Goal: Find specific page/section: Find specific page/section

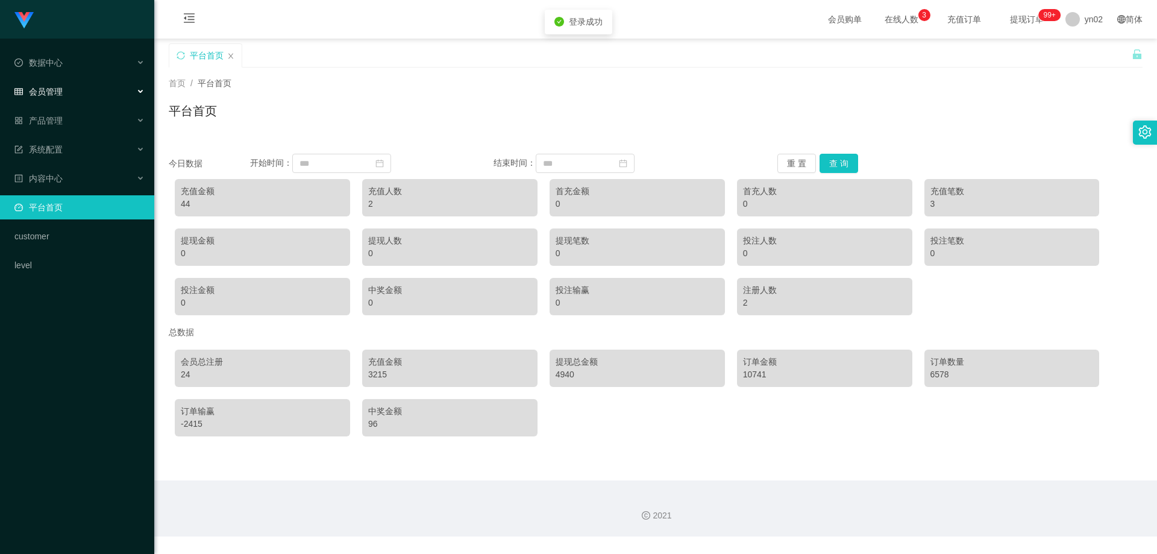
click at [87, 92] on div "会员管理" at bounding box center [77, 92] width 154 height 24
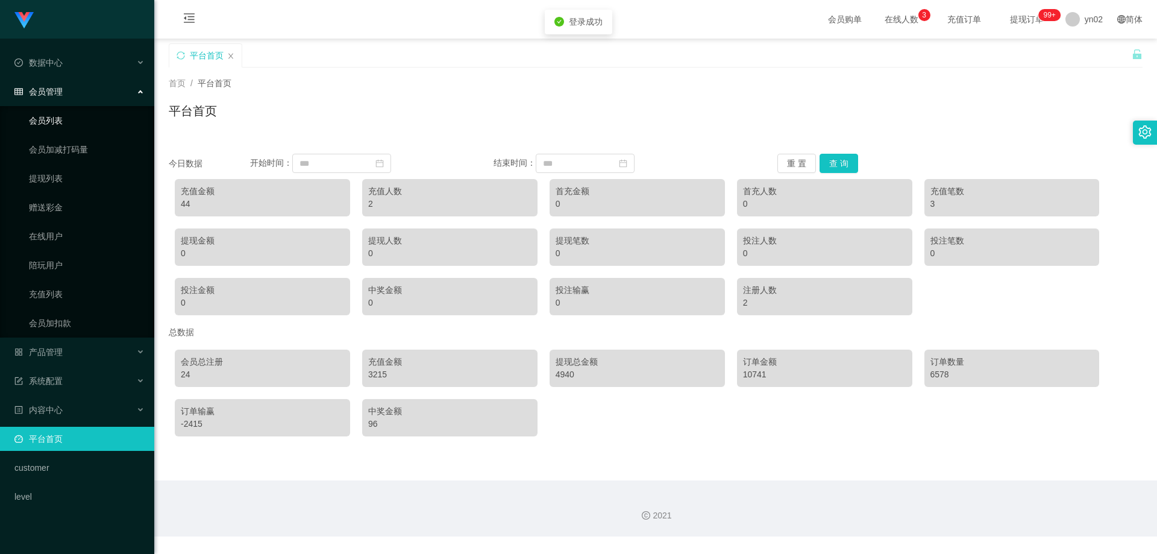
click at [66, 131] on link "会员列表" at bounding box center [87, 120] width 116 height 24
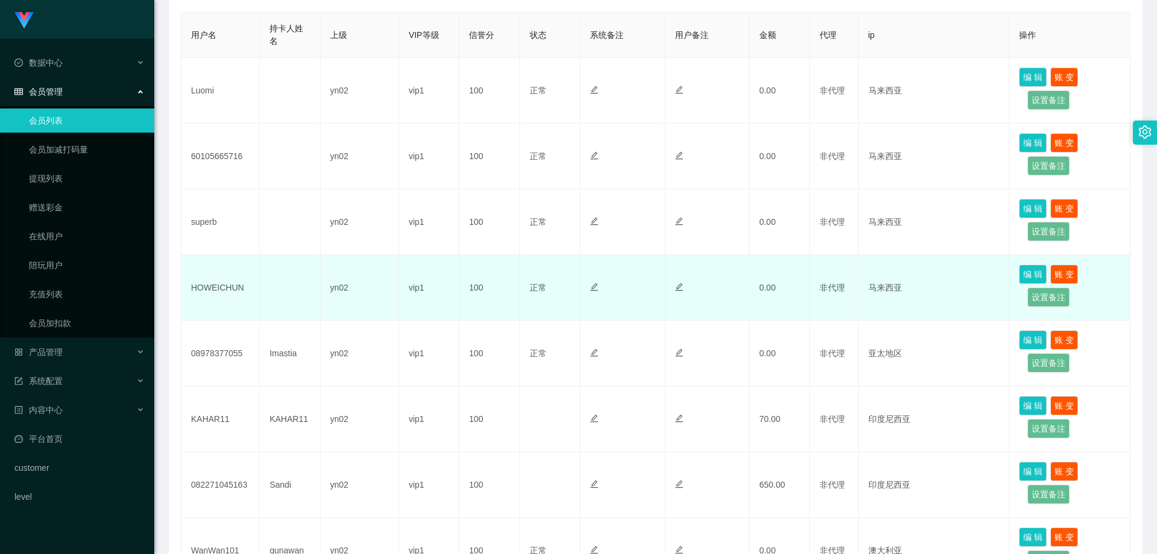
scroll to position [241, 0]
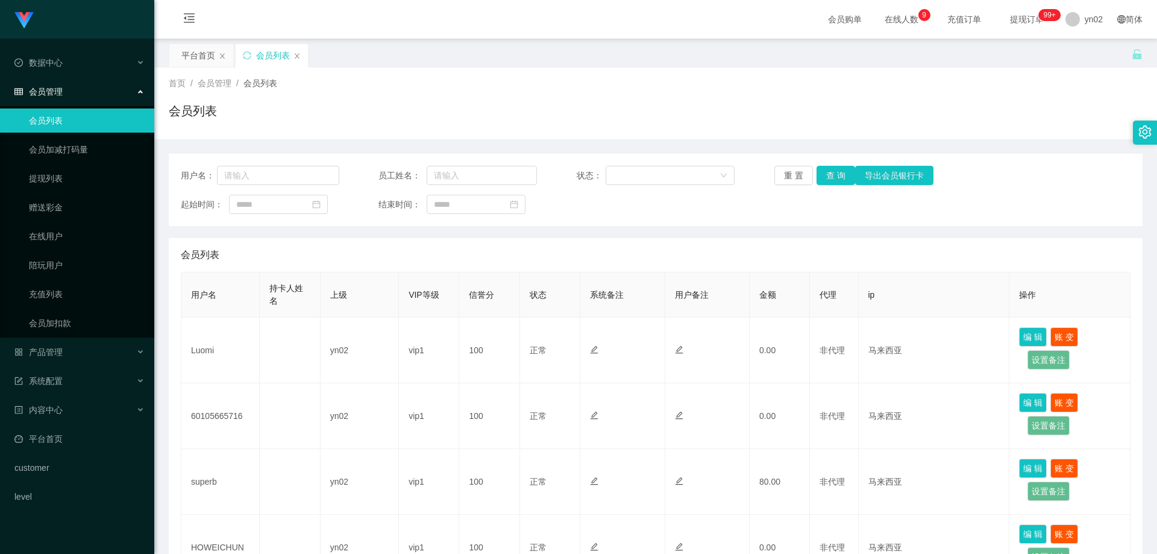
scroll to position [120, 0]
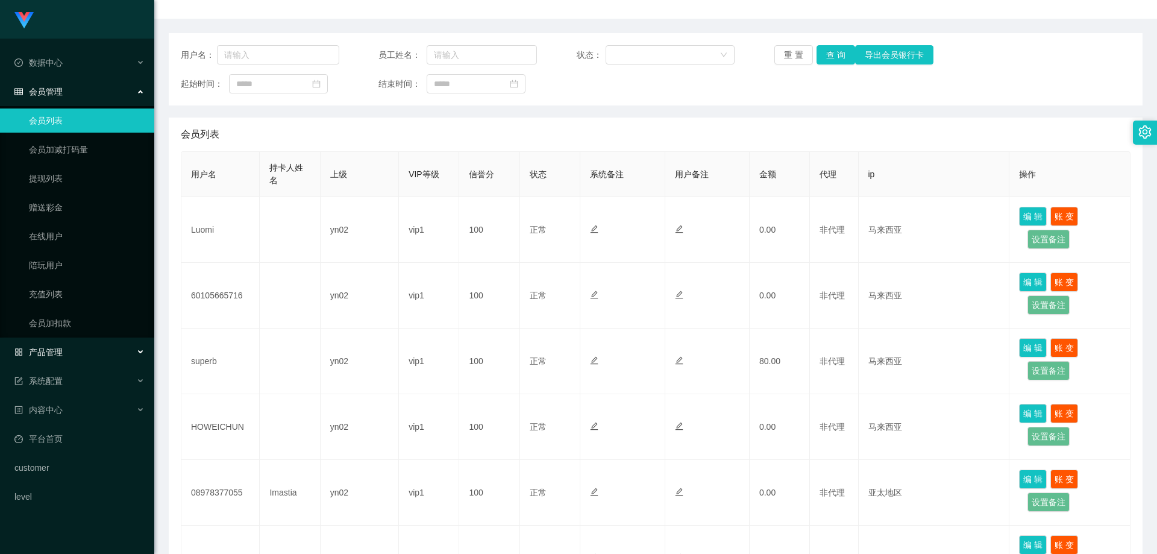
click at [74, 348] on div "产品管理" at bounding box center [77, 352] width 154 height 24
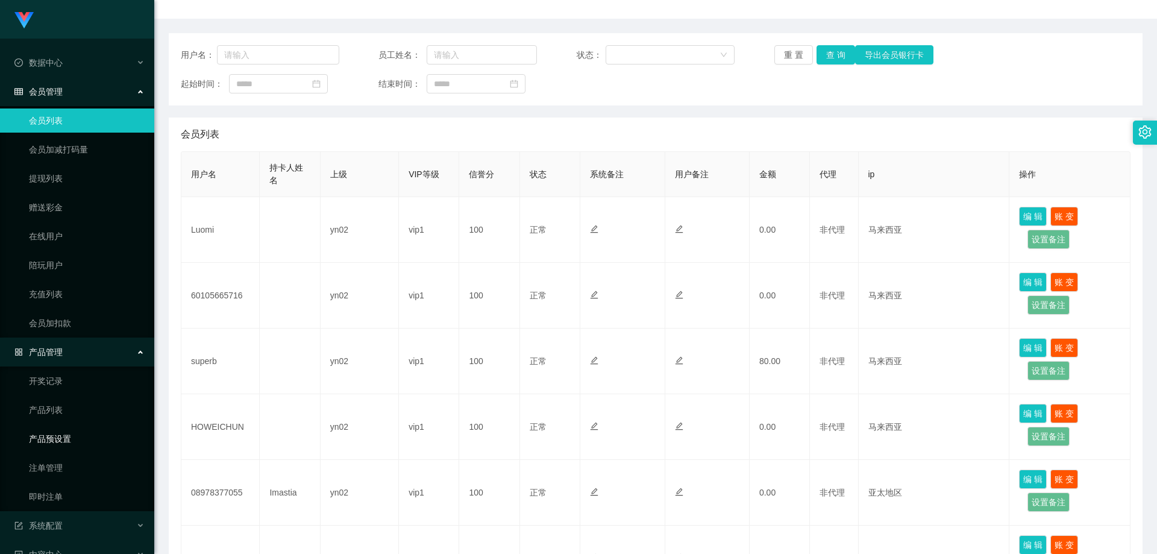
click at [73, 434] on link "产品预设置" at bounding box center [87, 438] width 116 height 24
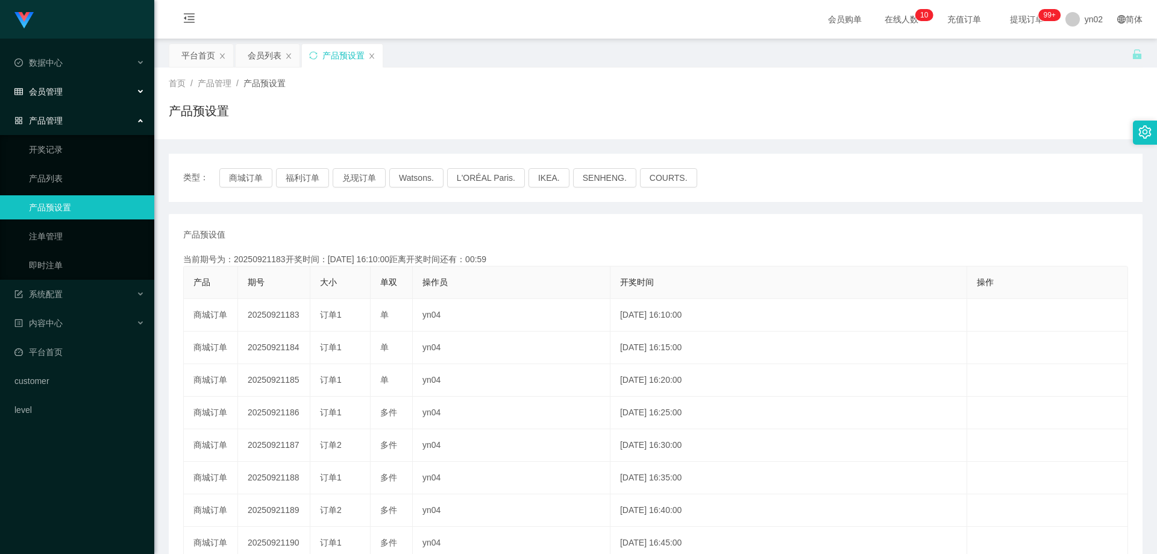
click at [57, 99] on div "会员管理" at bounding box center [77, 92] width 154 height 24
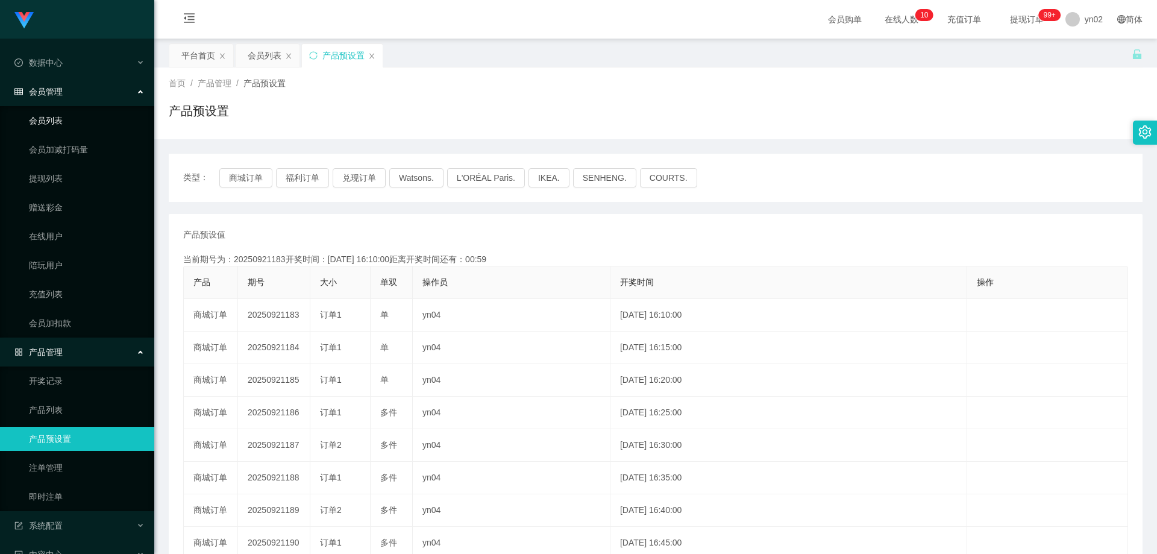
click at [48, 122] on link "会员列表" at bounding box center [87, 120] width 116 height 24
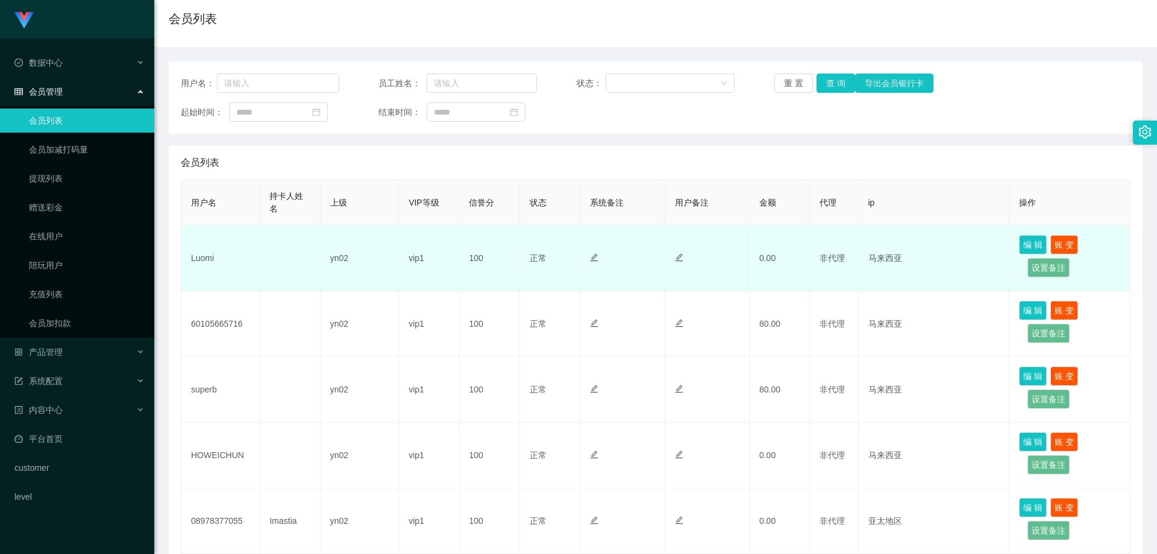
scroll to position [120, 0]
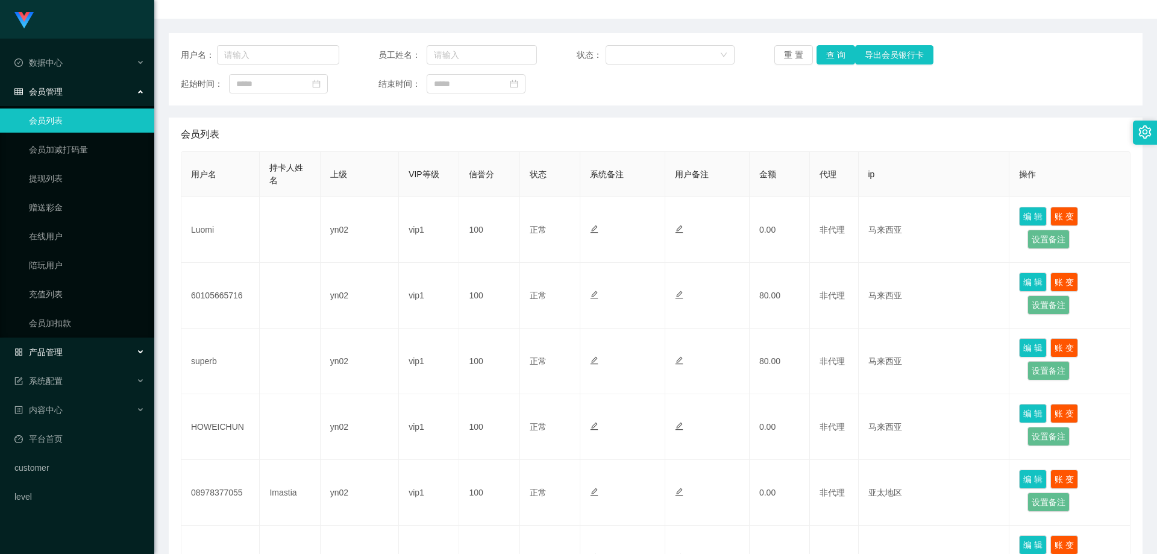
drag, startPoint x: 93, startPoint y: 351, endPoint x: 94, endPoint y: 359, distance: 8.5
click at [93, 351] on div "产品管理" at bounding box center [77, 352] width 154 height 24
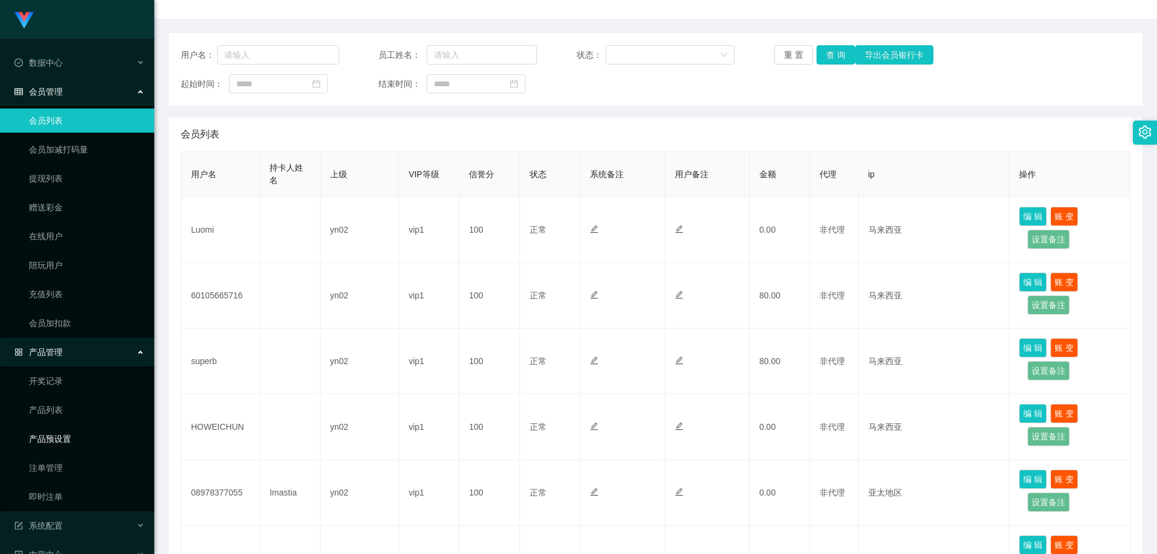
click at [95, 436] on link "产品预设置" at bounding box center [87, 438] width 116 height 24
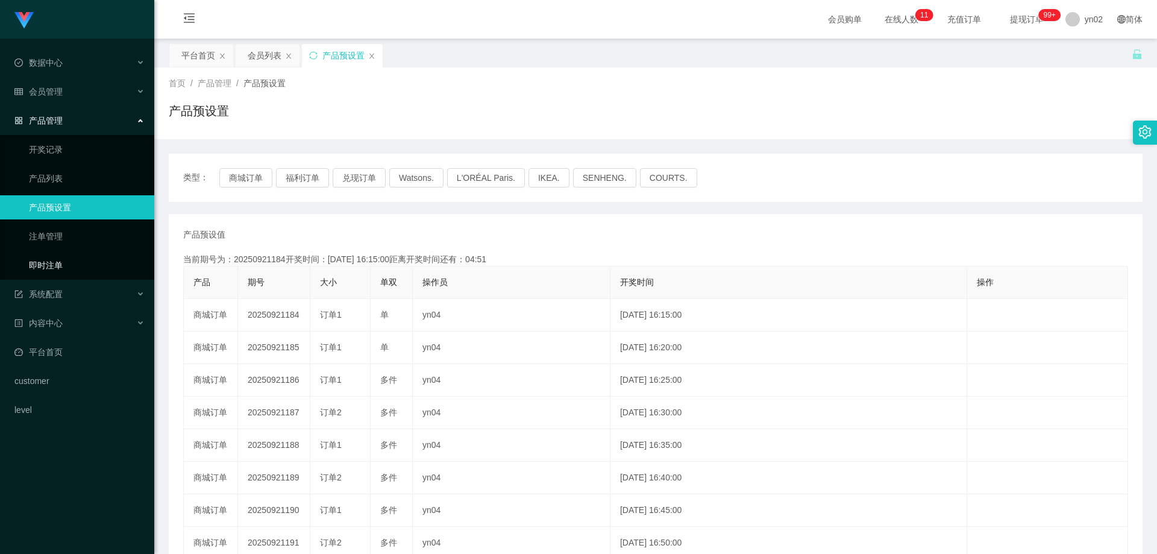
click at [63, 270] on link "即时注单" at bounding box center [87, 265] width 116 height 24
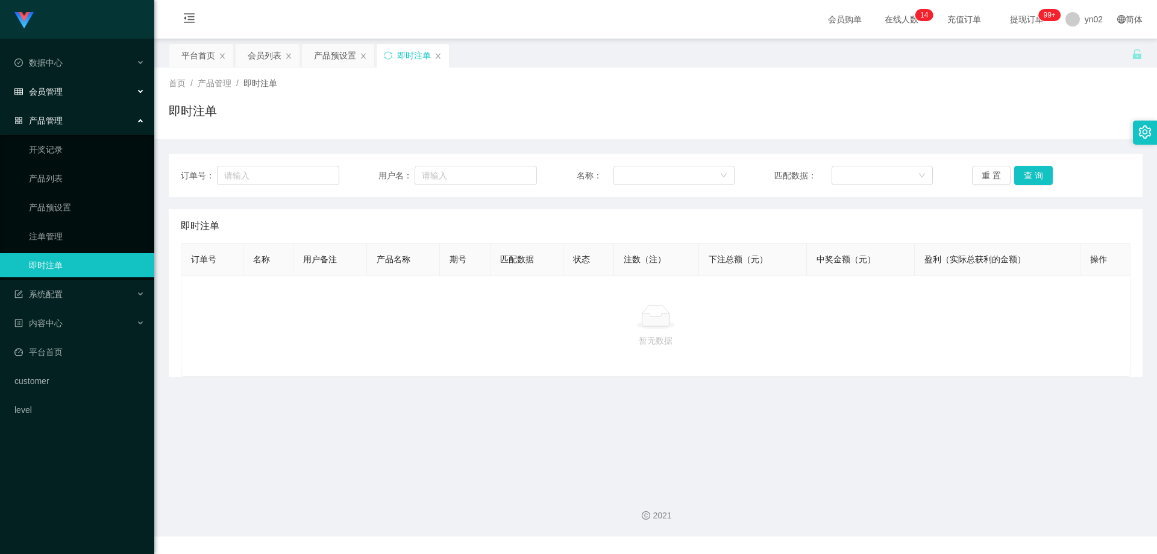
click at [72, 90] on div "会员管理" at bounding box center [77, 92] width 154 height 24
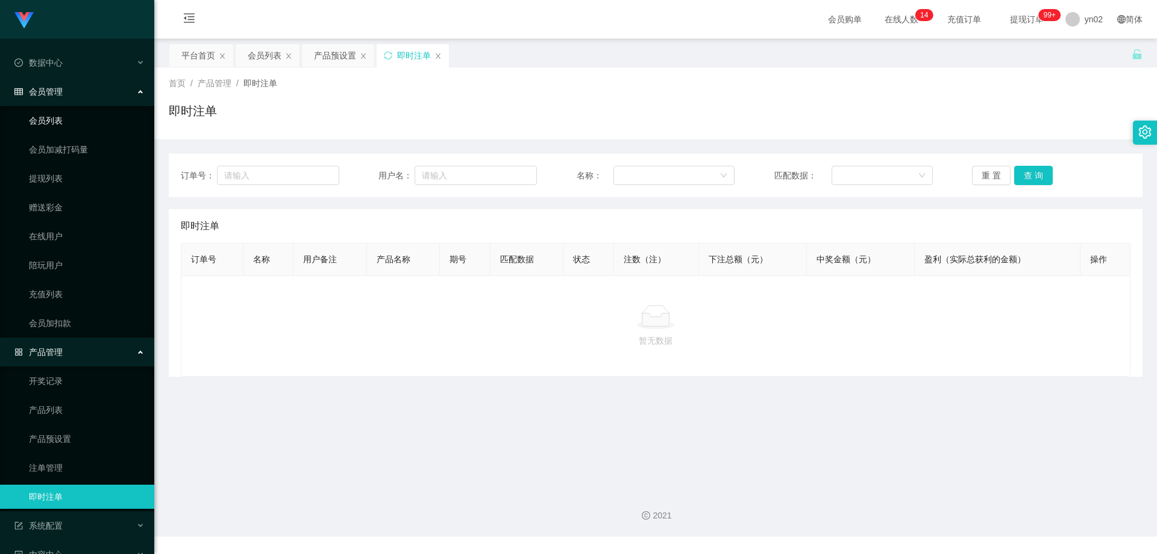
click at [62, 120] on link "会员列表" at bounding box center [87, 120] width 116 height 24
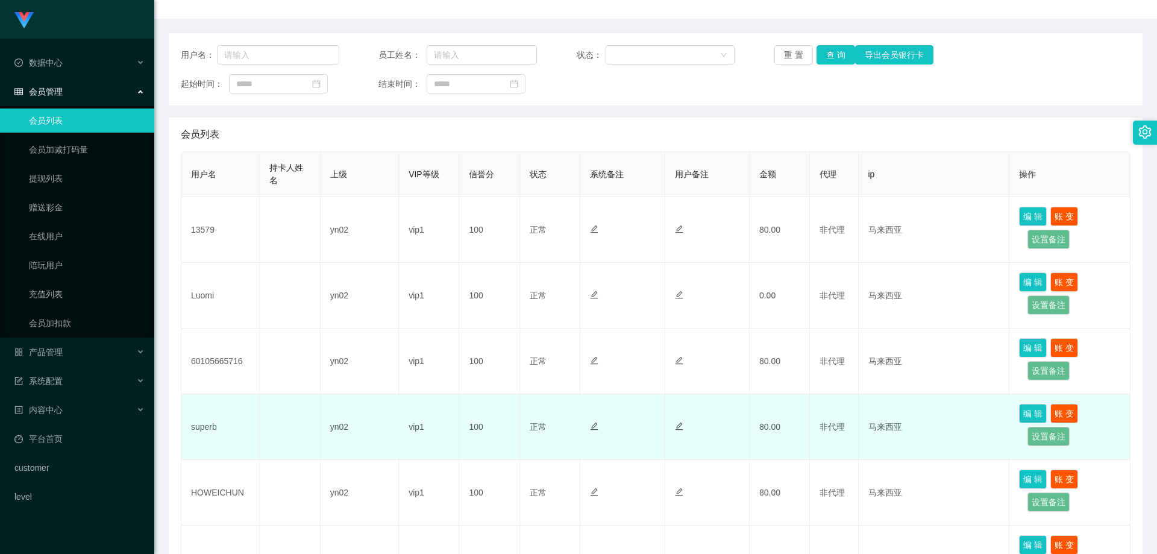
scroll to position [181, 0]
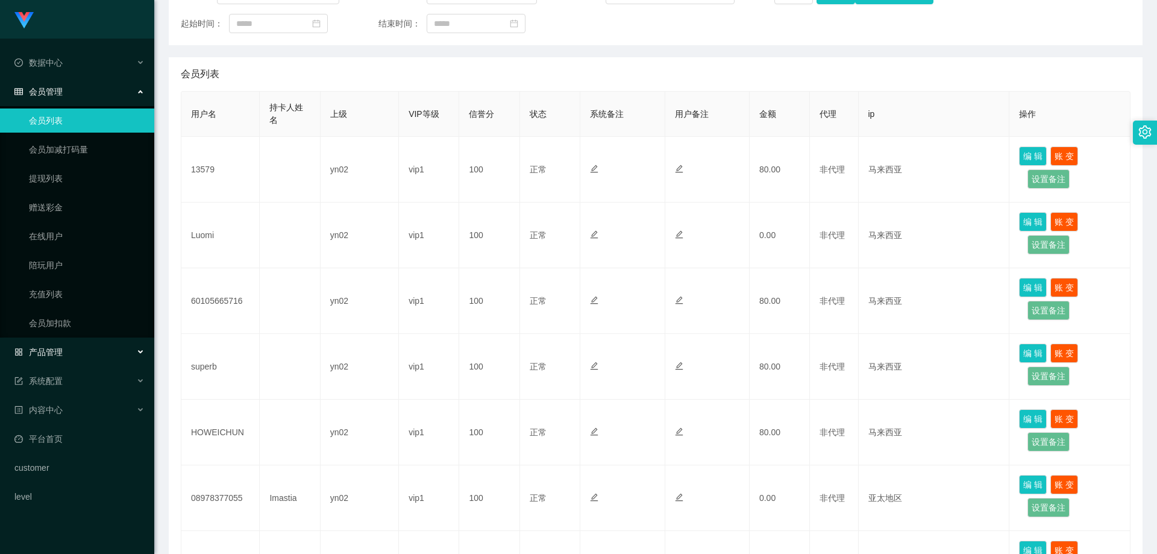
click at [87, 352] on div "产品管理" at bounding box center [77, 352] width 154 height 24
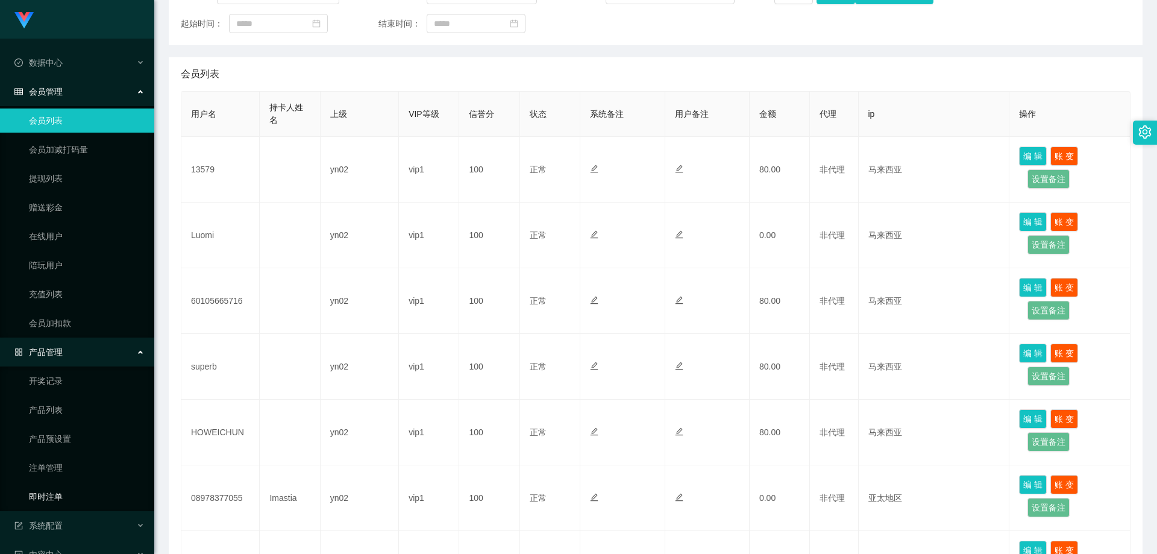
click at [74, 504] on link "即时注单" at bounding box center [87, 496] width 116 height 24
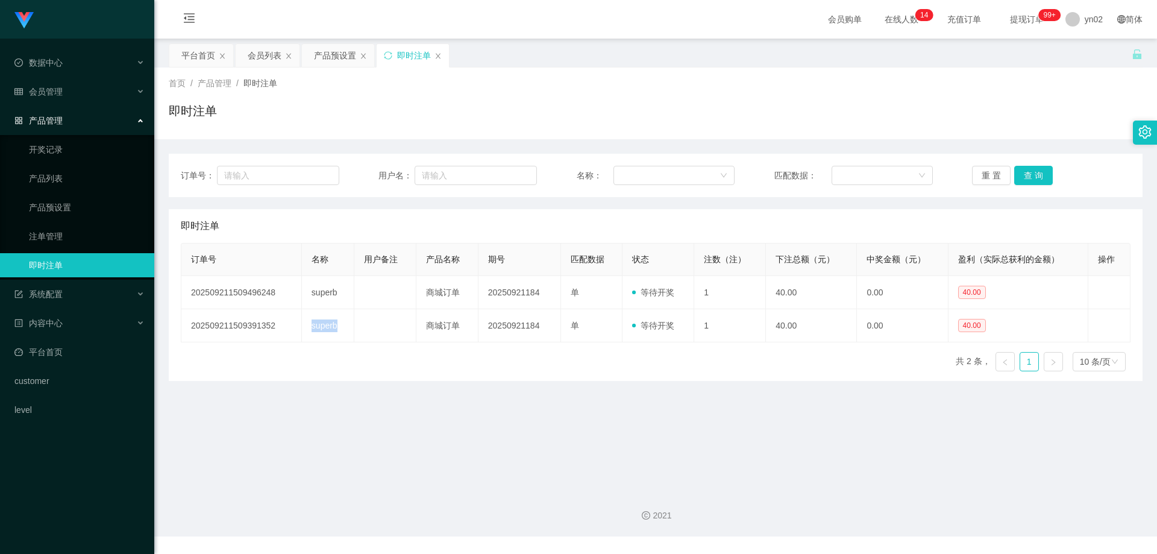
click at [304, 324] on td "superb" at bounding box center [328, 325] width 53 height 33
click at [614, 342] on div "订单号 名称 用户备注 产品名称 期号 匹配数据 状态 注数（注） 下注总额（元） 中奖金额（元） 盈利（实际总获利的金额） 操作 2025092115094…" at bounding box center [655, 312] width 949 height 138
click at [66, 92] on div "会员管理" at bounding box center [77, 92] width 154 height 24
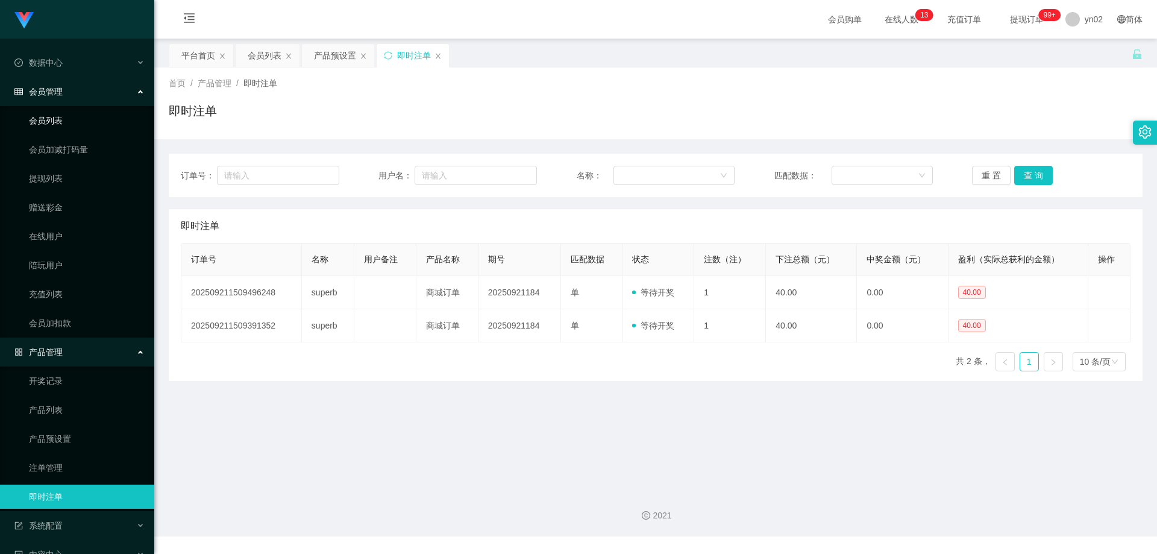
click at [57, 116] on link "会员列表" at bounding box center [87, 120] width 116 height 24
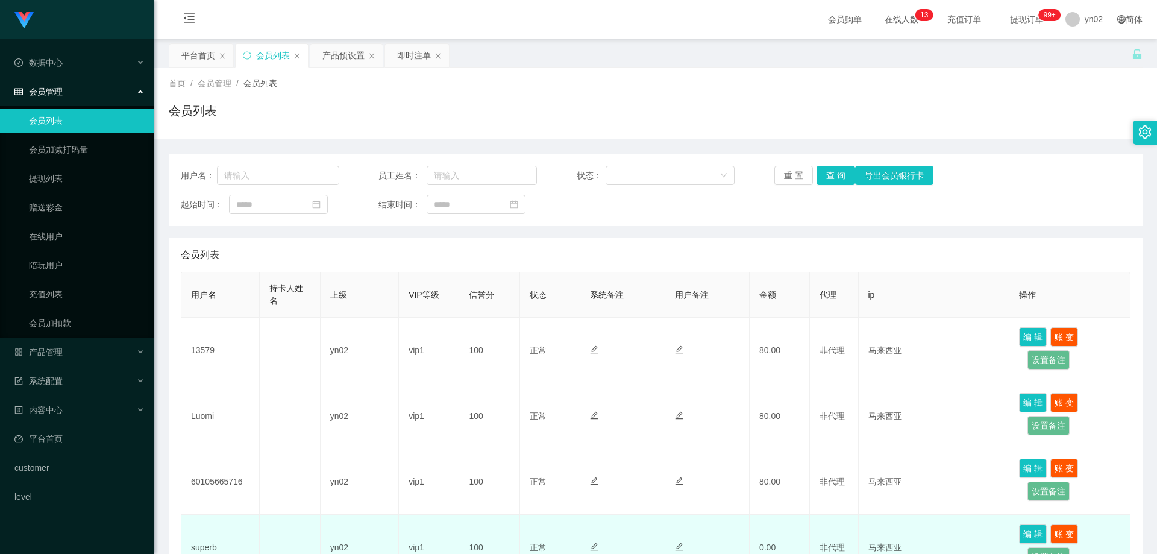
scroll to position [181, 0]
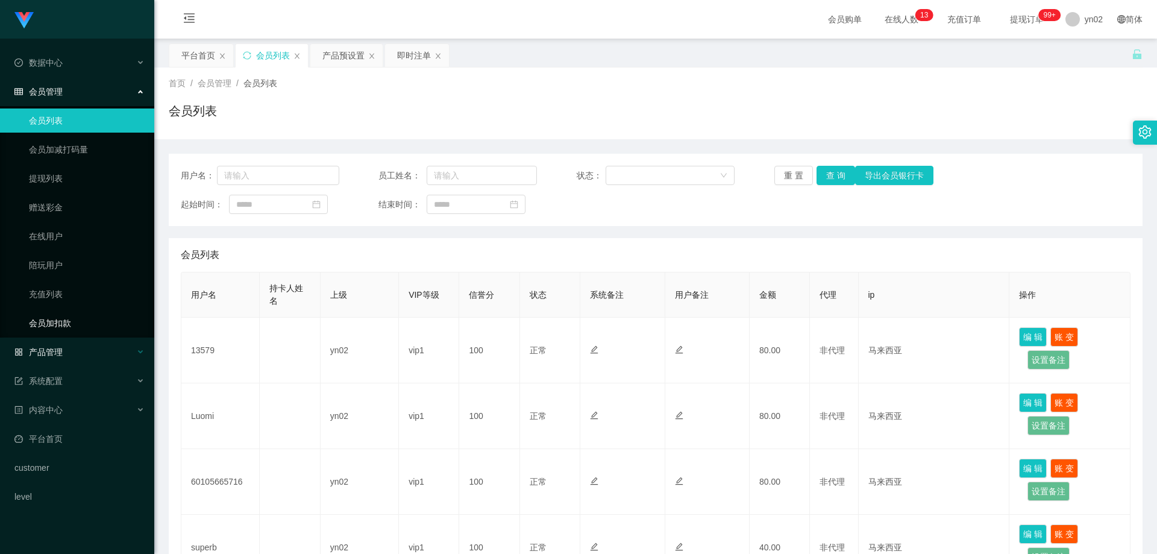
click at [91, 348] on div "产品管理" at bounding box center [77, 352] width 154 height 24
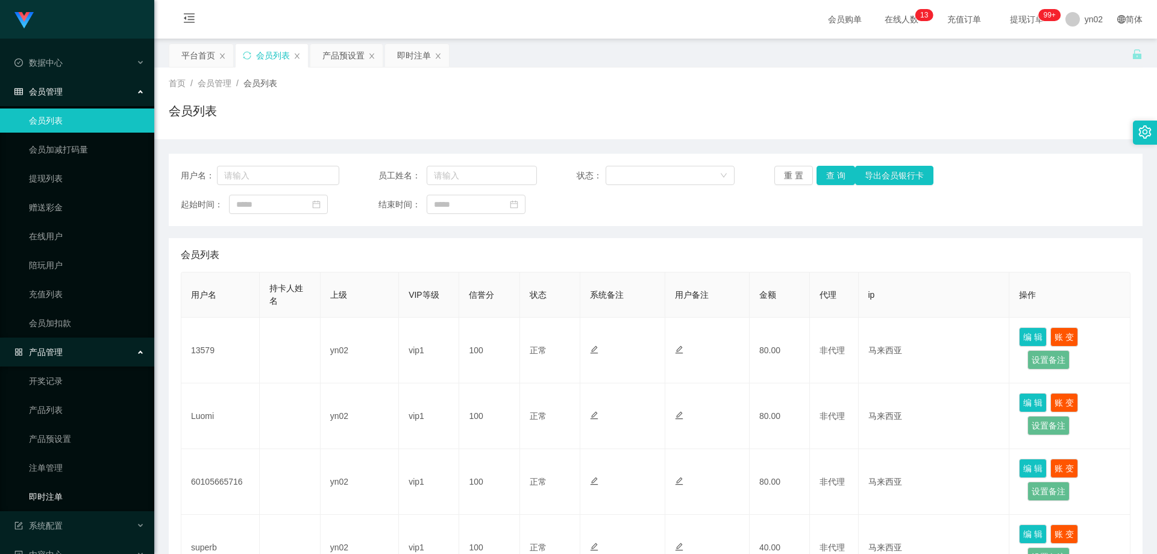
click at [77, 492] on link "即时注单" at bounding box center [87, 496] width 116 height 24
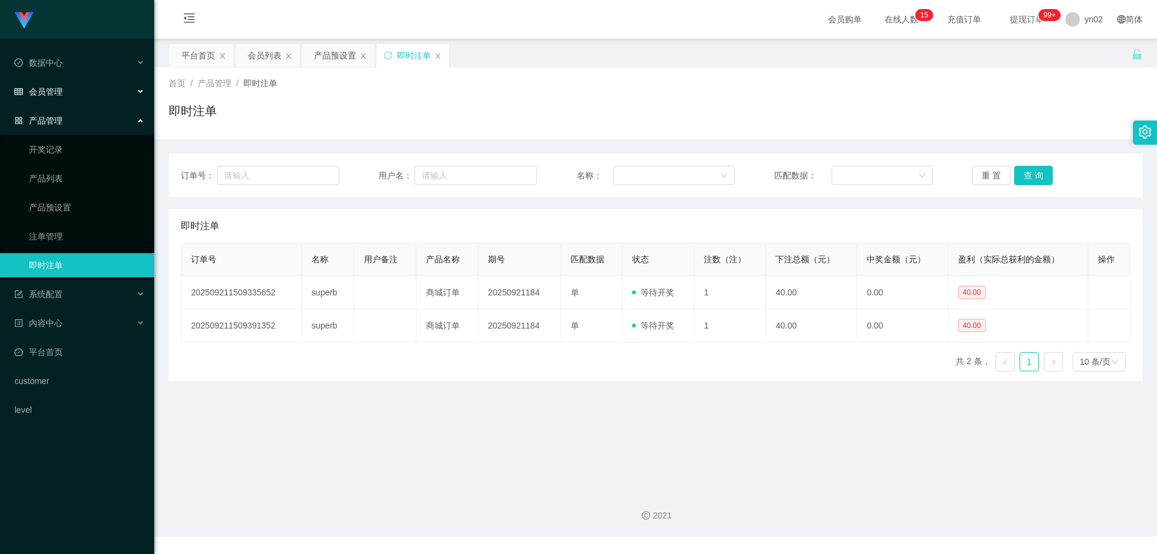
click at [60, 92] on span "会员管理" at bounding box center [38, 92] width 48 height 10
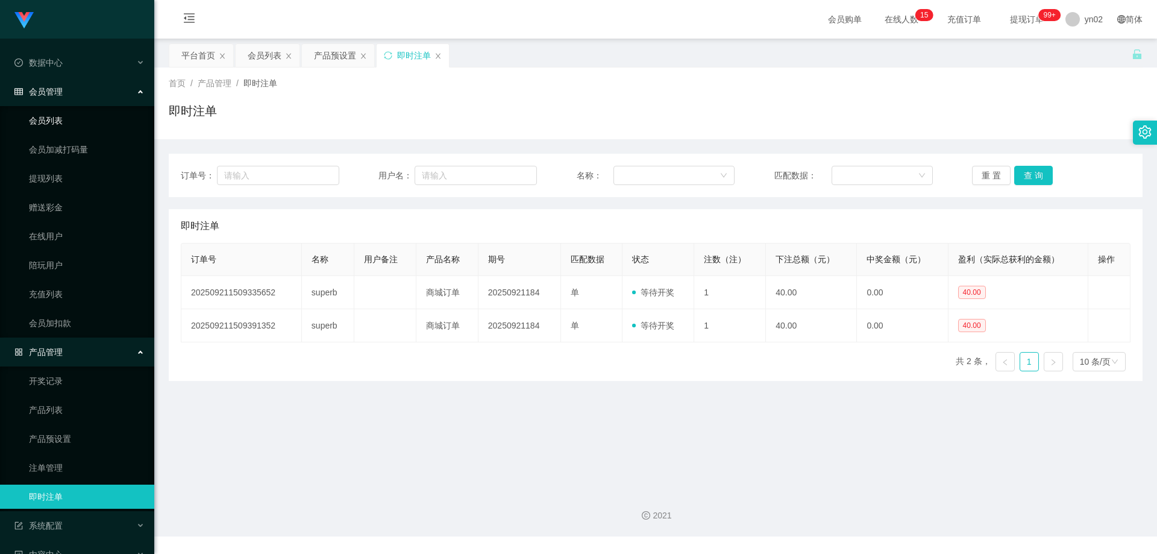
click at [65, 123] on link "会员列表" at bounding box center [87, 120] width 116 height 24
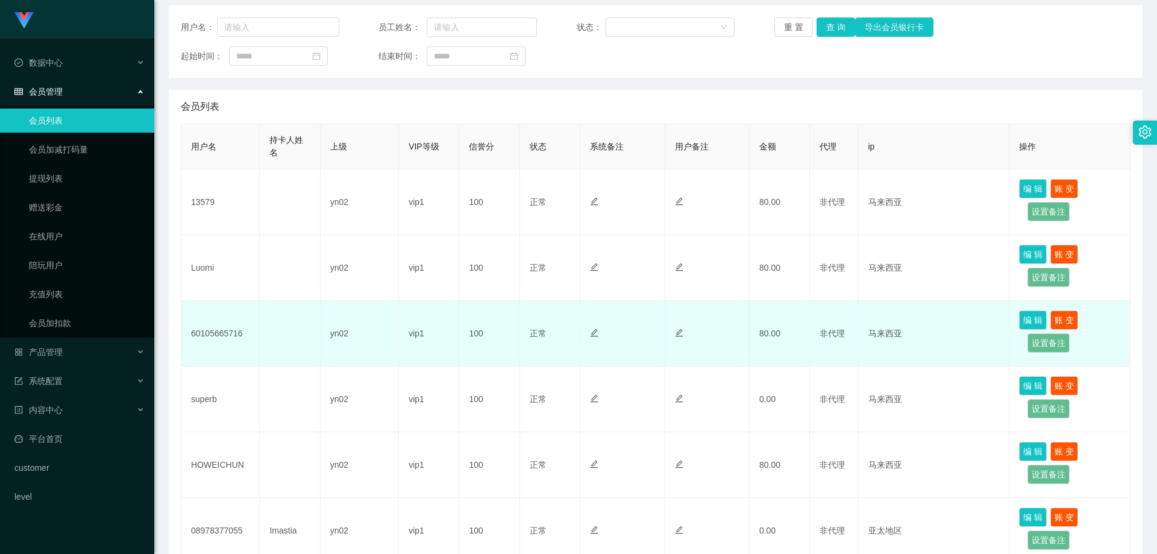
scroll to position [181, 0]
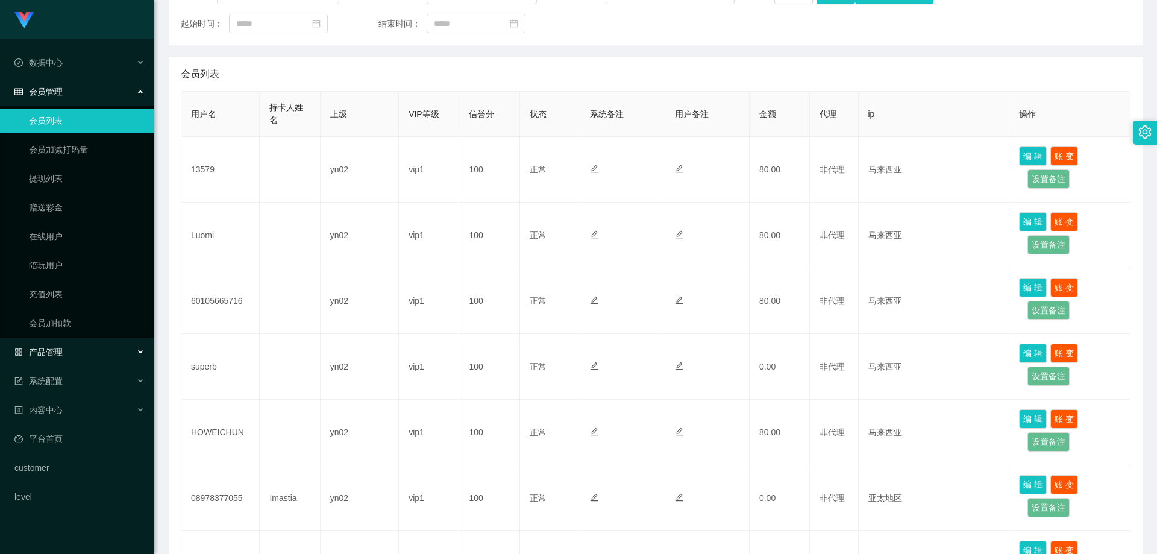
click at [78, 355] on div "产品管理" at bounding box center [77, 352] width 154 height 24
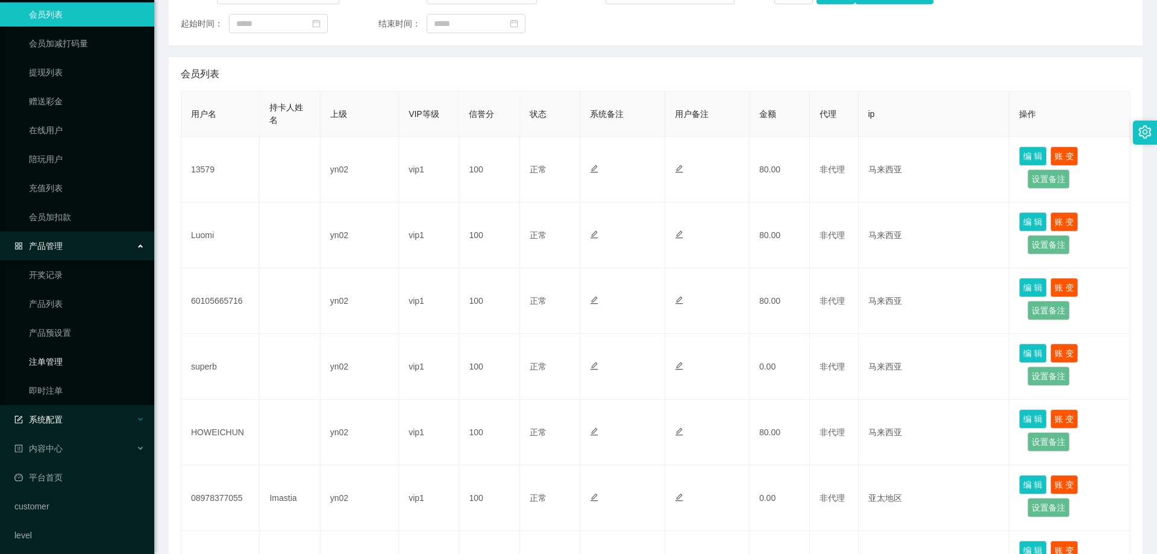
scroll to position [111, 0]
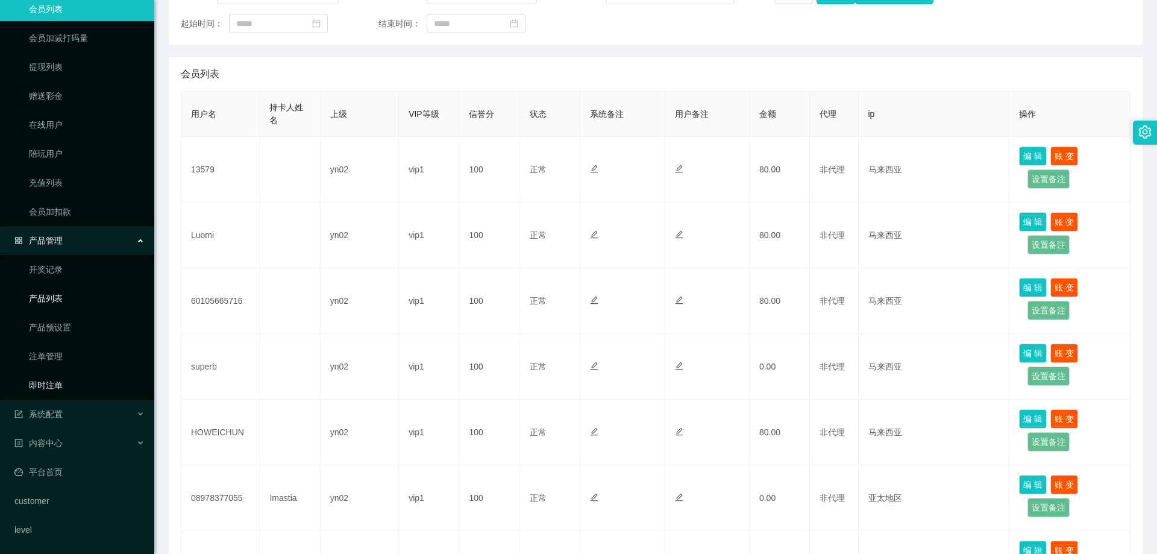
drag, startPoint x: 61, startPoint y: 389, endPoint x: 69, endPoint y: 302, distance: 86.5
click at [61, 388] on link "即时注单" at bounding box center [87, 385] width 116 height 24
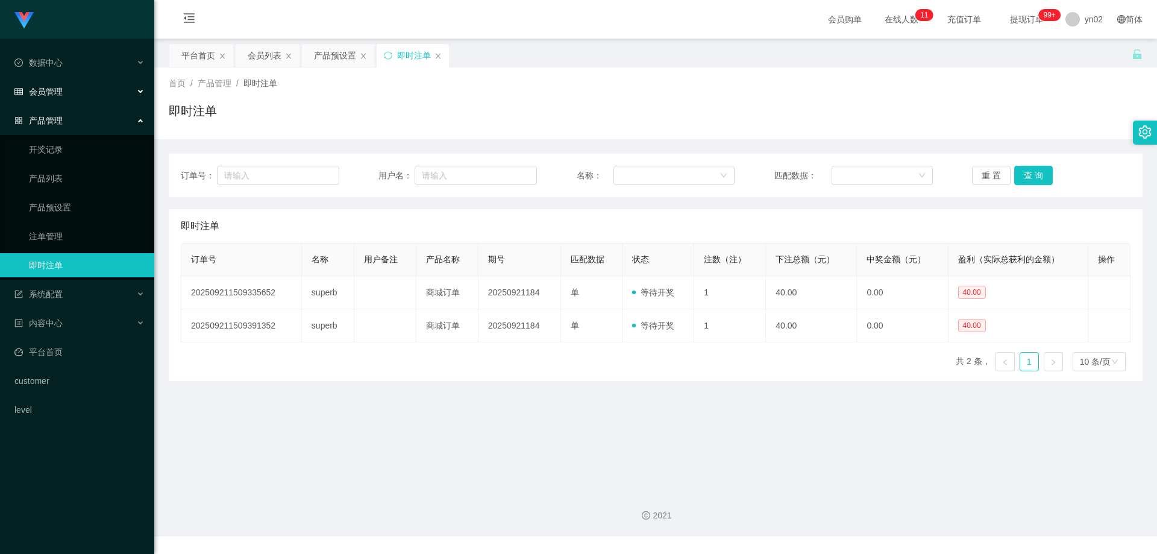
click at [64, 96] on div "会员管理" at bounding box center [77, 92] width 154 height 24
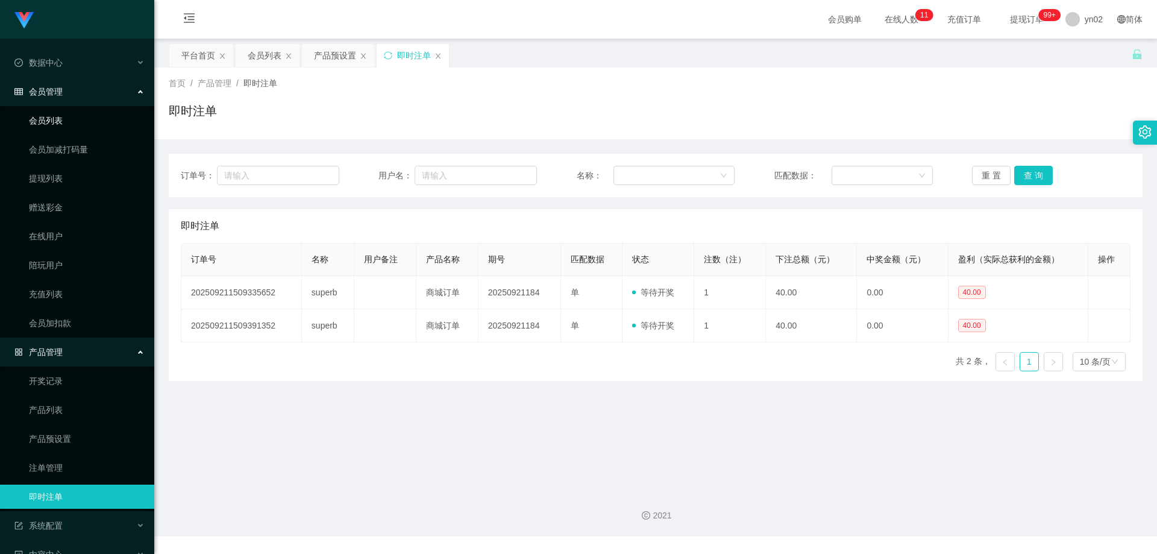
click at [63, 117] on link "会员列表" at bounding box center [87, 120] width 116 height 24
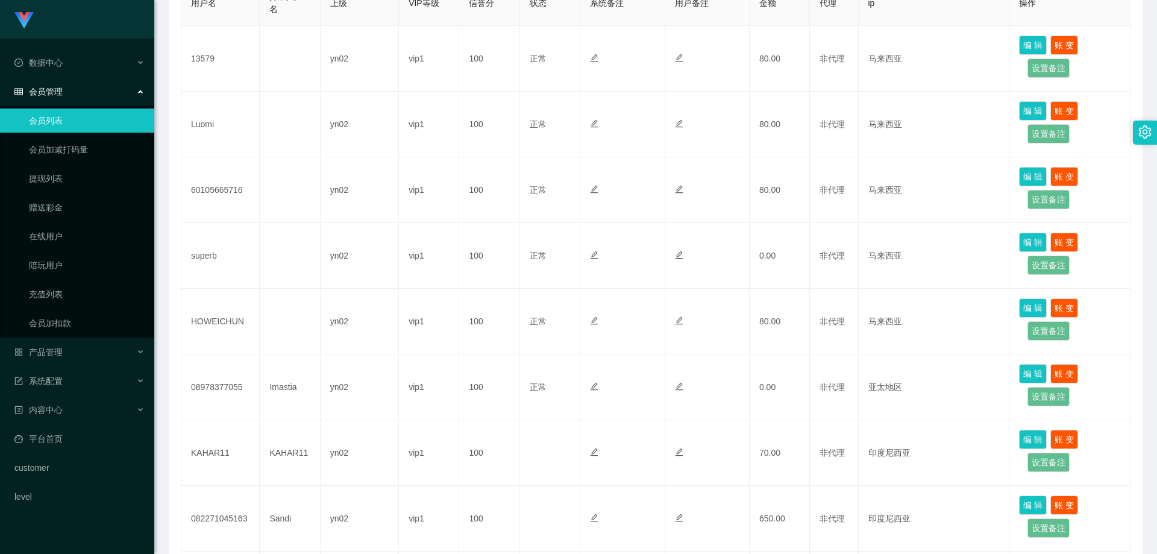
scroll to position [301, 0]
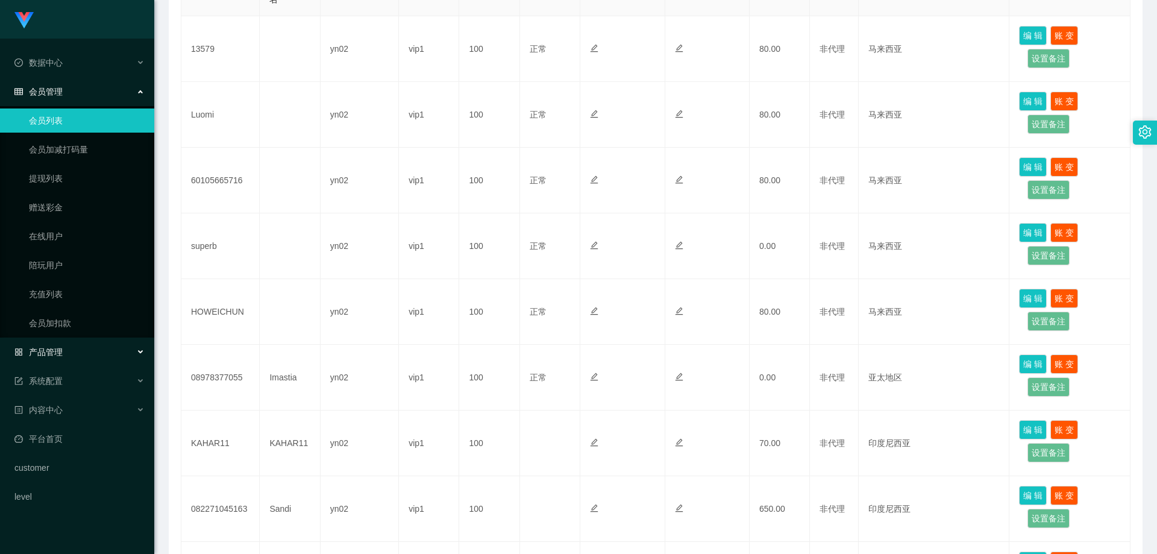
click at [101, 345] on div "产品管理" at bounding box center [77, 352] width 154 height 24
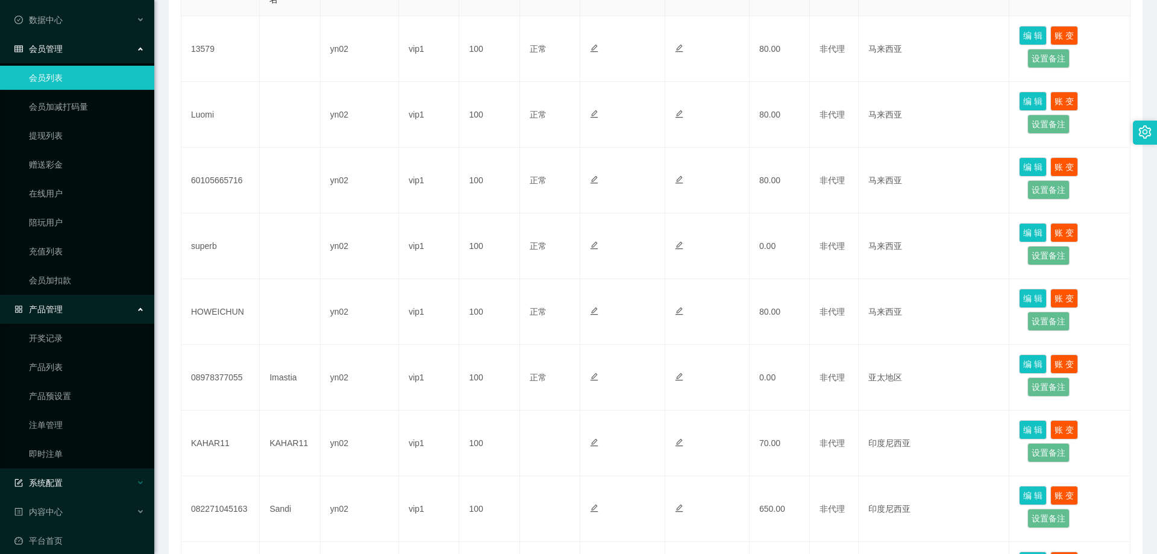
scroll to position [111, 0]
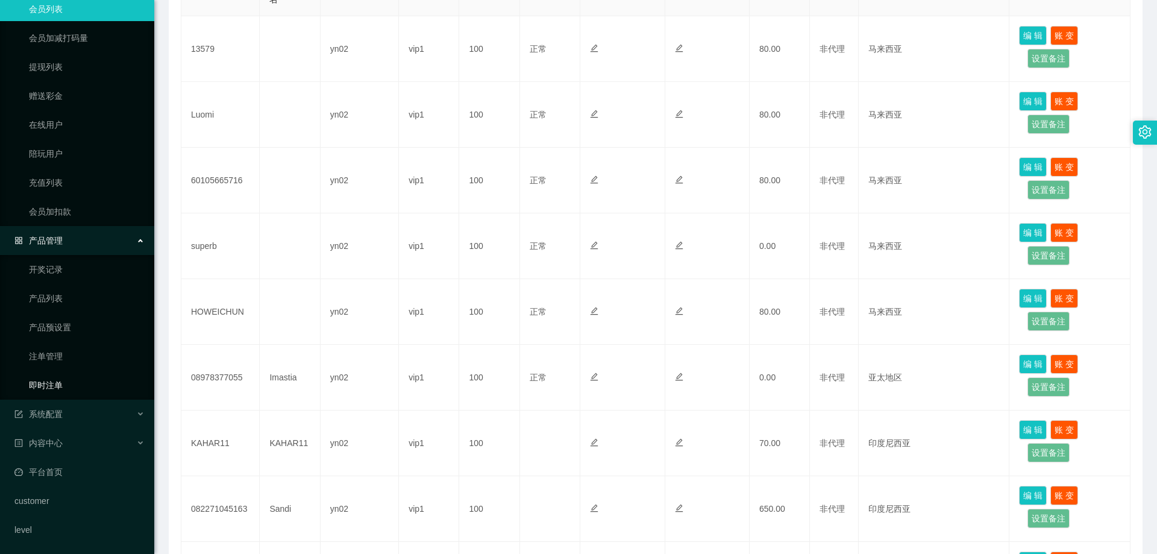
click at [58, 393] on link "即时注单" at bounding box center [87, 385] width 116 height 24
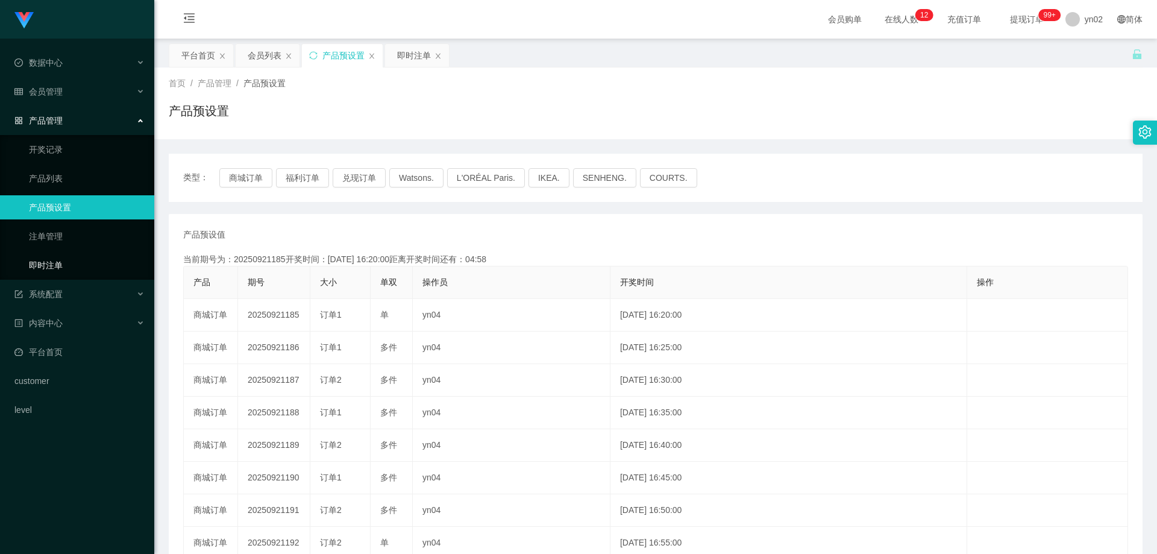
click at [65, 264] on link "即时注单" at bounding box center [87, 265] width 116 height 24
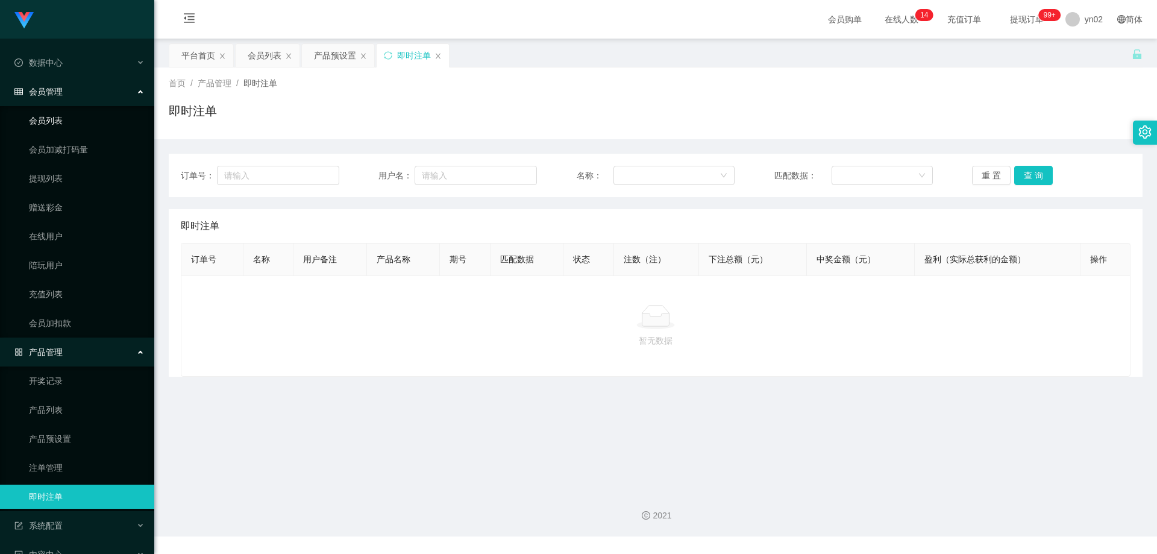
click at [64, 122] on link "会员列表" at bounding box center [87, 120] width 116 height 24
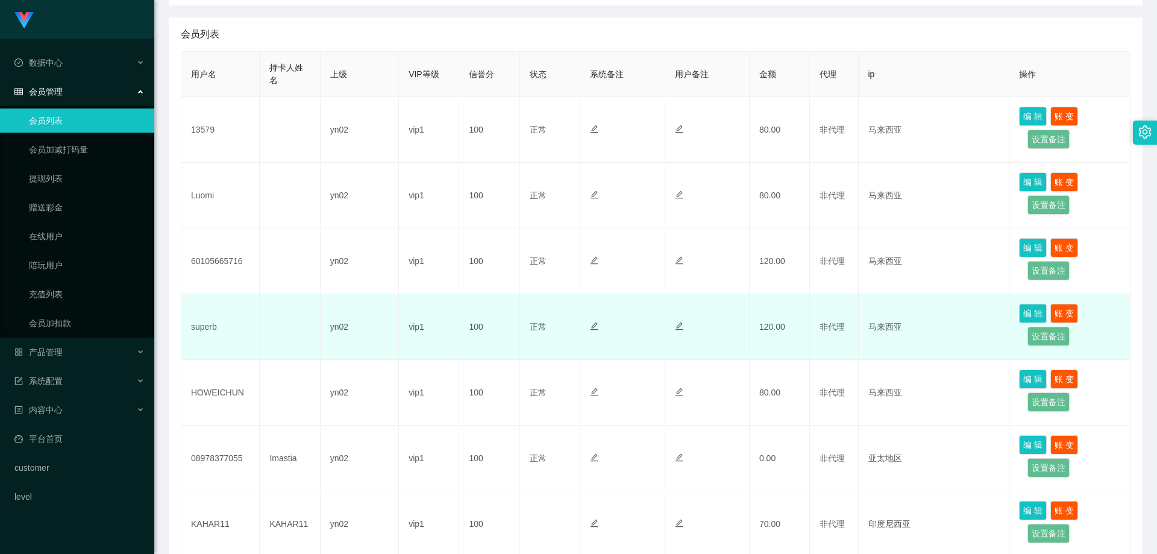
scroll to position [241, 0]
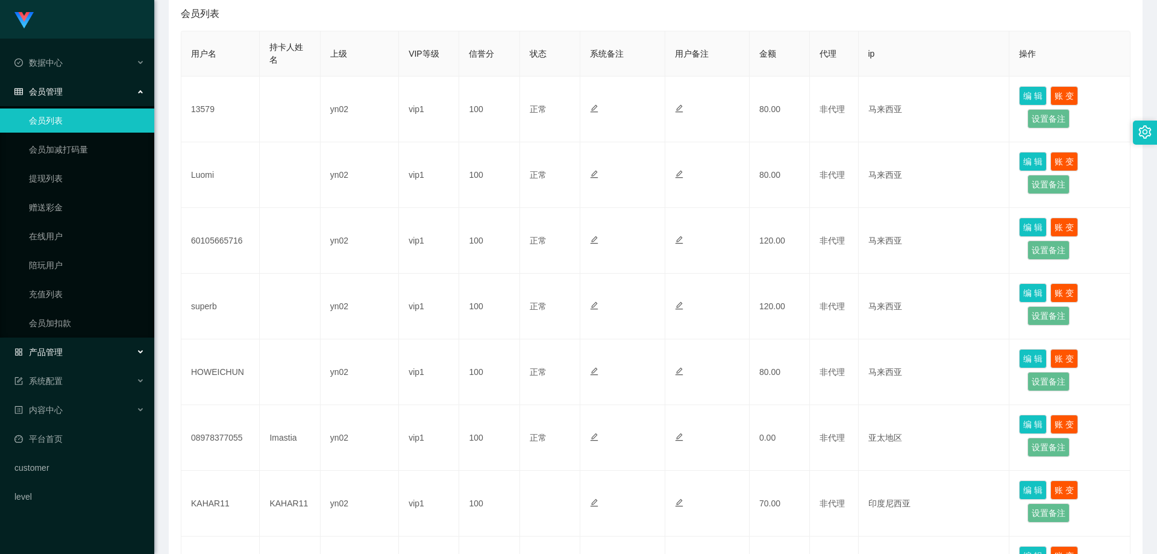
click at [84, 361] on div "产品管理" at bounding box center [77, 352] width 154 height 24
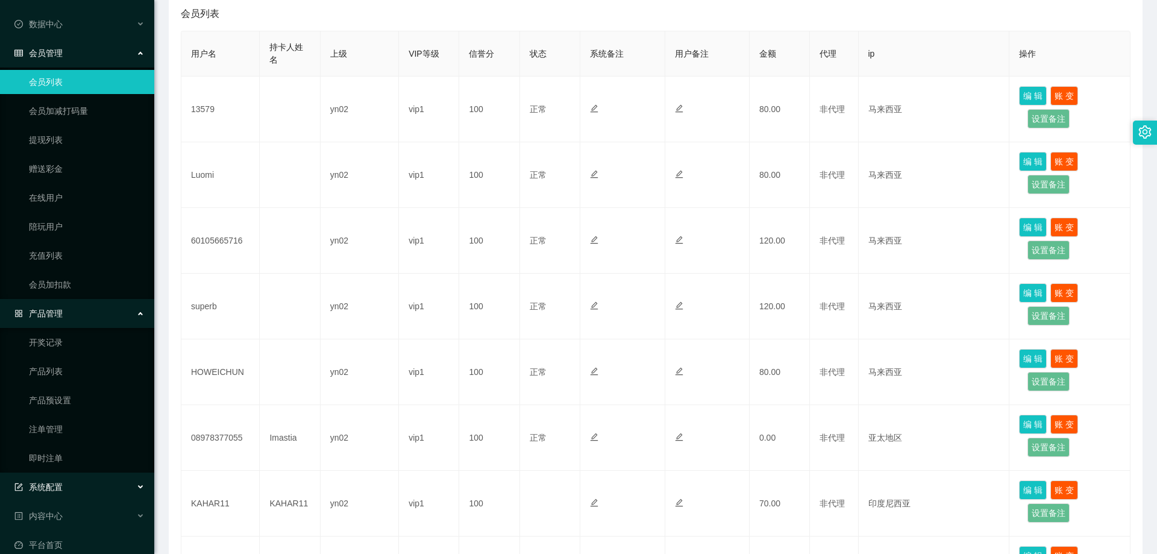
scroll to position [60, 0]
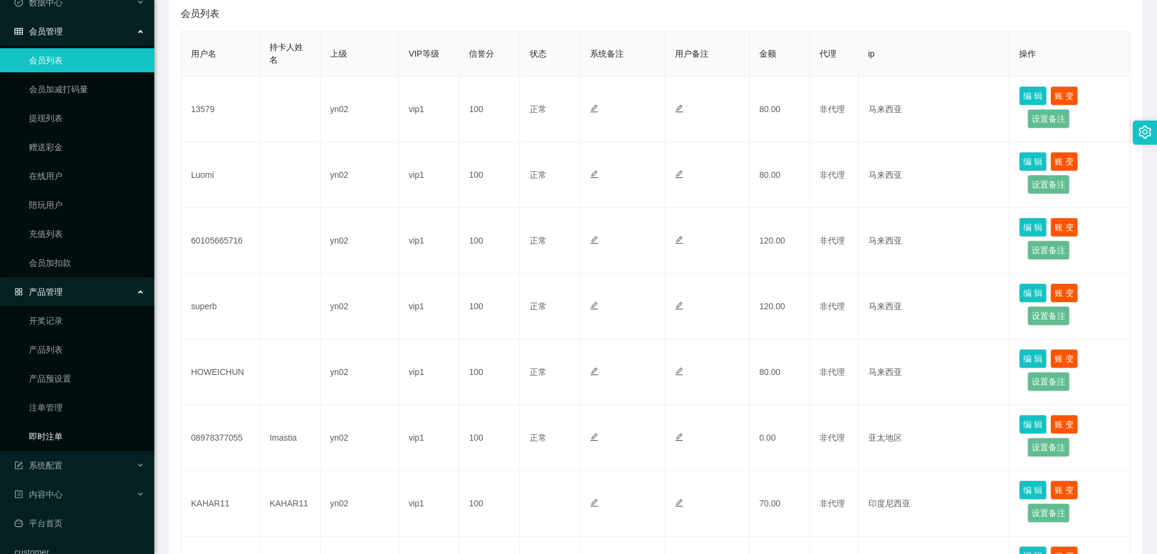
click at [77, 432] on link "即时注单" at bounding box center [87, 436] width 116 height 24
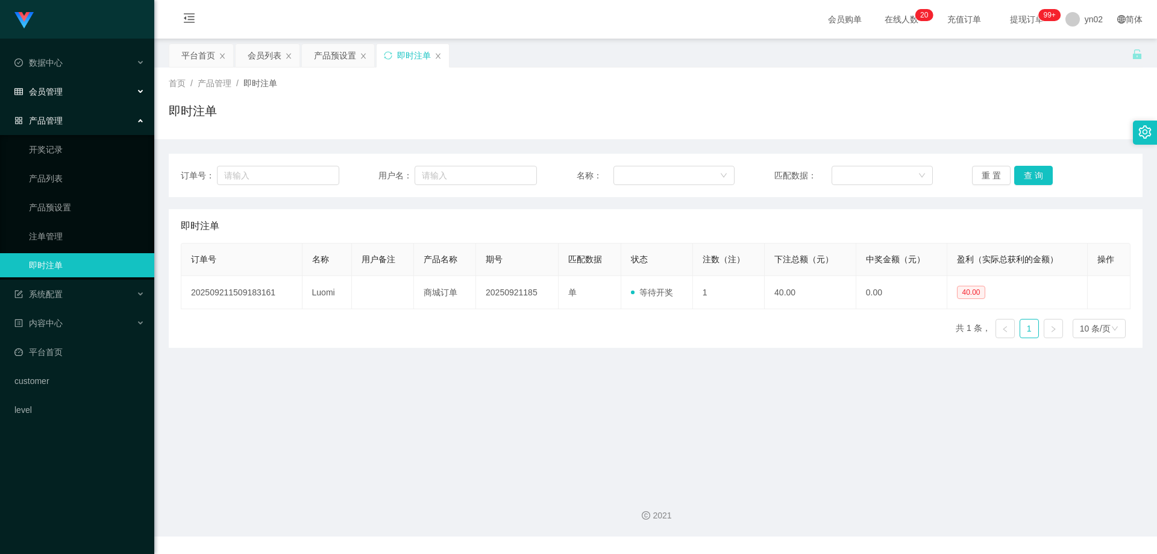
click at [72, 89] on div "会员管理" at bounding box center [77, 92] width 154 height 24
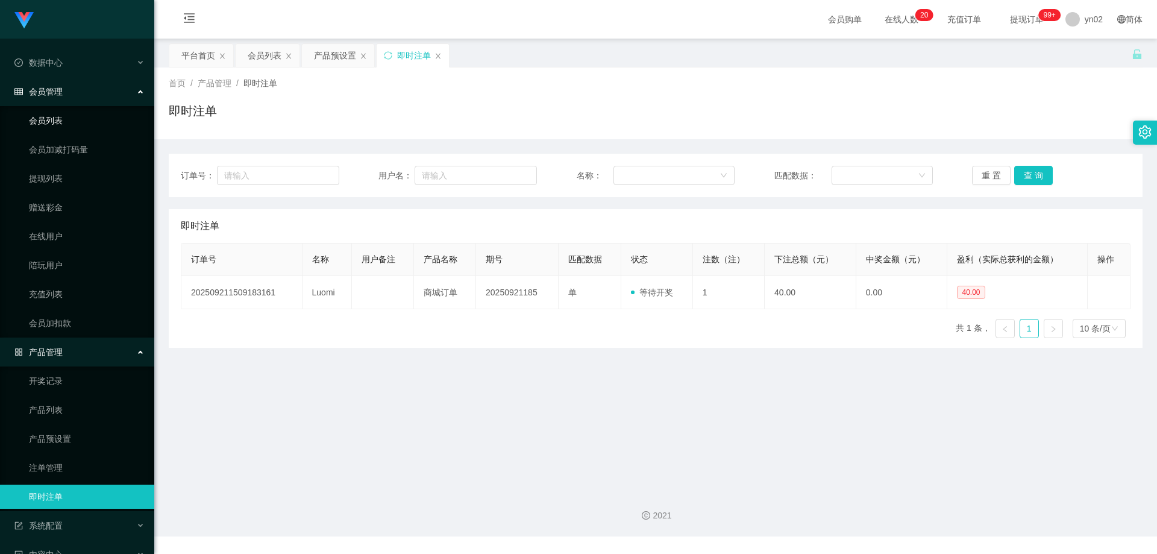
click at [61, 122] on link "会员列表" at bounding box center [87, 120] width 116 height 24
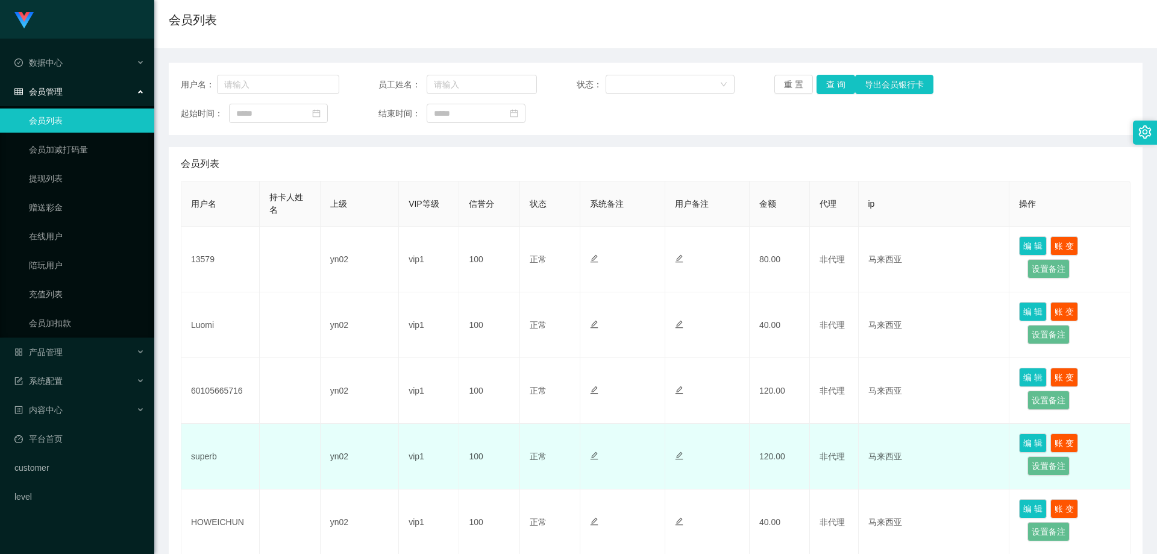
scroll to position [120, 0]
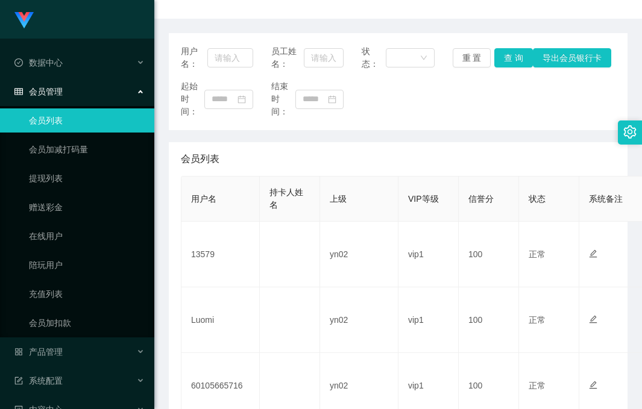
click at [29, 108] on link "会员列表" at bounding box center [87, 120] width 116 height 24
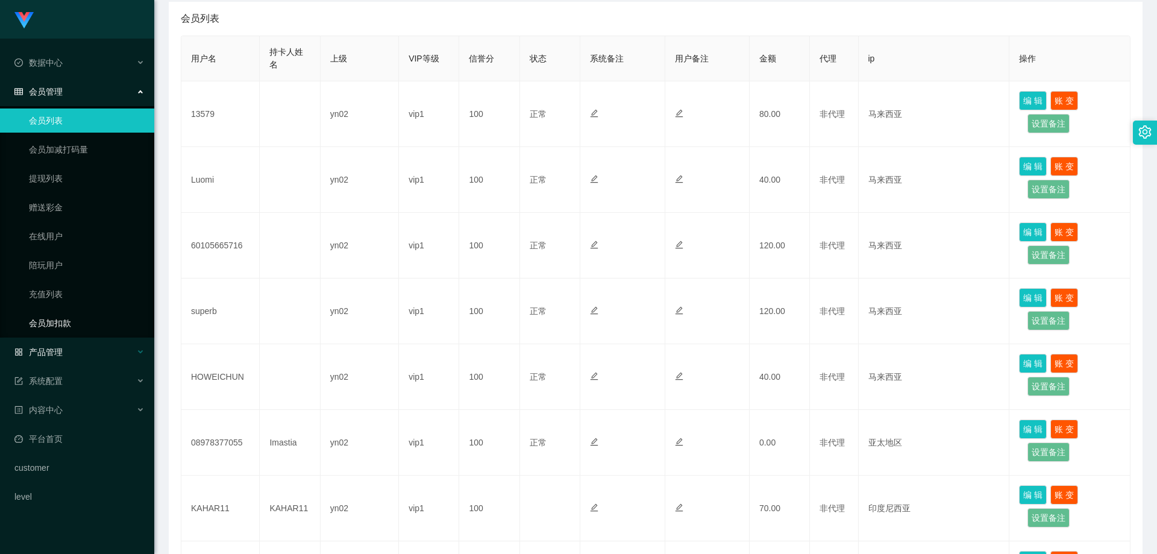
scroll to position [241, 0]
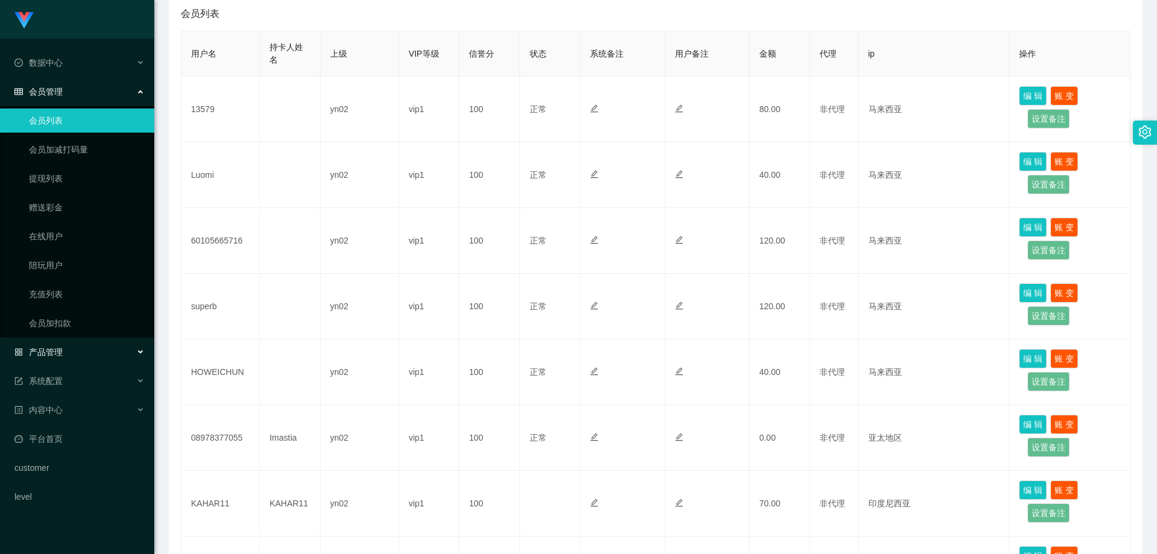
click at [90, 362] on div "产品管理" at bounding box center [77, 352] width 154 height 24
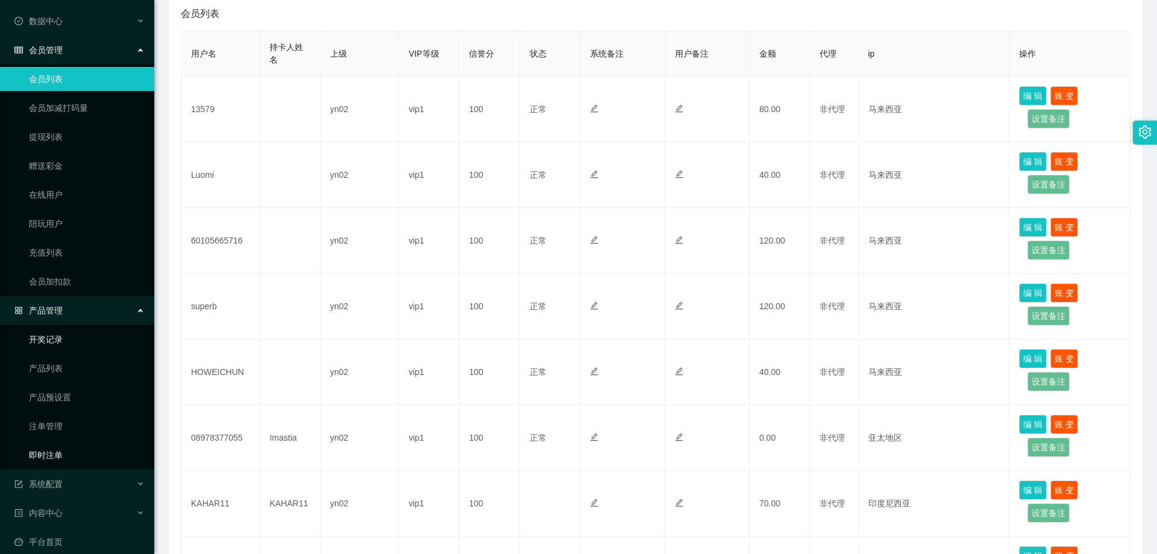
scroll to position [111, 0]
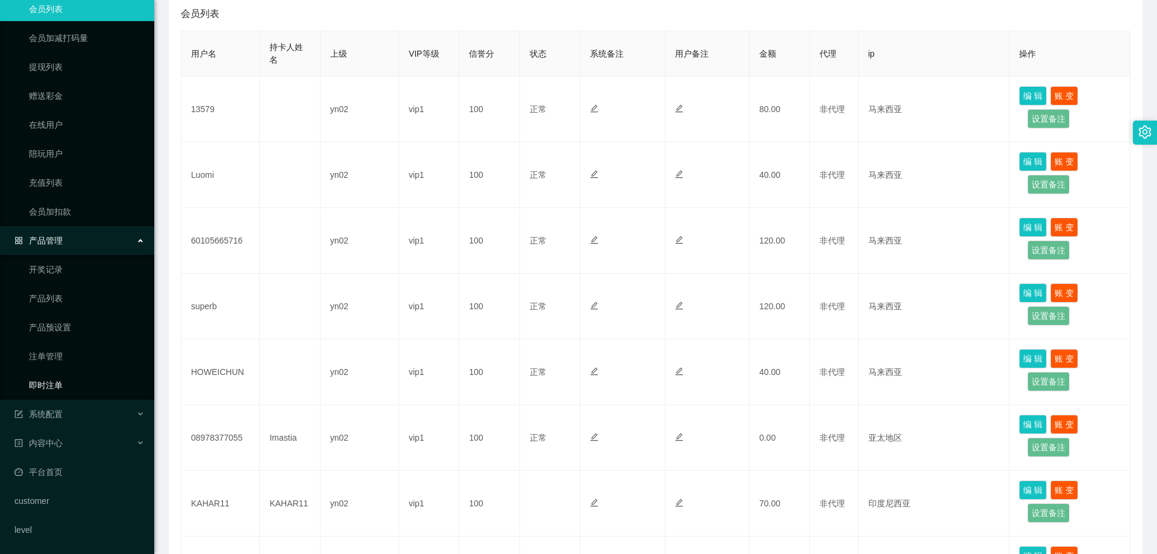
click at [90, 384] on link "即时注单" at bounding box center [87, 385] width 116 height 24
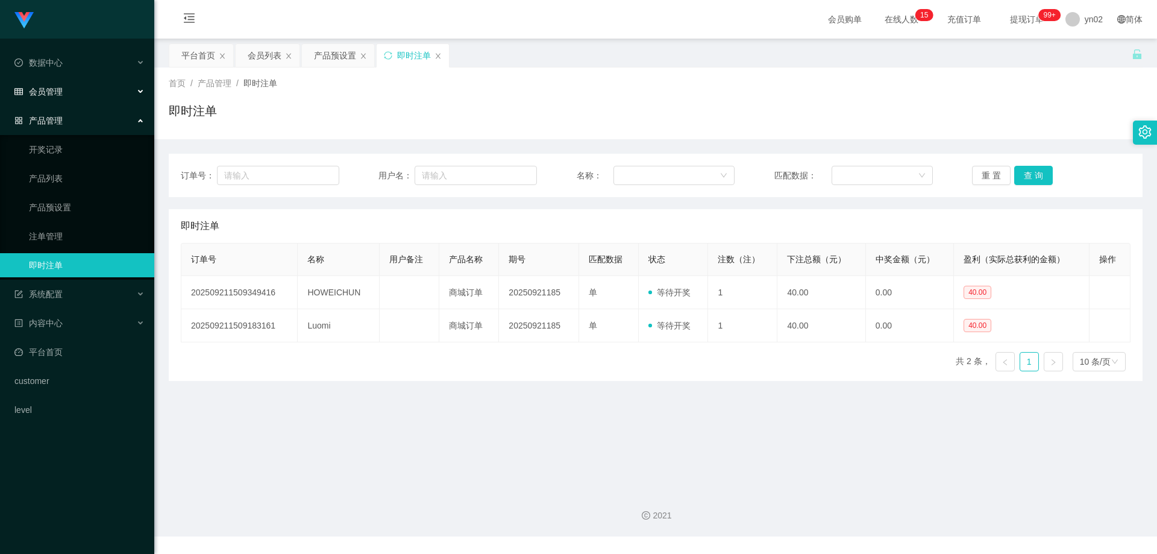
click at [82, 98] on div "会员管理" at bounding box center [77, 92] width 154 height 24
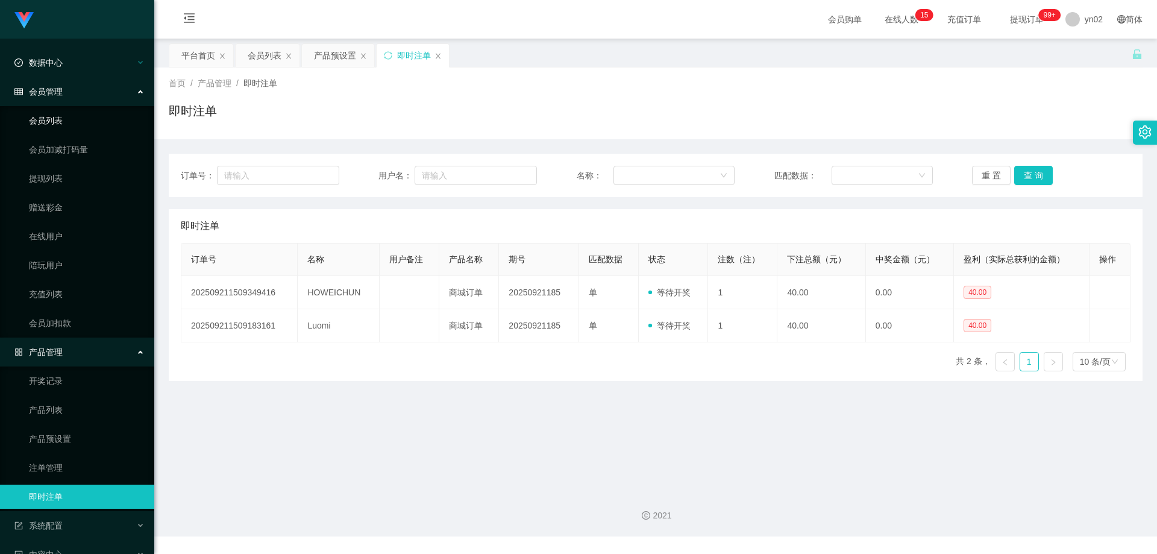
drag, startPoint x: 68, startPoint y: 114, endPoint x: 70, endPoint y: 68, distance: 46.4
click at [68, 114] on link "会员列表" at bounding box center [87, 120] width 116 height 24
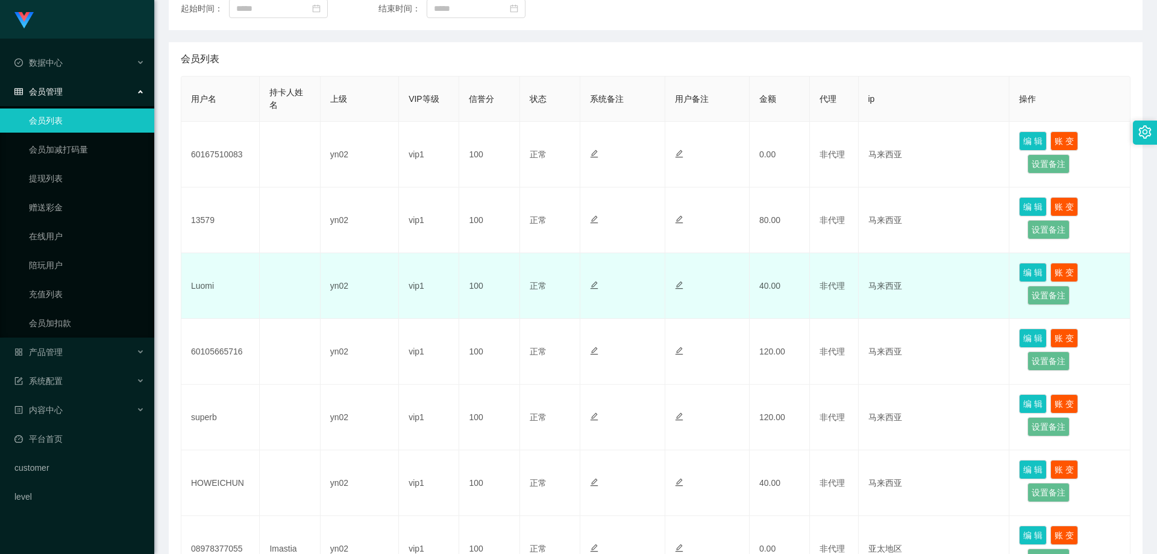
scroll to position [241, 0]
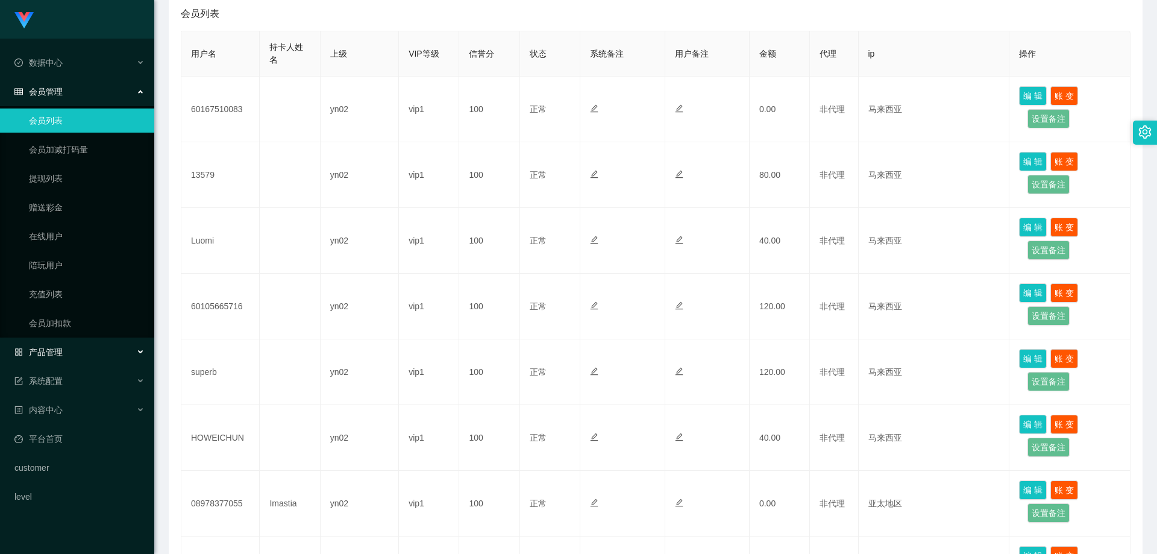
click at [81, 352] on div "产品管理" at bounding box center [77, 352] width 154 height 24
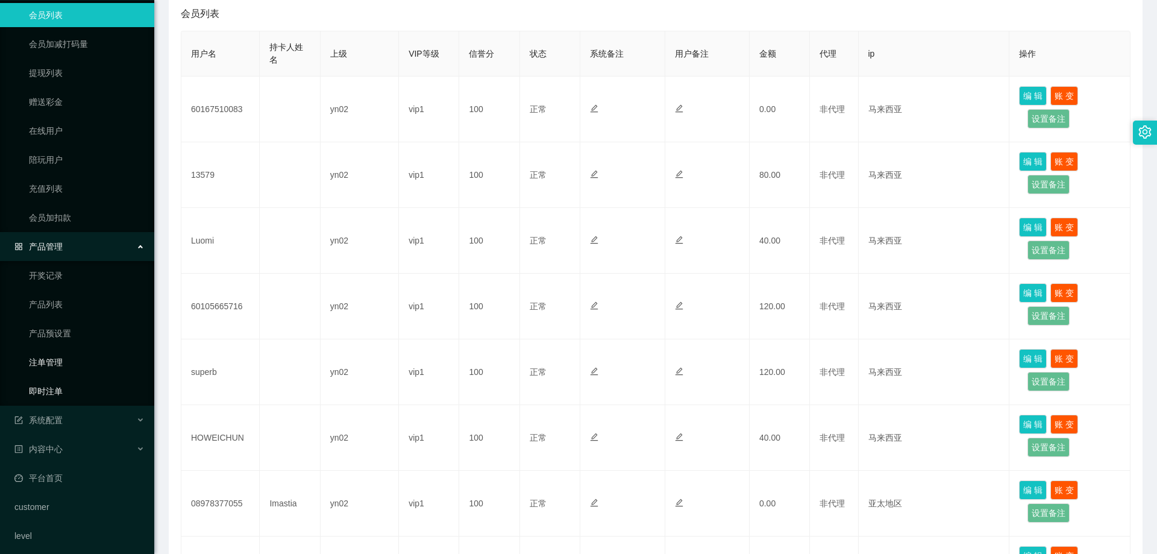
scroll to position [111, 0]
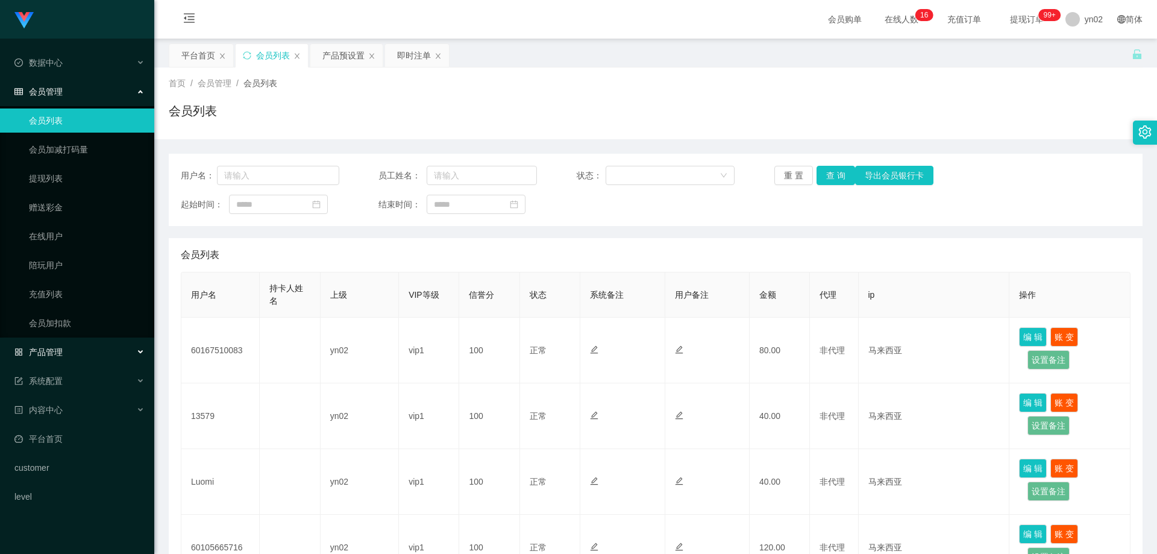
drag, startPoint x: 78, startPoint y: 346, endPoint x: 84, endPoint y: 351, distance: 7.7
click at [78, 346] on div "产品管理" at bounding box center [77, 352] width 154 height 24
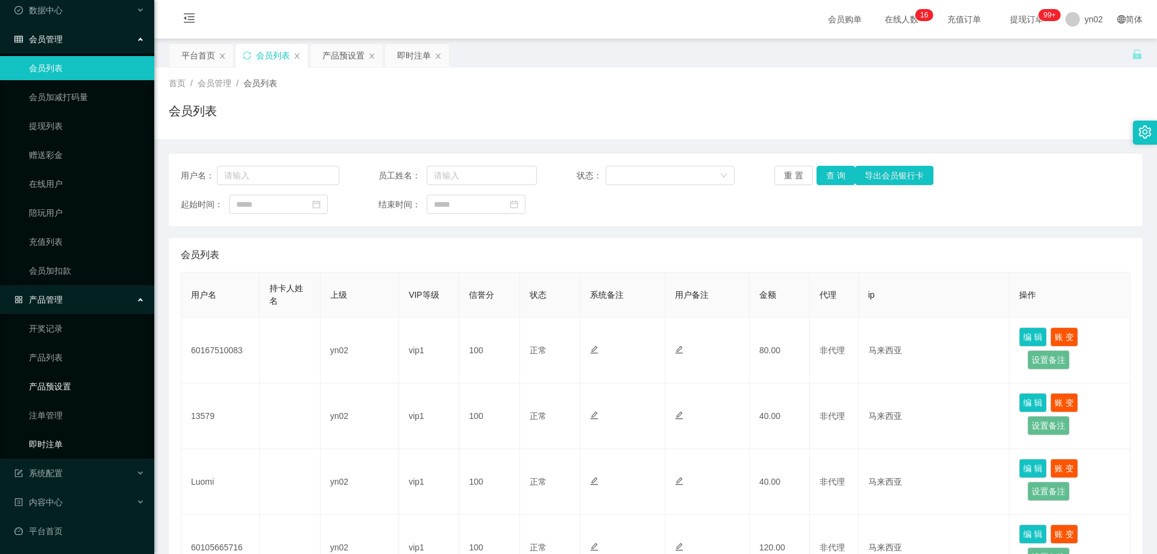
scroll to position [111, 0]
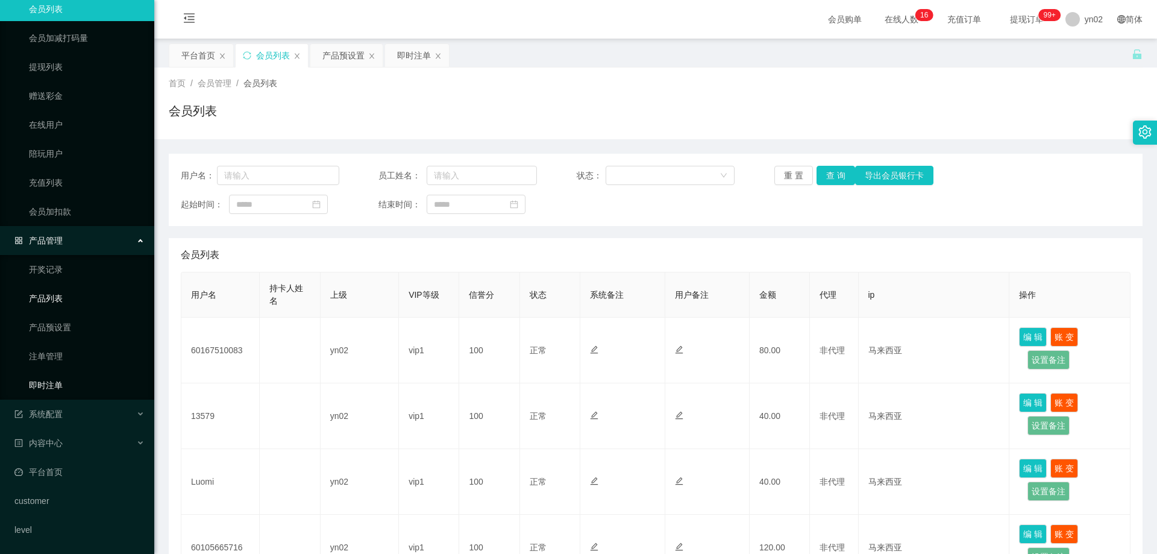
drag, startPoint x: 72, startPoint y: 384, endPoint x: 87, endPoint y: 302, distance: 82.6
click at [72, 384] on link "即时注单" at bounding box center [87, 385] width 116 height 24
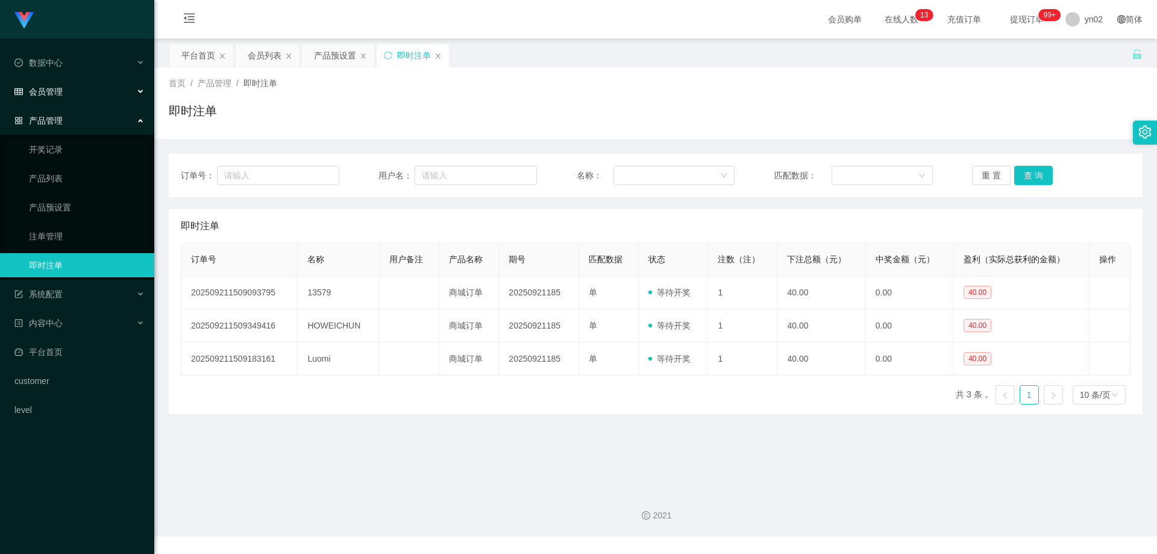
click at [71, 96] on div "会员管理" at bounding box center [77, 92] width 154 height 24
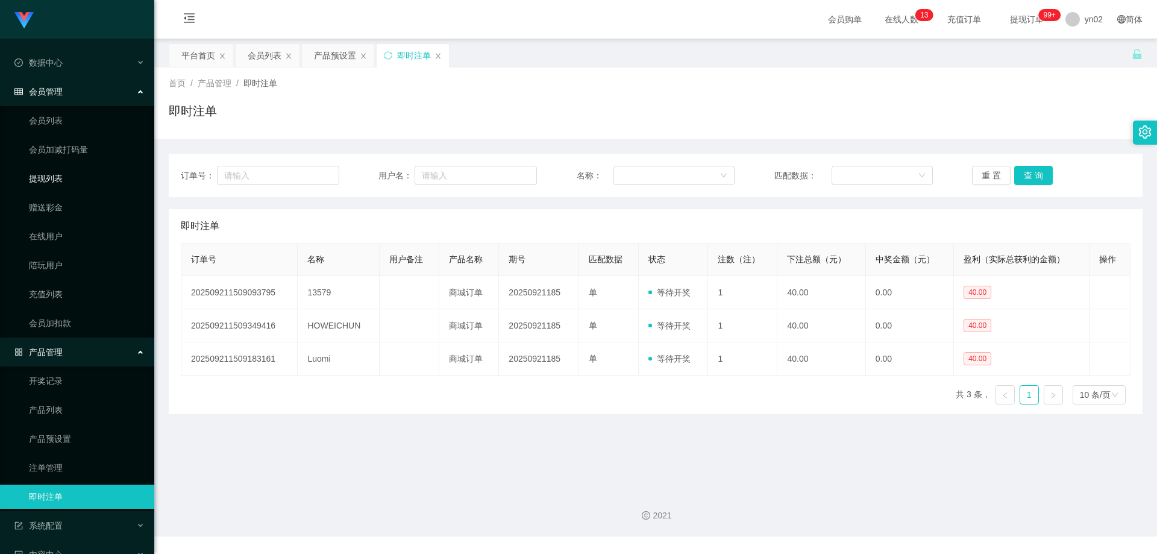
click at [77, 173] on link "提现列表" at bounding box center [87, 178] width 116 height 24
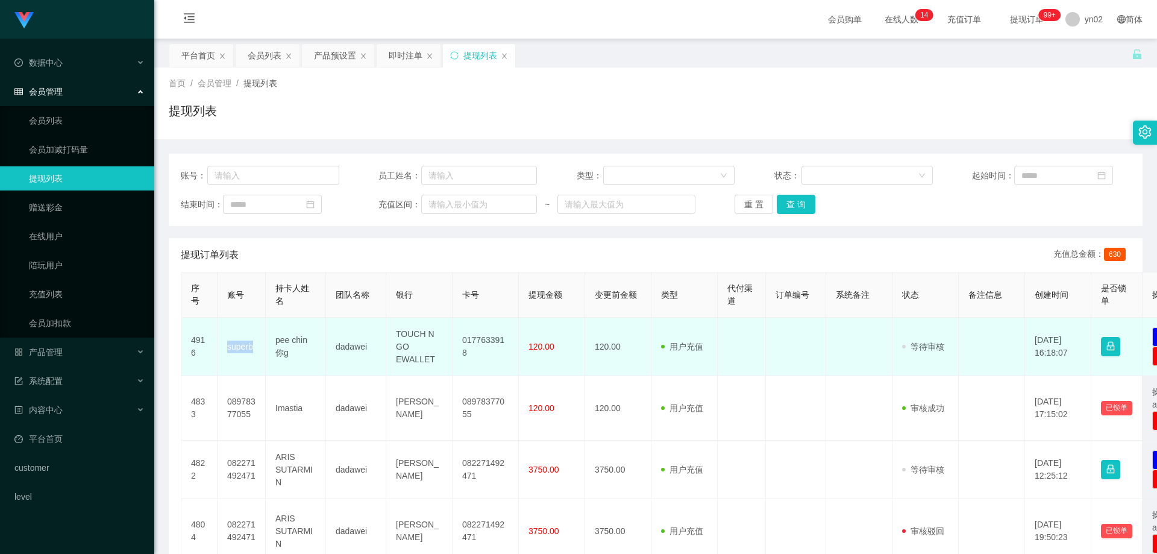
click at [224, 345] on td "superb" at bounding box center [241, 346] width 48 height 58
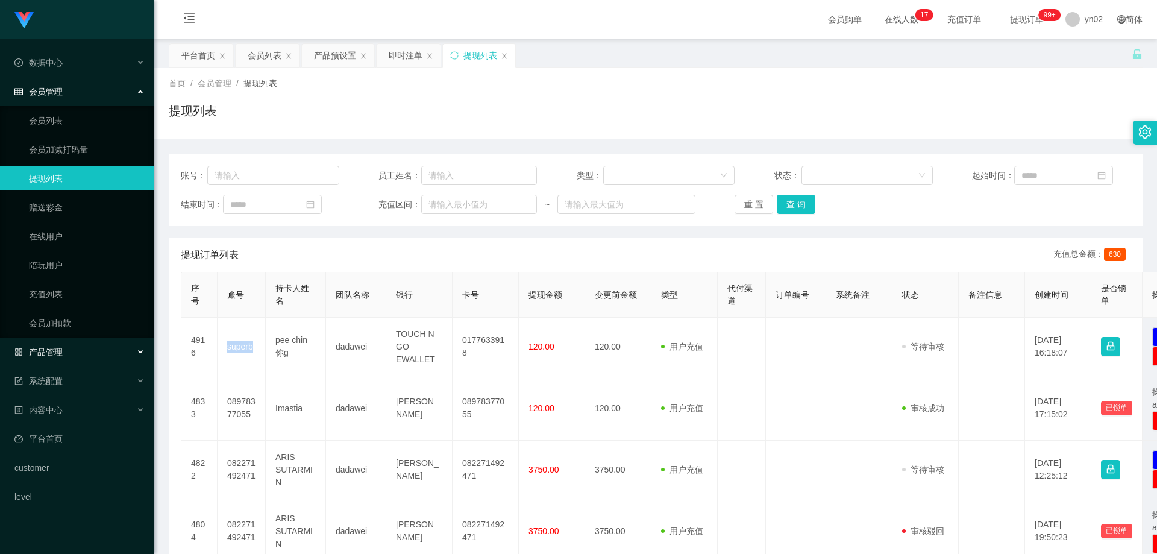
click at [73, 357] on div "产品管理" at bounding box center [77, 352] width 154 height 24
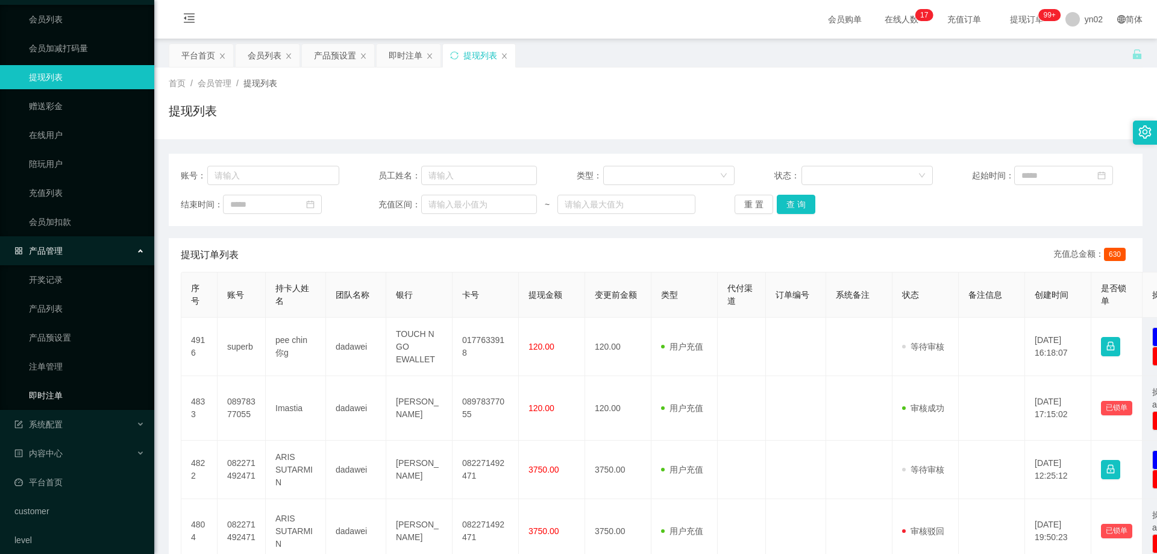
scroll to position [111, 0]
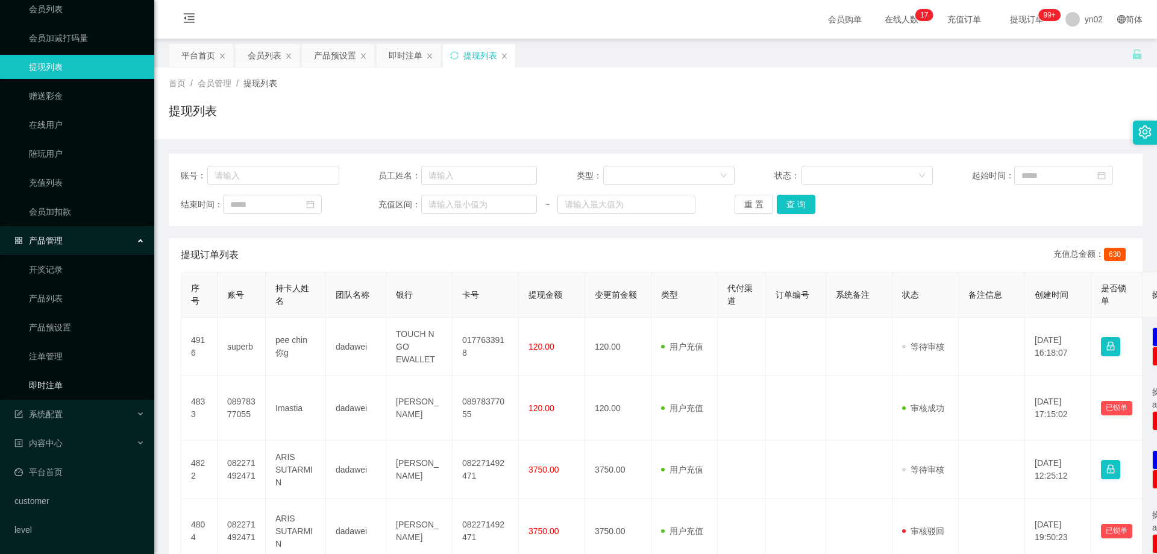
drag, startPoint x: 78, startPoint y: 382, endPoint x: 78, endPoint y: 235, distance: 147.0
click at [78, 382] on link "即时注单" at bounding box center [87, 385] width 116 height 24
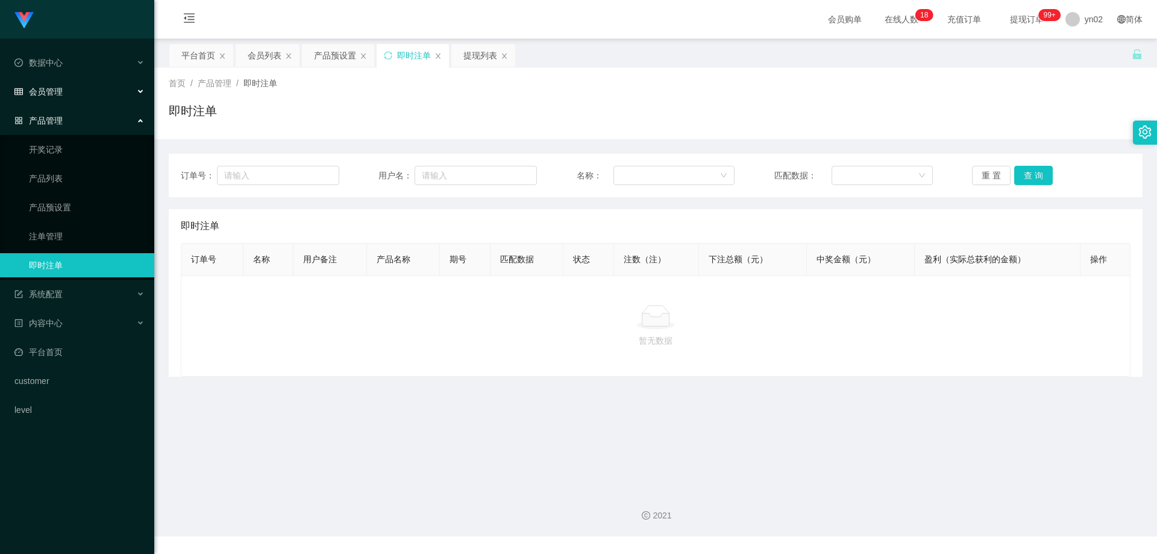
click at [105, 92] on div "会员管理" at bounding box center [77, 92] width 154 height 24
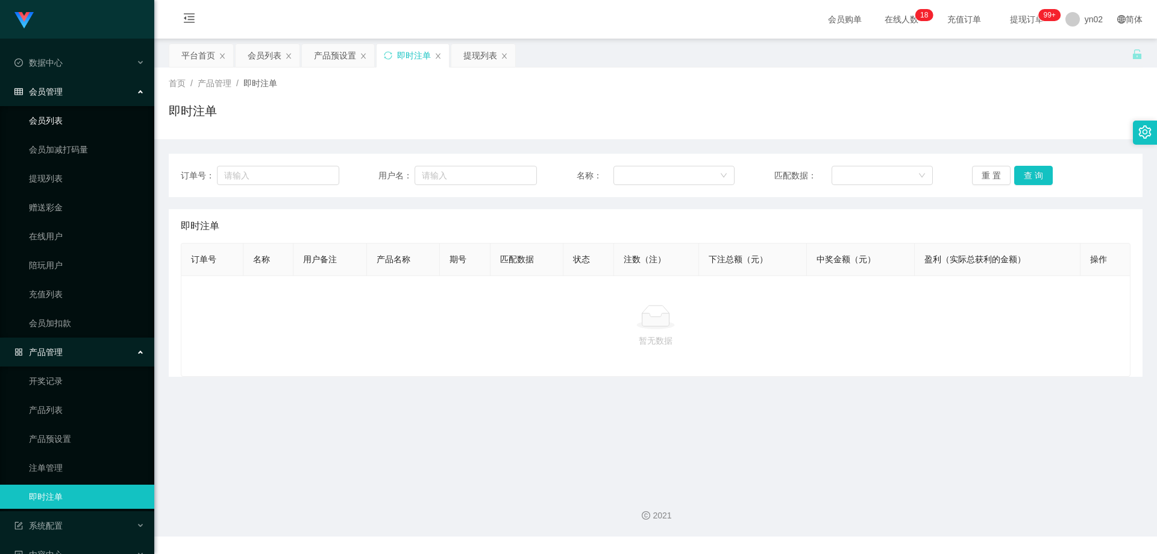
click at [82, 117] on link "会员列表" at bounding box center [87, 120] width 116 height 24
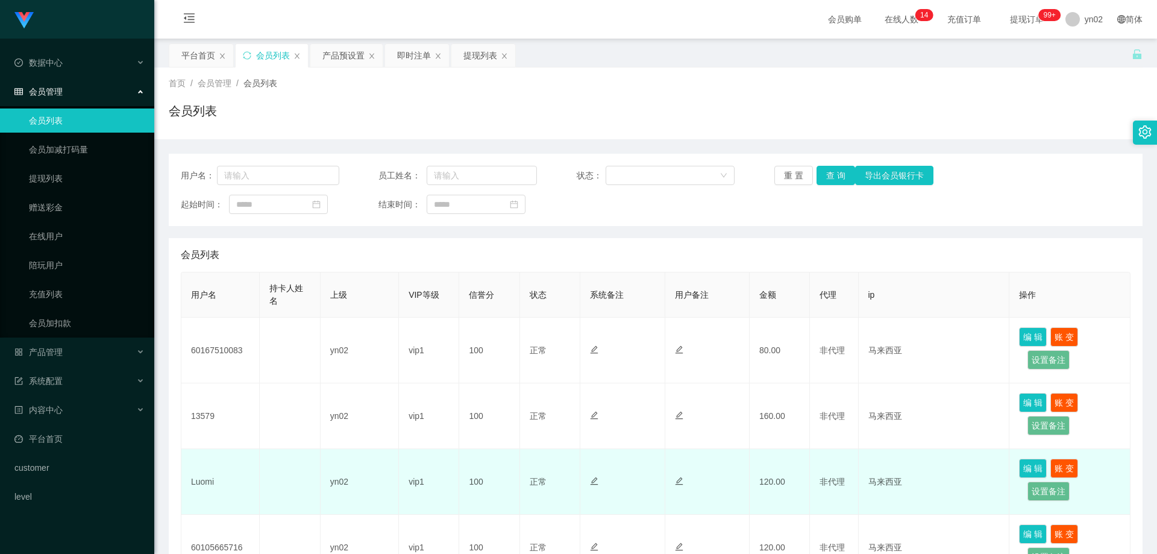
scroll to position [60, 0]
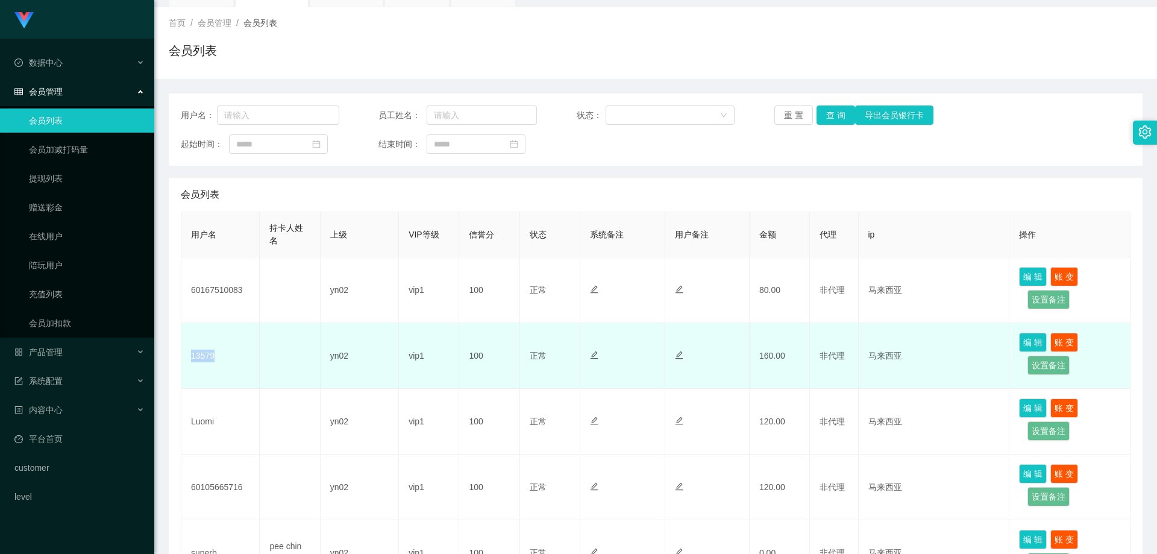
drag, startPoint x: 236, startPoint y: 366, endPoint x: 188, endPoint y: 360, distance: 48.0
click at [188, 360] on td "13579" at bounding box center [220, 356] width 78 height 66
copy td "13579"
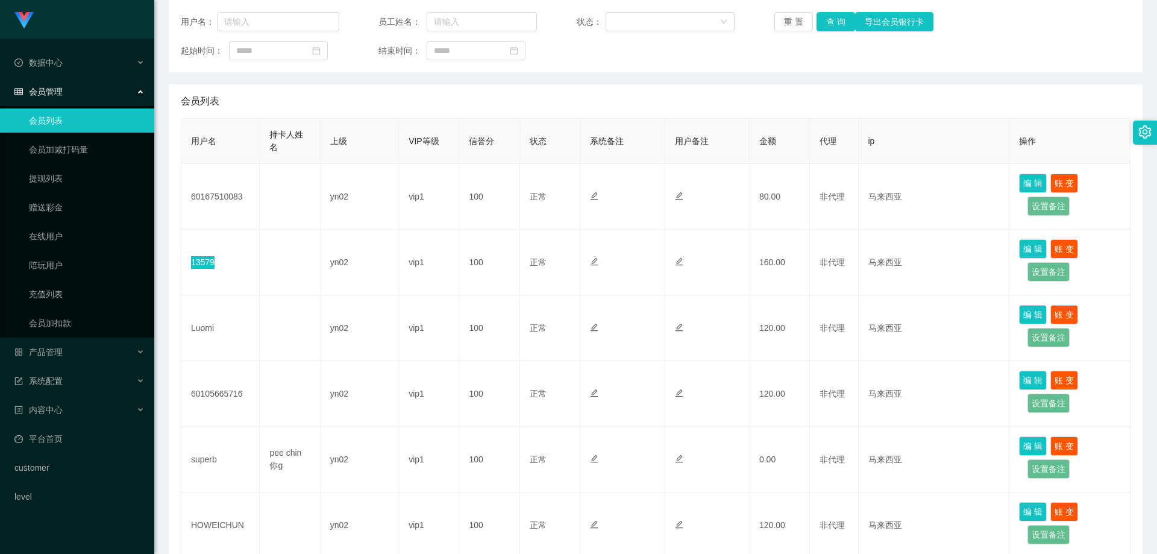
scroll to position [120, 0]
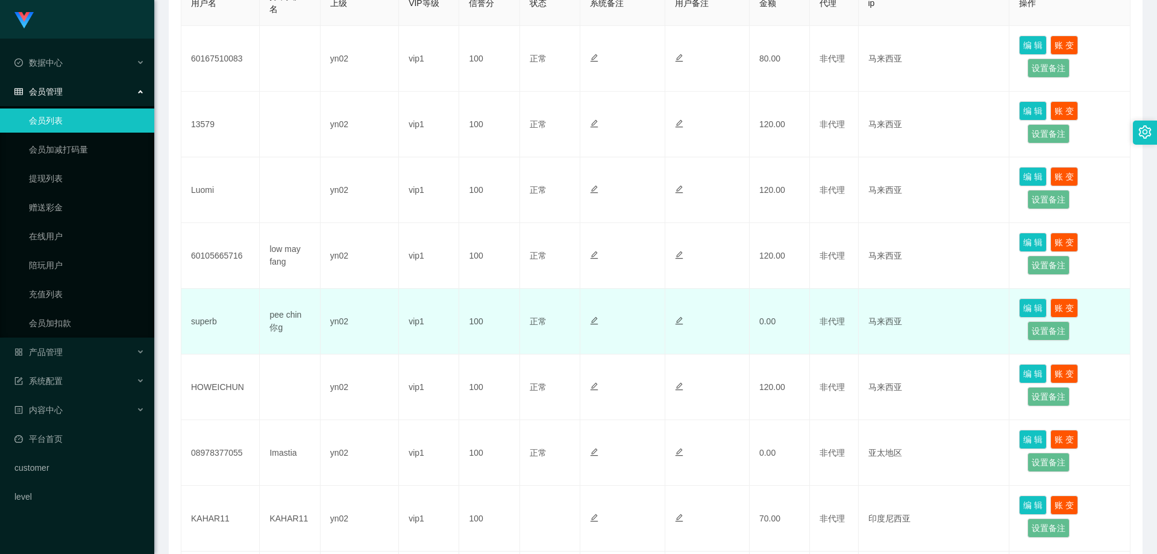
scroll to position [301, 0]
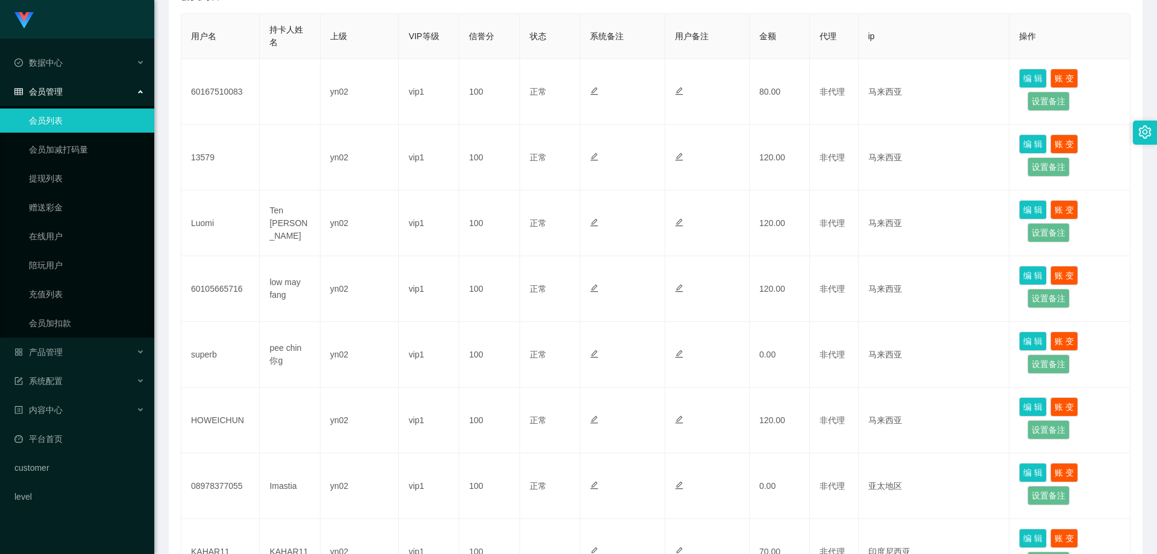
scroll to position [241, 0]
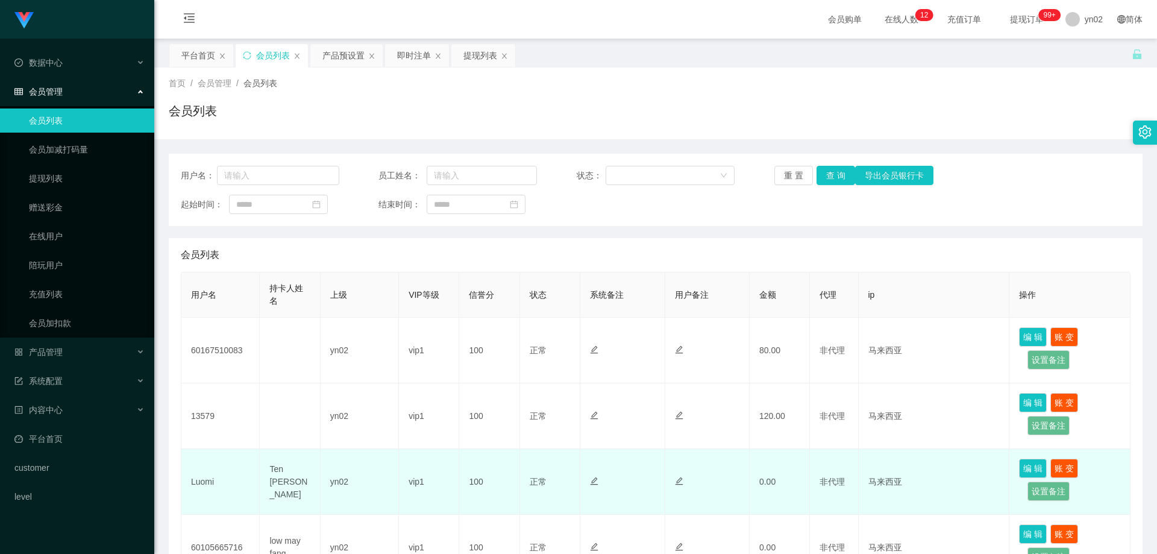
scroll to position [241, 0]
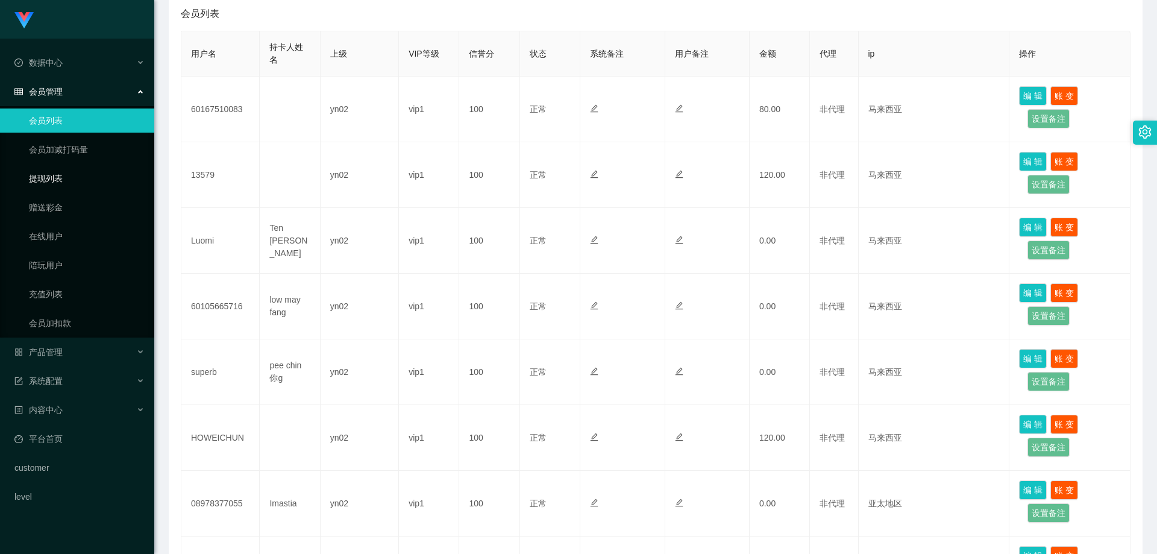
click at [73, 176] on link "提现列表" at bounding box center [87, 178] width 116 height 24
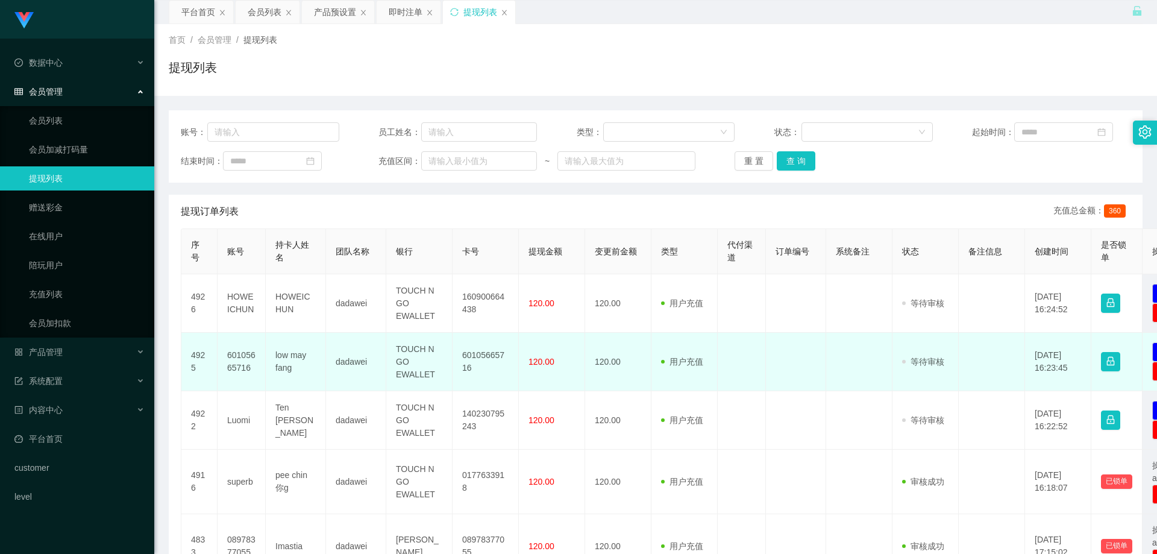
scroll to position [60, 0]
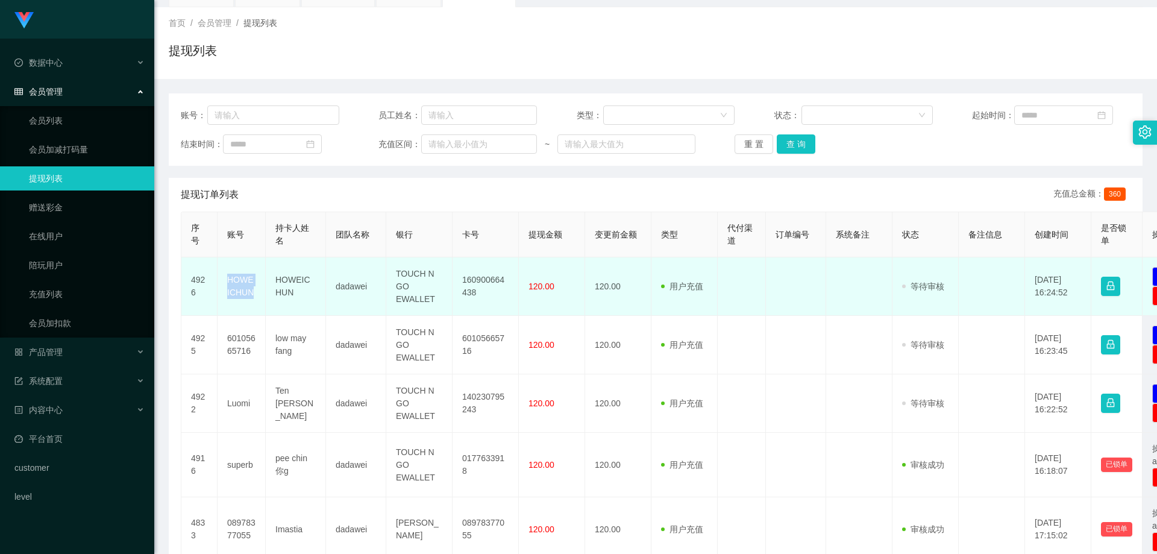
drag, startPoint x: 249, startPoint y: 297, endPoint x: 224, endPoint y: 279, distance: 31.1
click at [224, 279] on td "HOWEICHUN" at bounding box center [241, 286] width 48 height 58
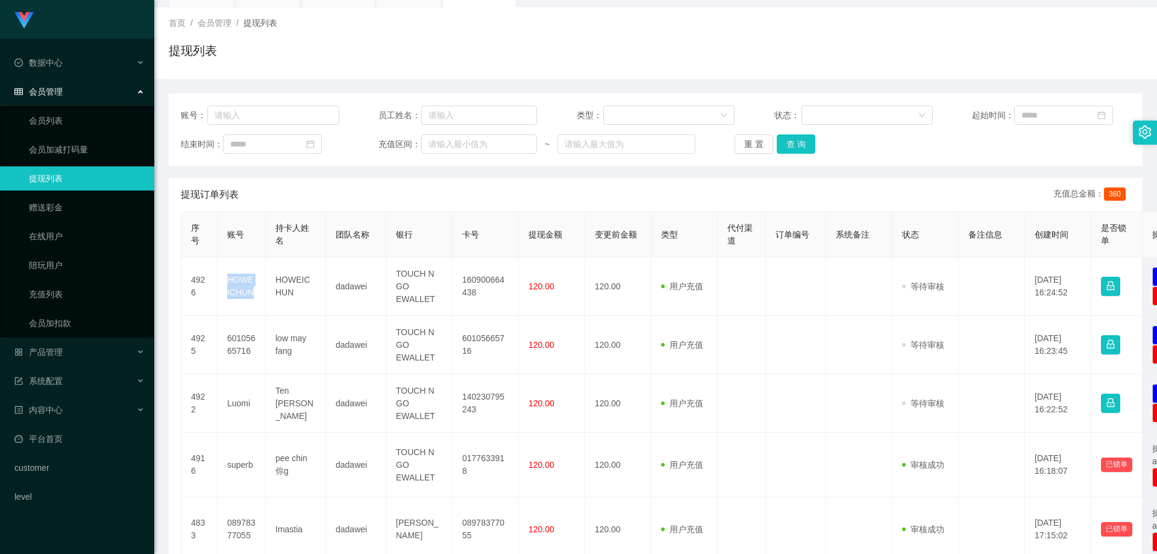
copy td "HOWEICHUN"
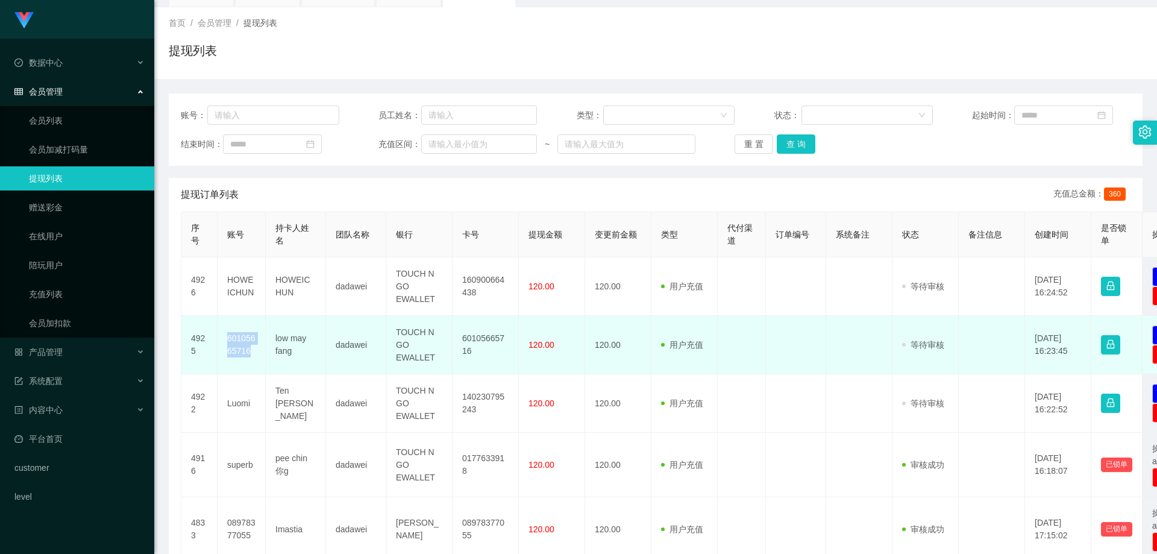
drag, startPoint x: 255, startPoint y: 352, endPoint x: 226, endPoint y: 340, distance: 31.6
click at [226, 340] on td "60105665716" at bounding box center [241, 345] width 48 height 58
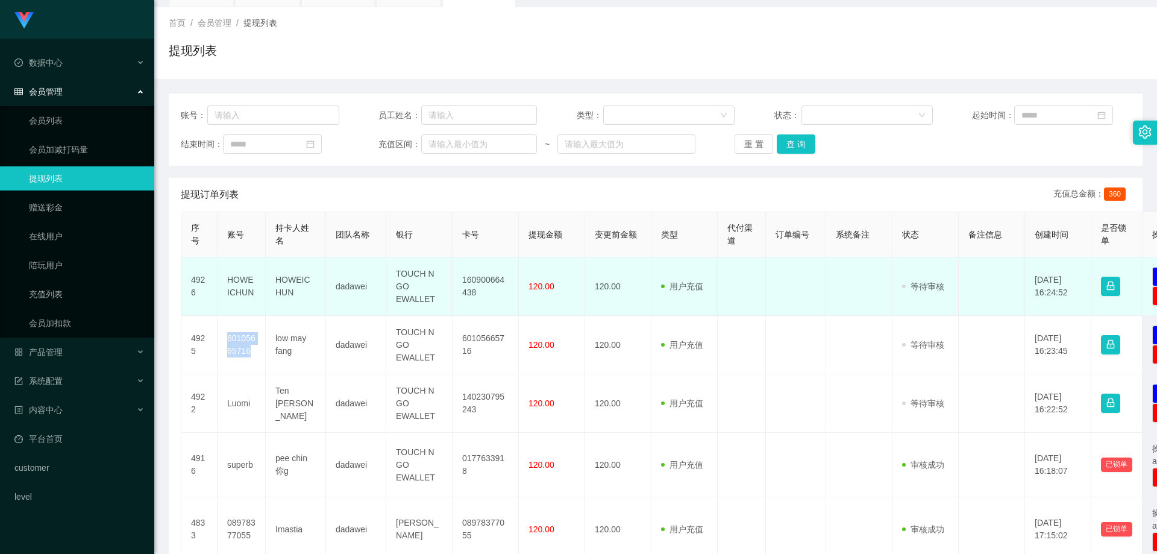
copy td "60105665716"
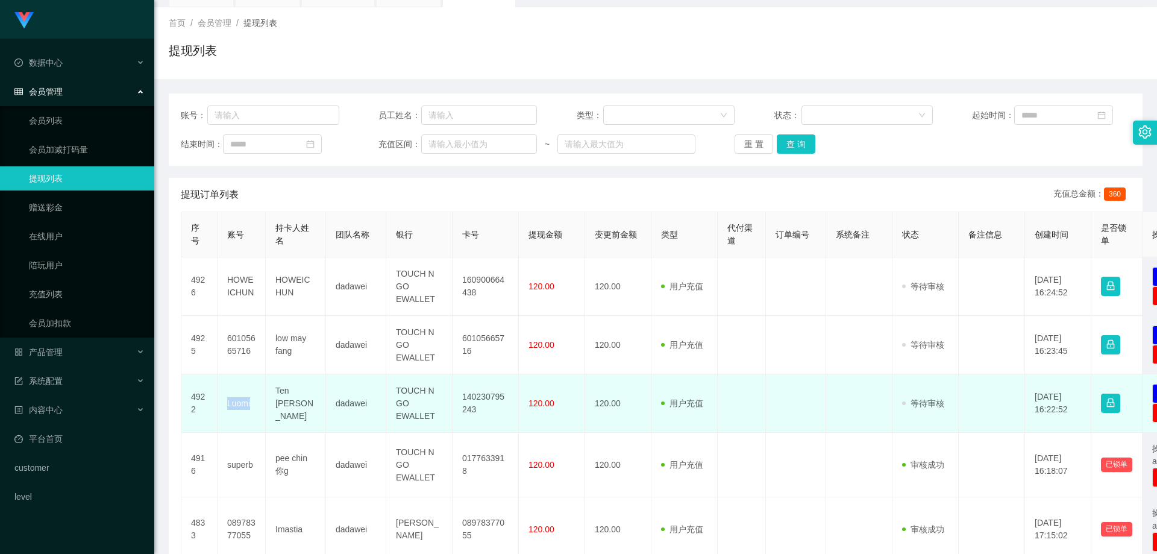
drag, startPoint x: 253, startPoint y: 408, endPoint x: 222, endPoint y: 407, distance: 30.7
click at [222, 407] on td "Luomi" at bounding box center [241, 403] width 48 height 58
copy td "Luomi"
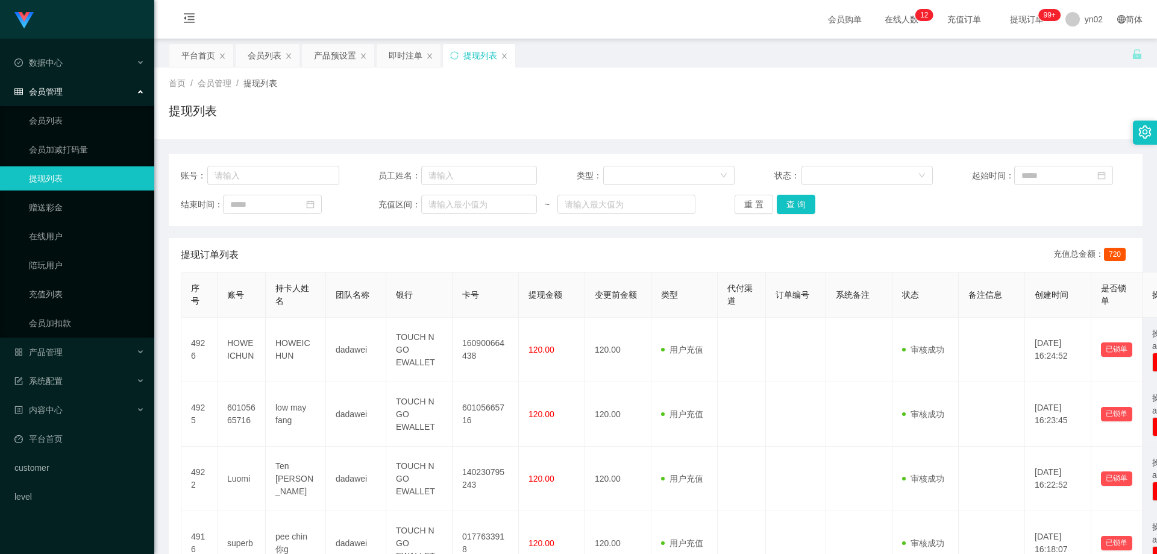
scroll to position [120, 0]
click at [77, 119] on link "会员列表" at bounding box center [87, 120] width 116 height 24
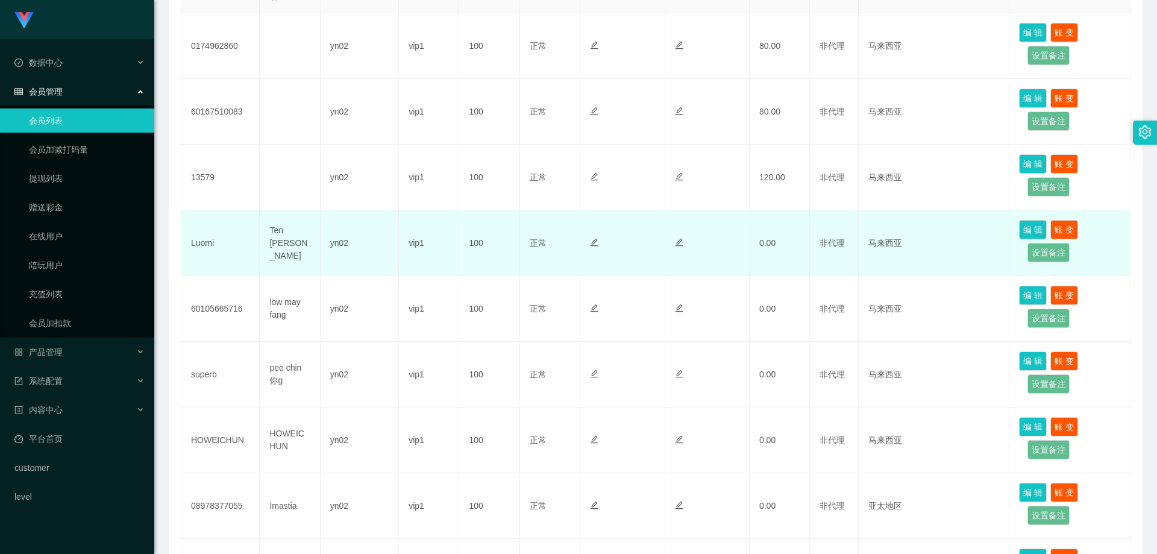
scroll to position [274, 0]
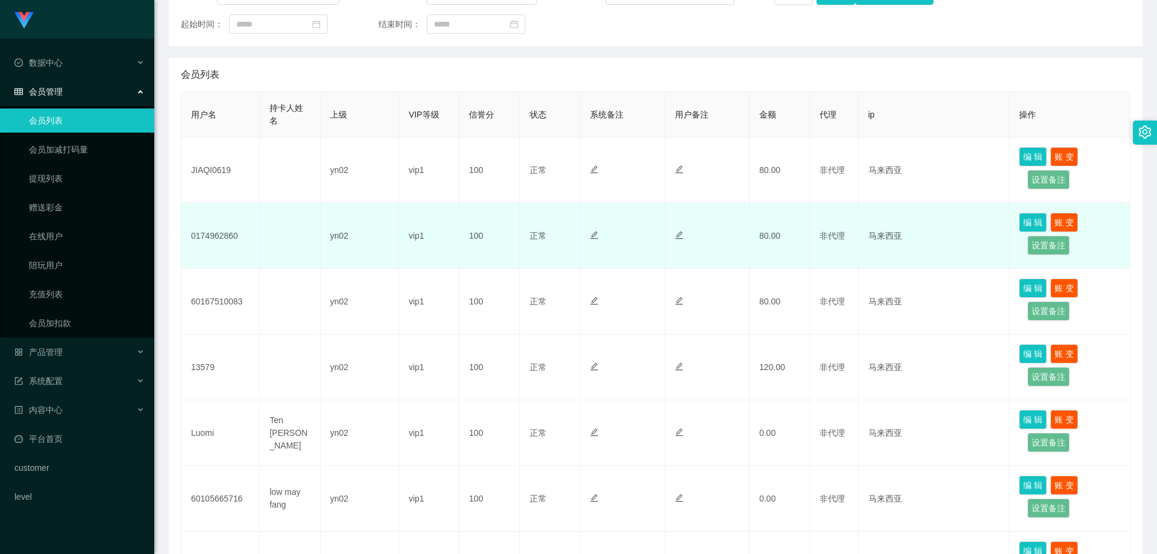
scroll to position [181, 0]
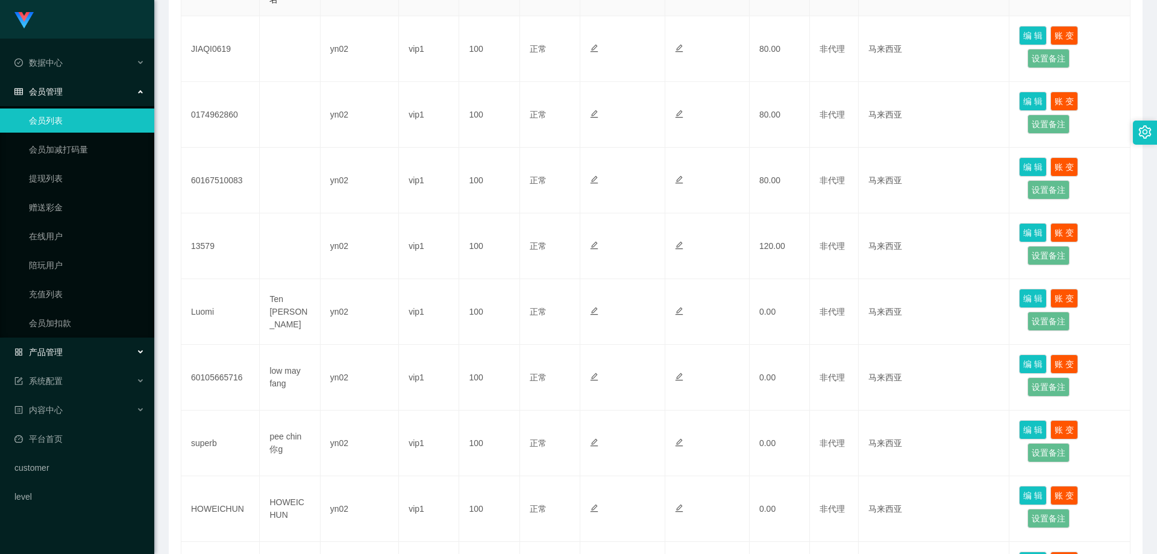
click at [78, 355] on div "产品管理" at bounding box center [77, 352] width 154 height 24
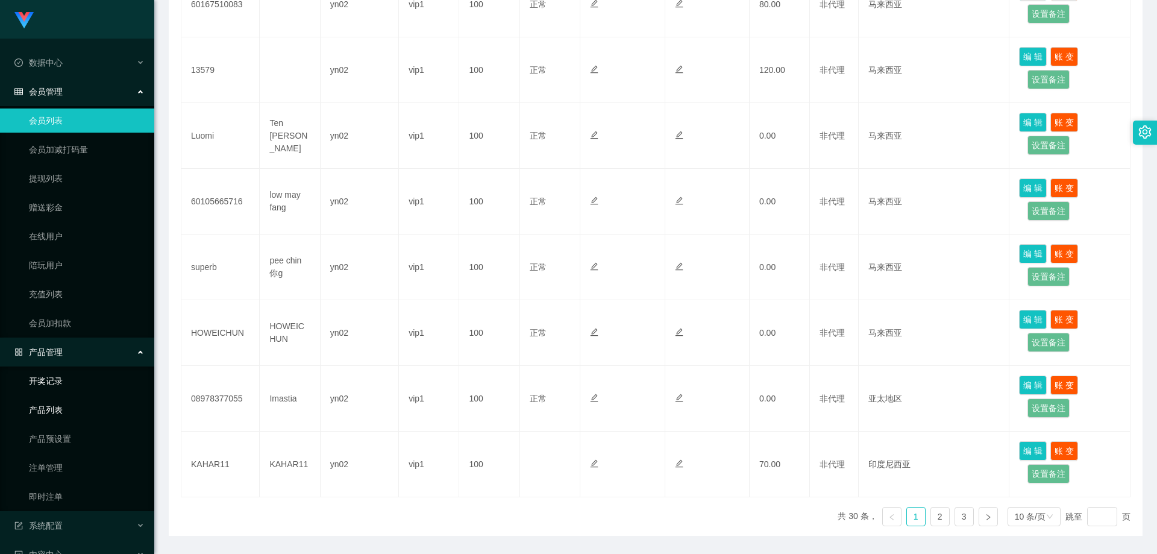
scroll to position [482, 0]
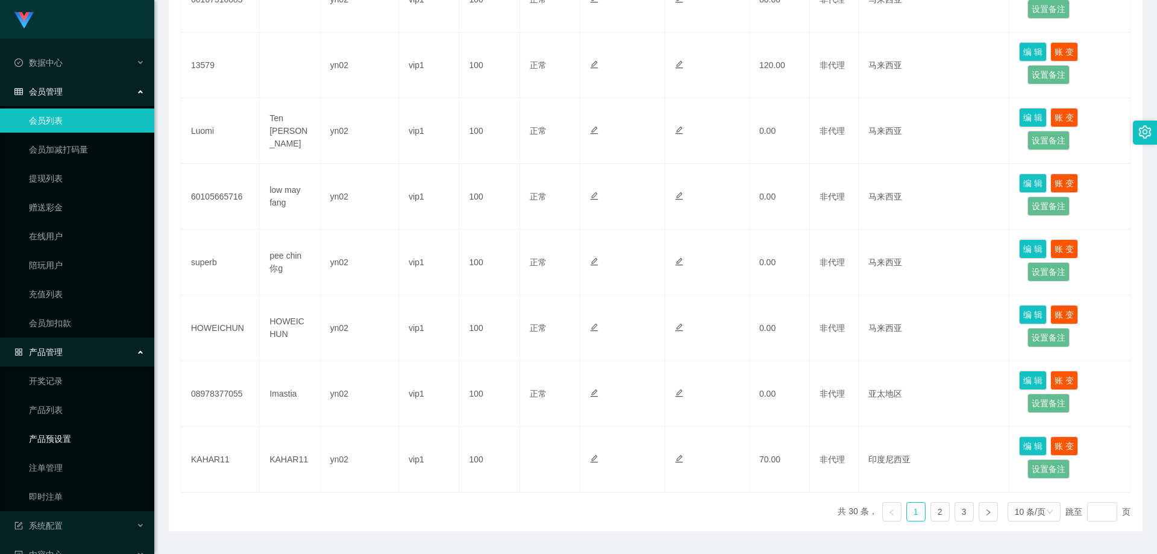
click at [78, 445] on link "产品预设置" at bounding box center [87, 438] width 116 height 24
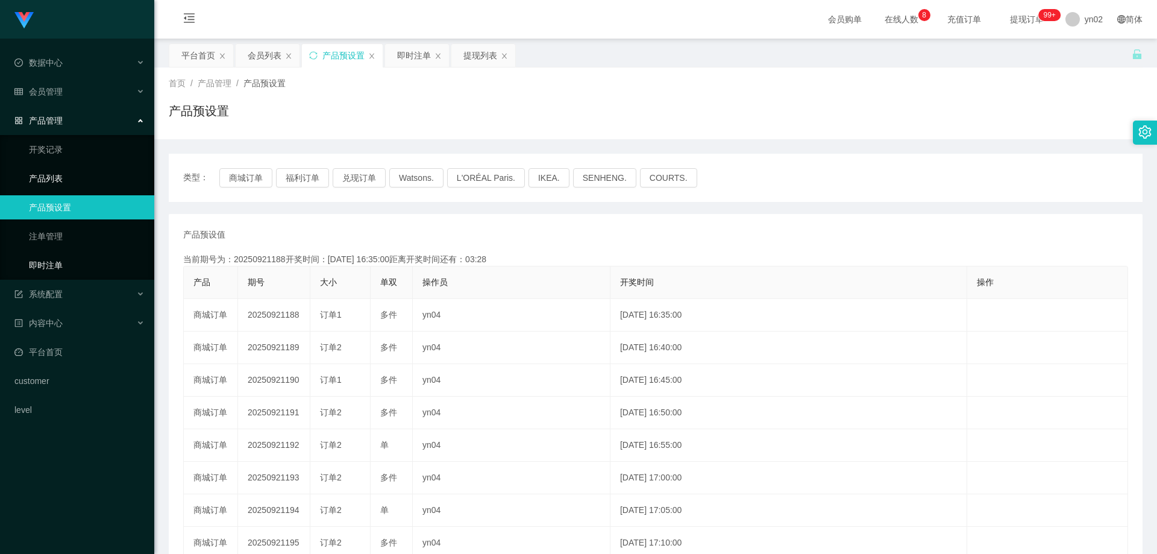
drag, startPoint x: 66, startPoint y: 267, endPoint x: 116, endPoint y: 178, distance: 101.9
click at [66, 266] on link "即时注单" at bounding box center [87, 265] width 116 height 24
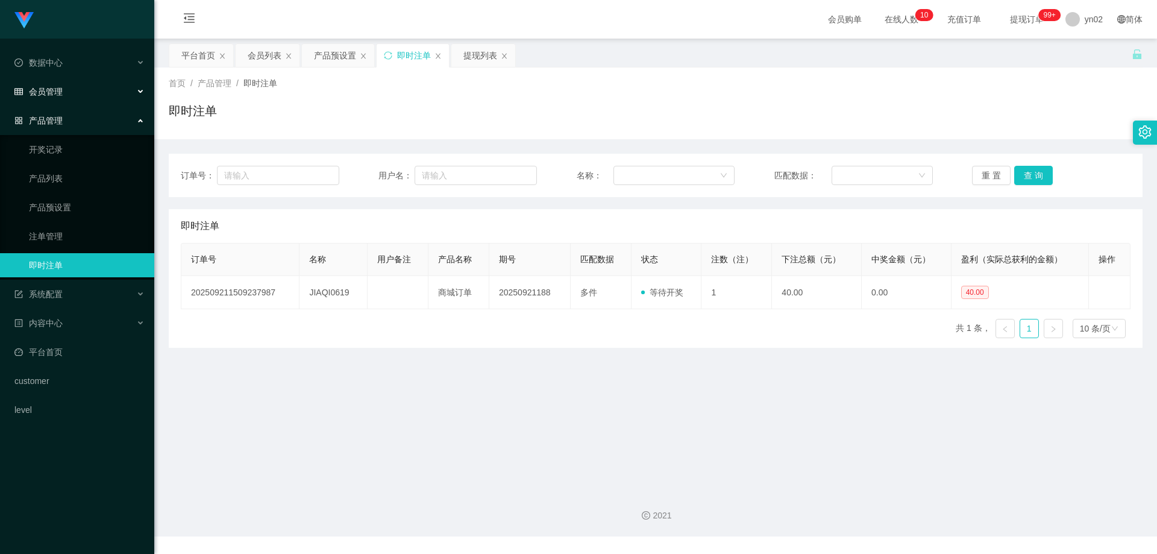
click at [89, 83] on div "会员管理" at bounding box center [77, 92] width 154 height 24
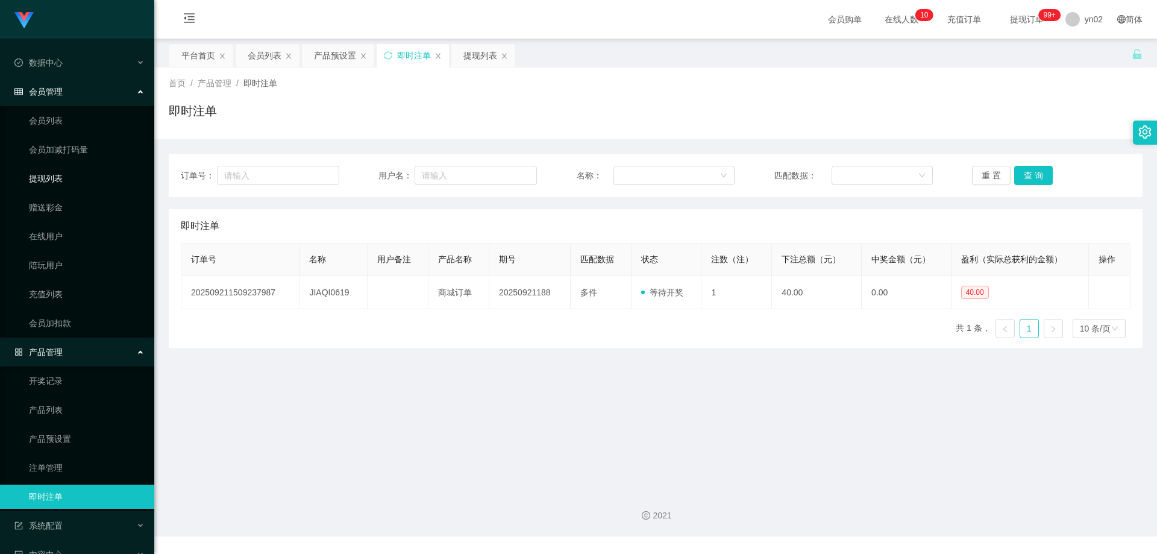
click at [67, 178] on link "提现列表" at bounding box center [87, 178] width 116 height 24
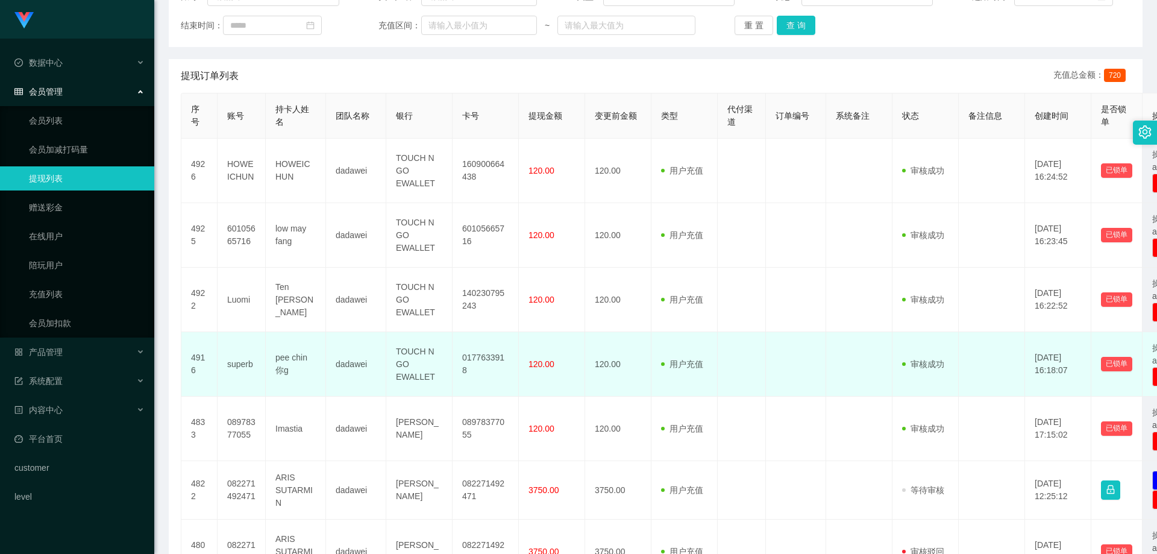
scroll to position [120, 0]
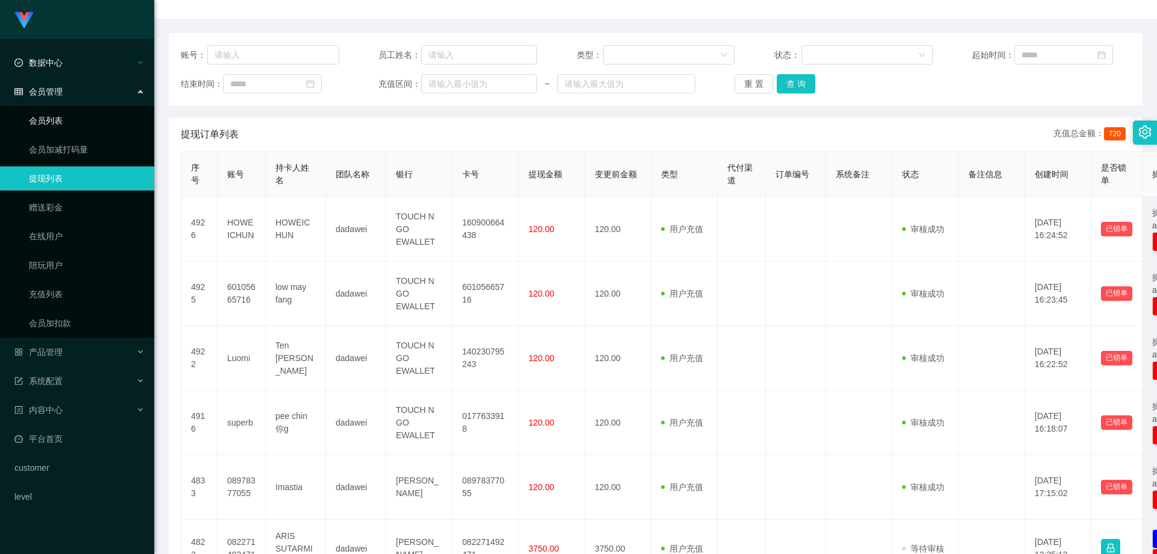
drag, startPoint x: 62, startPoint y: 126, endPoint x: 70, endPoint y: 66, distance: 61.4
click at [62, 126] on link "会员列表" at bounding box center [87, 120] width 116 height 24
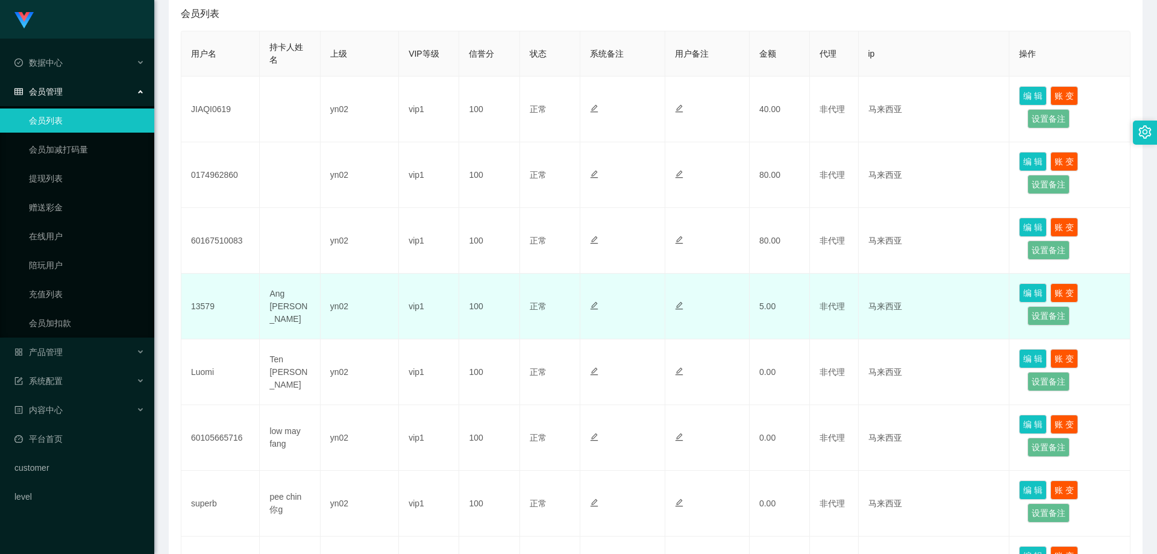
scroll to position [301, 0]
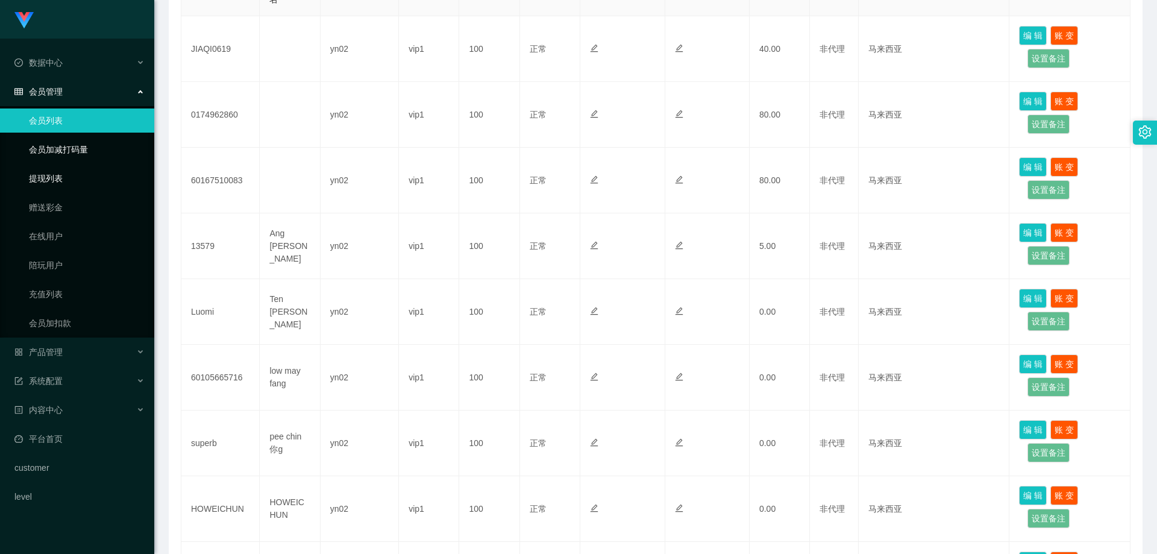
drag, startPoint x: 68, startPoint y: 180, endPoint x: 70, endPoint y: 154, distance: 26.0
click at [68, 180] on link "提现列表" at bounding box center [87, 178] width 116 height 24
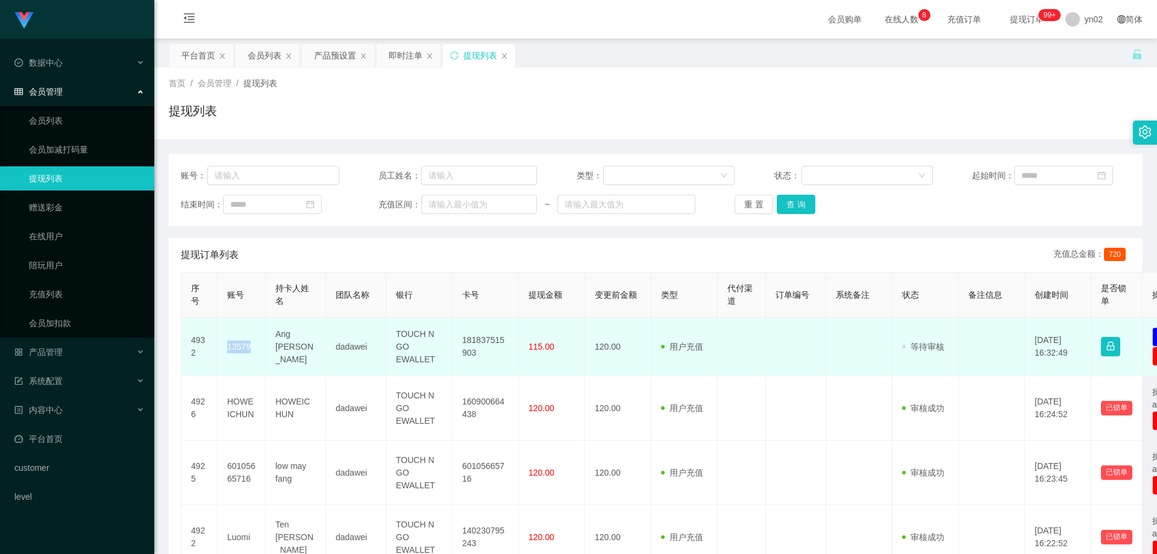
drag, startPoint x: 255, startPoint y: 352, endPoint x: 223, endPoint y: 349, distance: 32.7
click at [223, 349] on td "13579" at bounding box center [241, 346] width 48 height 58
click at [242, 364] on td "13579" at bounding box center [241, 346] width 48 height 58
drag, startPoint x: 259, startPoint y: 355, endPoint x: 223, endPoint y: 350, distance: 35.9
click at [223, 350] on td "13579" at bounding box center [241, 346] width 48 height 58
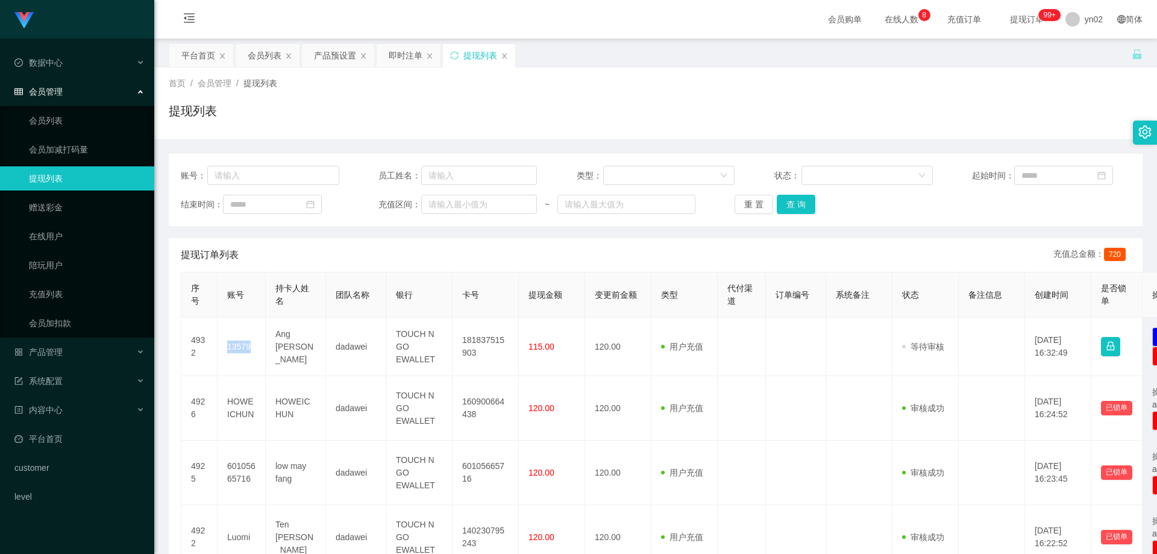
copy td "13579"
drag, startPoint x: 83, startPoint y: 113, endPoint x: 73, endPoint y: 34, distance: 79.4
click at [83, 112] on link "会员列表" at bounding box center [87, 120] width 116 height 24
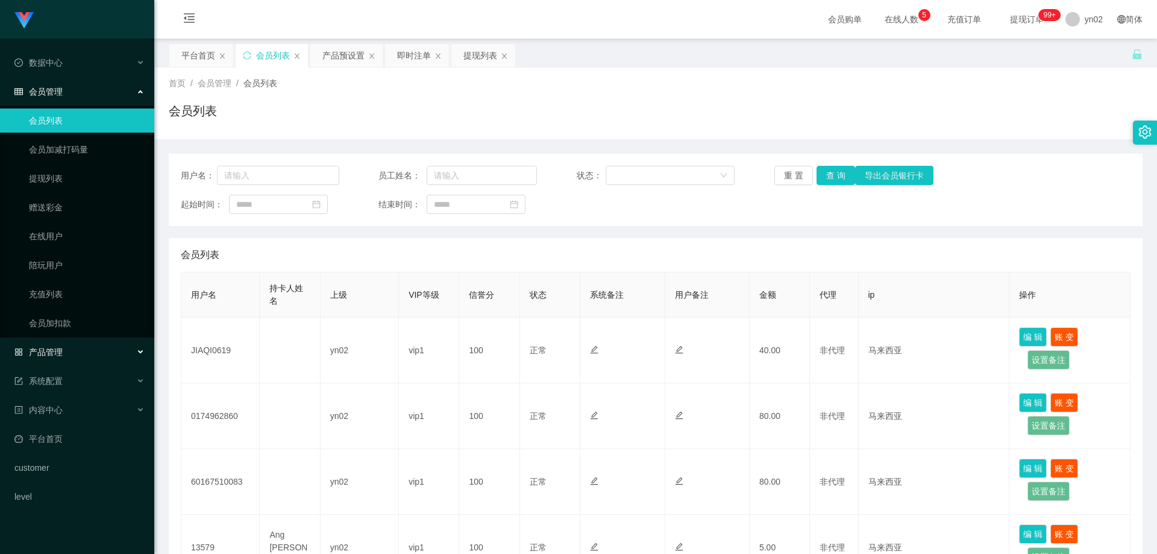
click at [83, 358] on div "产品管理" at bounding box center [77, 352] width 154 height 24
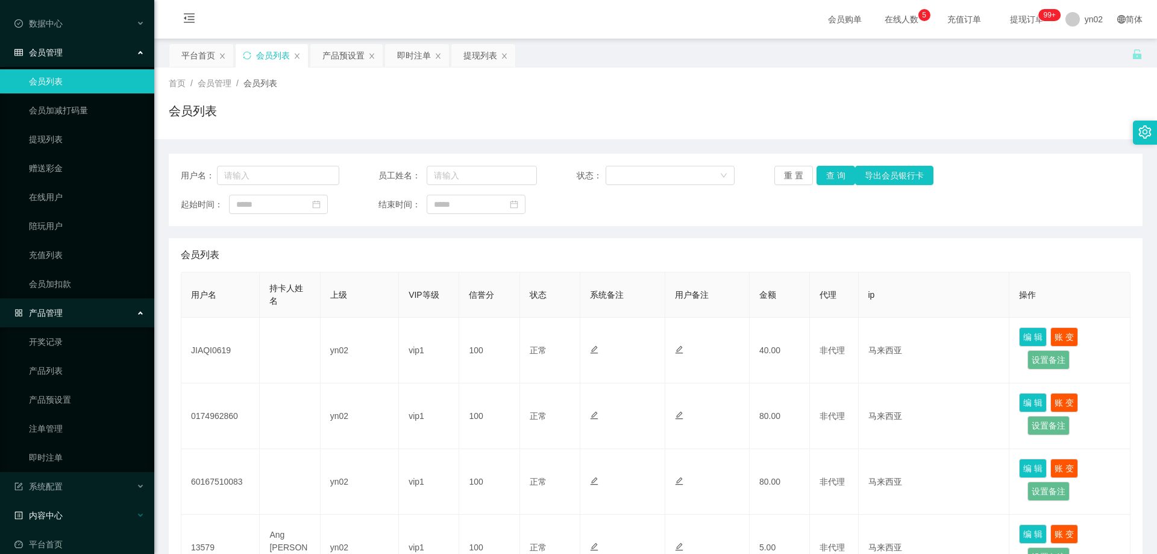
scroll to position [111, 0]
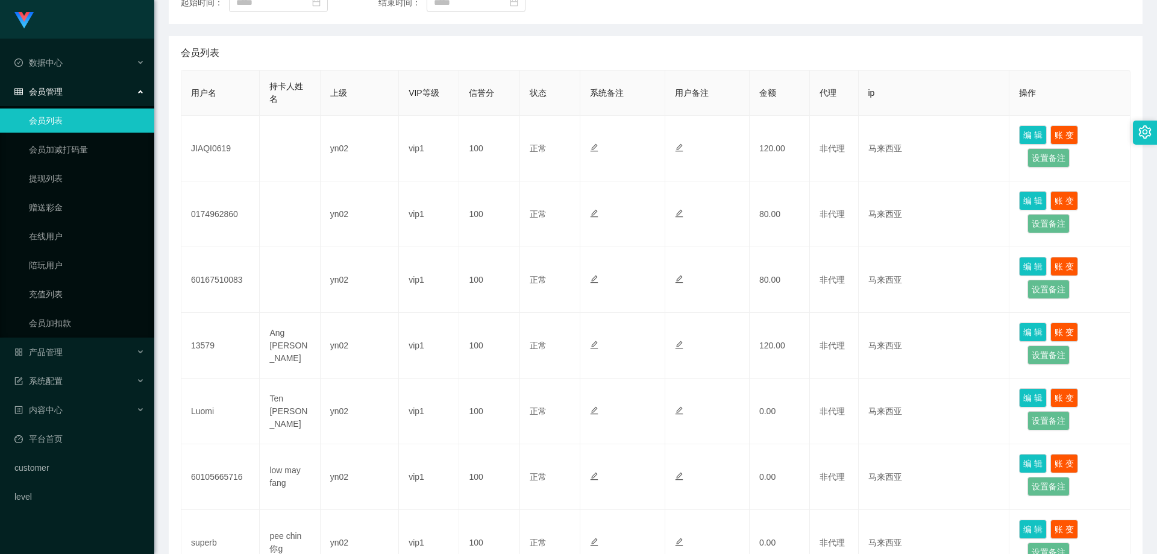
scroll to position [181, 0]
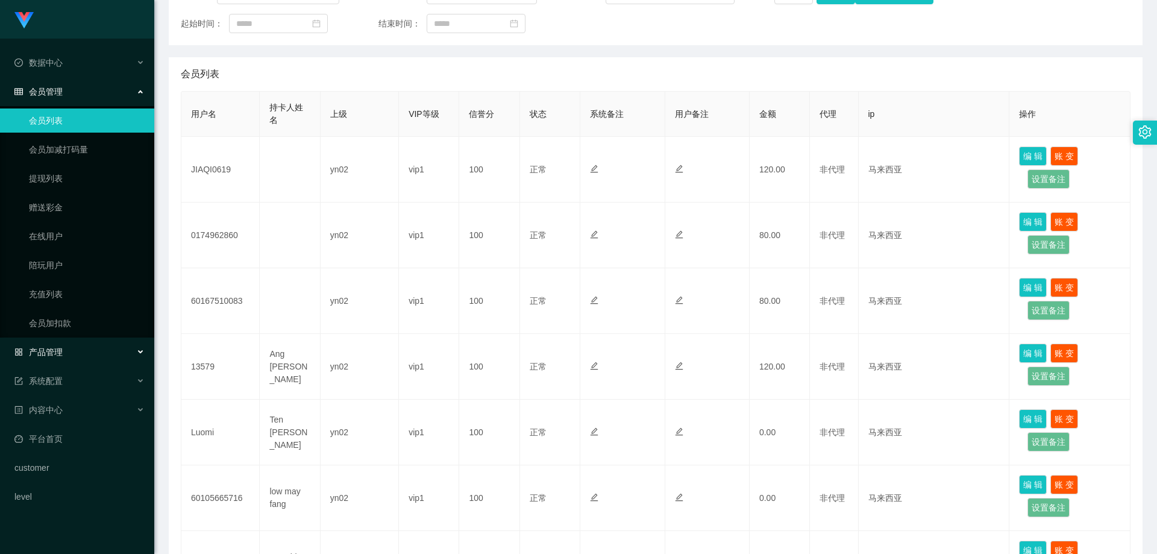
click at [92, 352] on div "产品管理" at bounding box center [77, 352] width 154 height 24
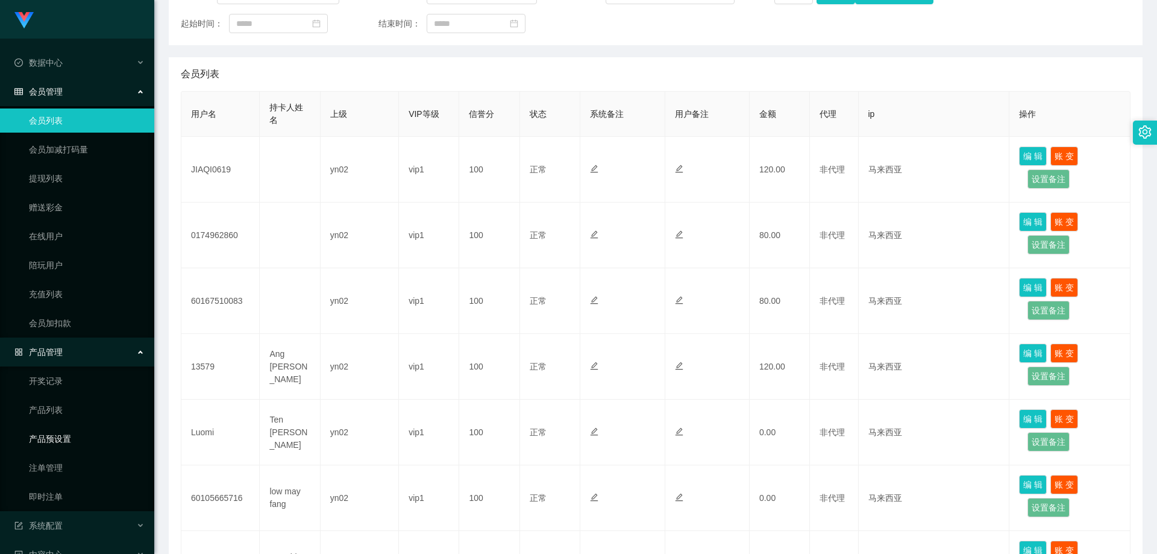
click at [77, 432] on link "产品预设置" at bounding box center [87, 438] width 116 height 24
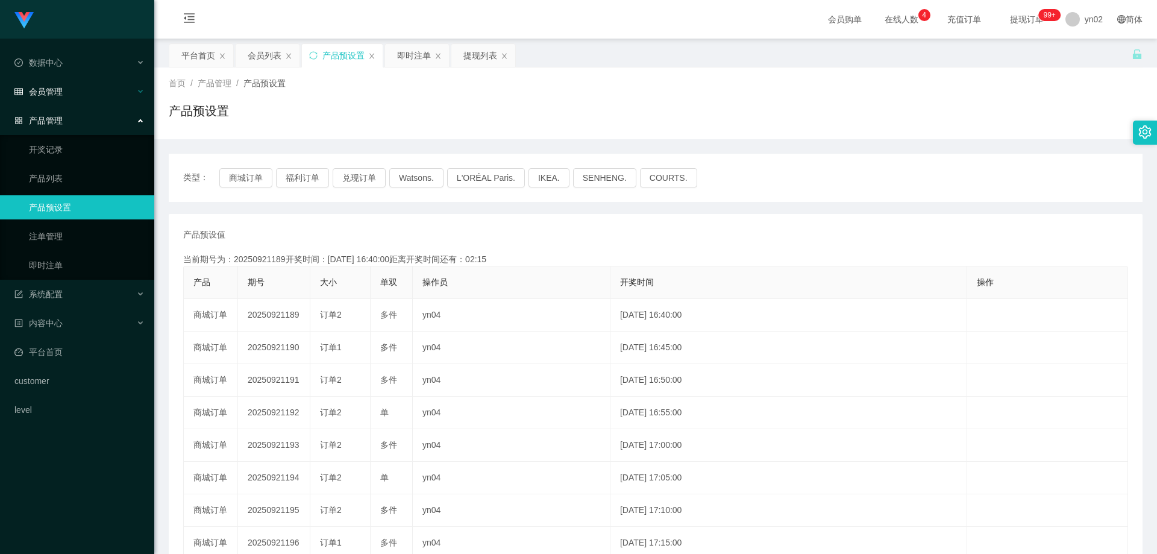
click at [57, 93] on span "会员管理" at bounding box center [38, 92] width 48 height 10
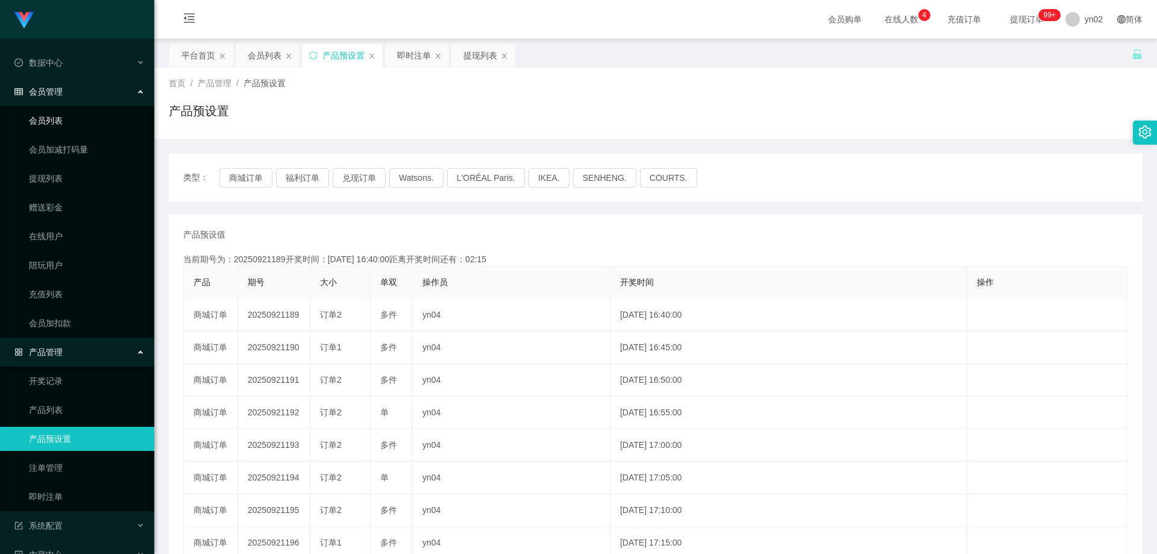
click at [63, 120] on link "会员列表" at bounding box center [87, 120] width 116 height 24
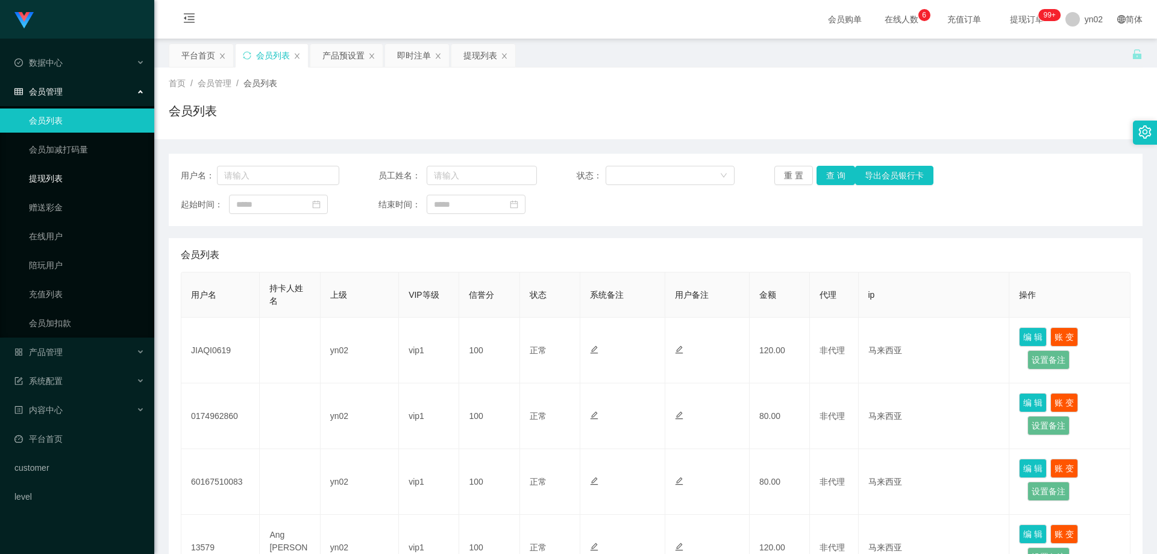
click at [59, 167] on link "提现列表" at bounding box center [87, 178] width 116 height 24
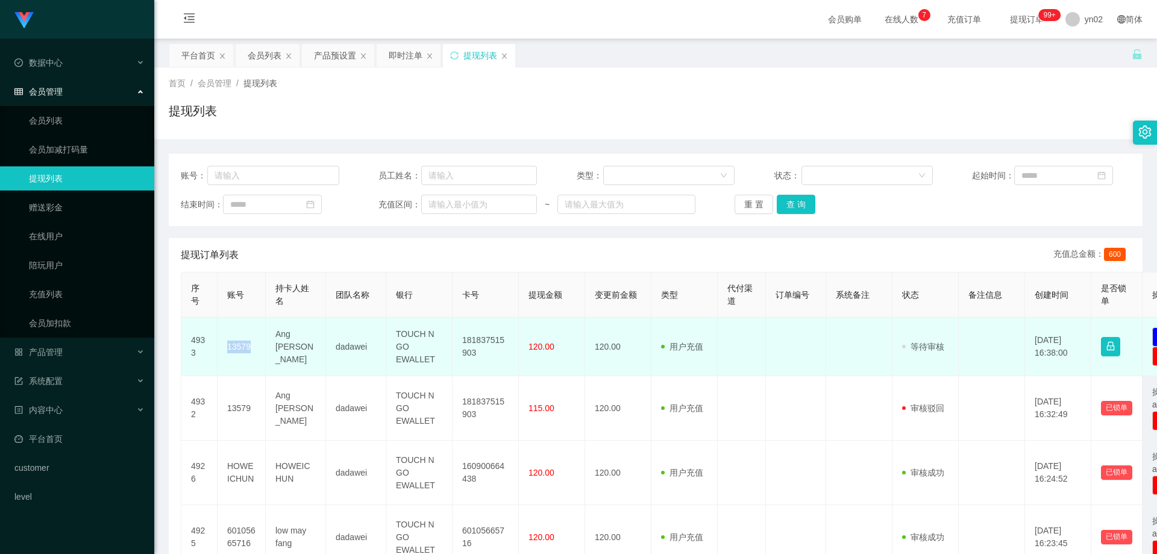
drag, startPoint x: 254, startPoint y: 349, endPoint x: 222, endPoint y: 351, distance: 32.0
click at [222, 351] on td "13579" at bounding box center [241, 346] width 48 height 58
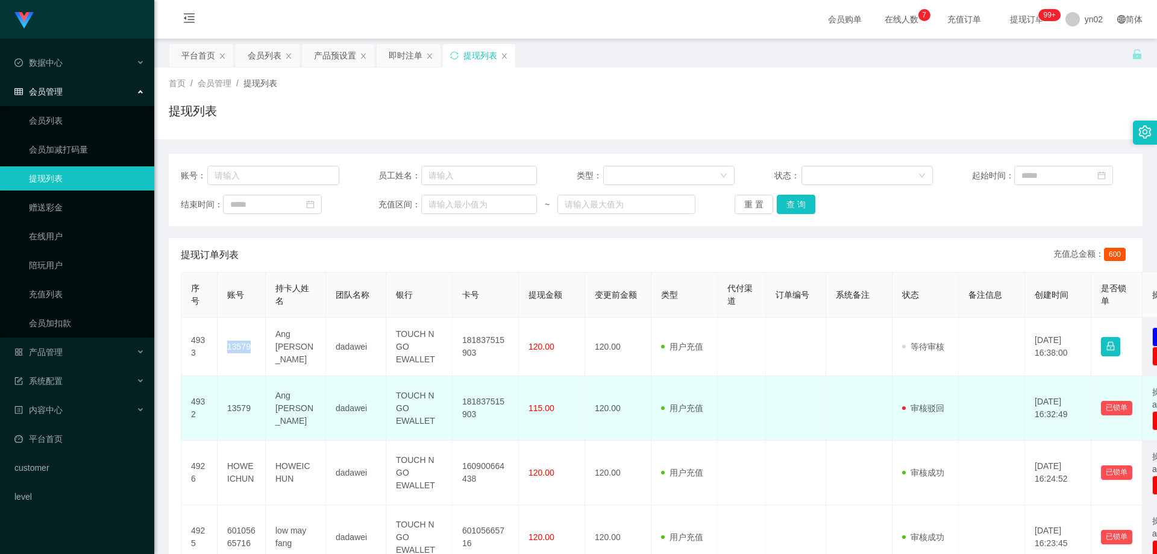
copy td "13579"
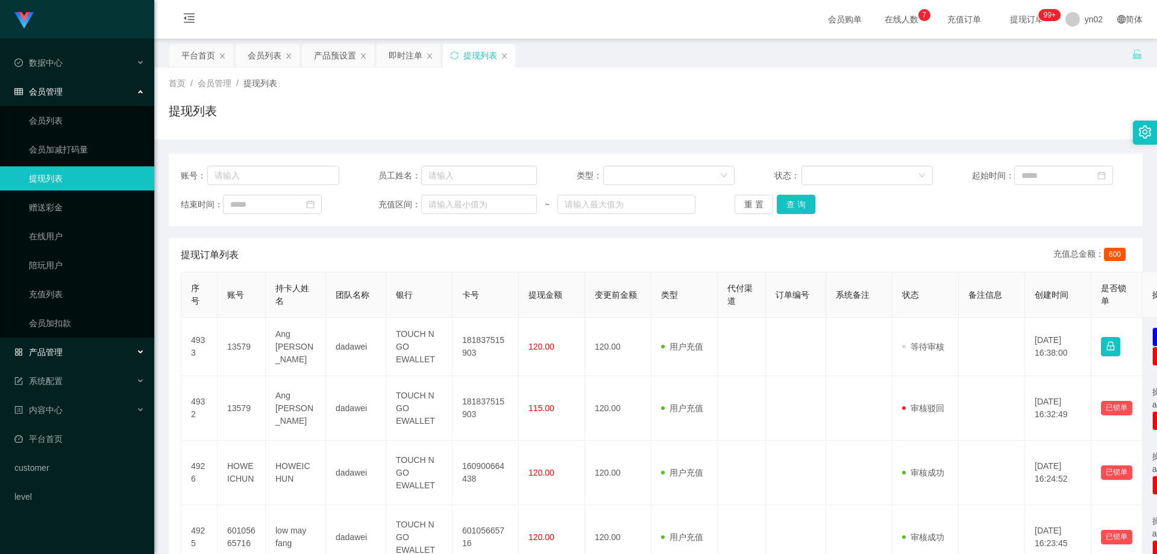
click at [80, 355] on div "产品管理" at bounding box center [77, 352] width 154 height 24
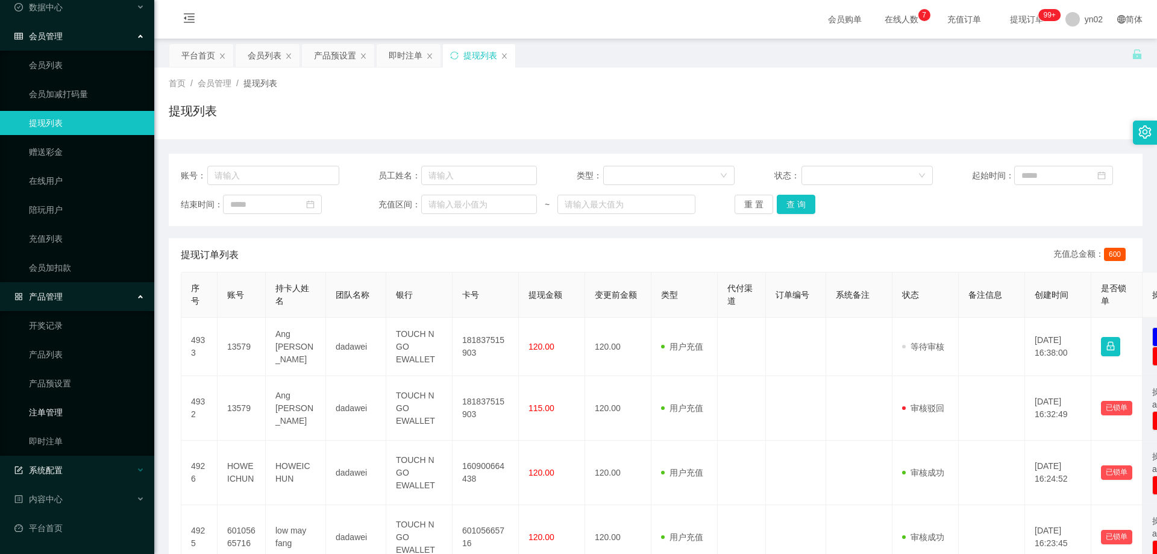
scroll to position [111, 0]
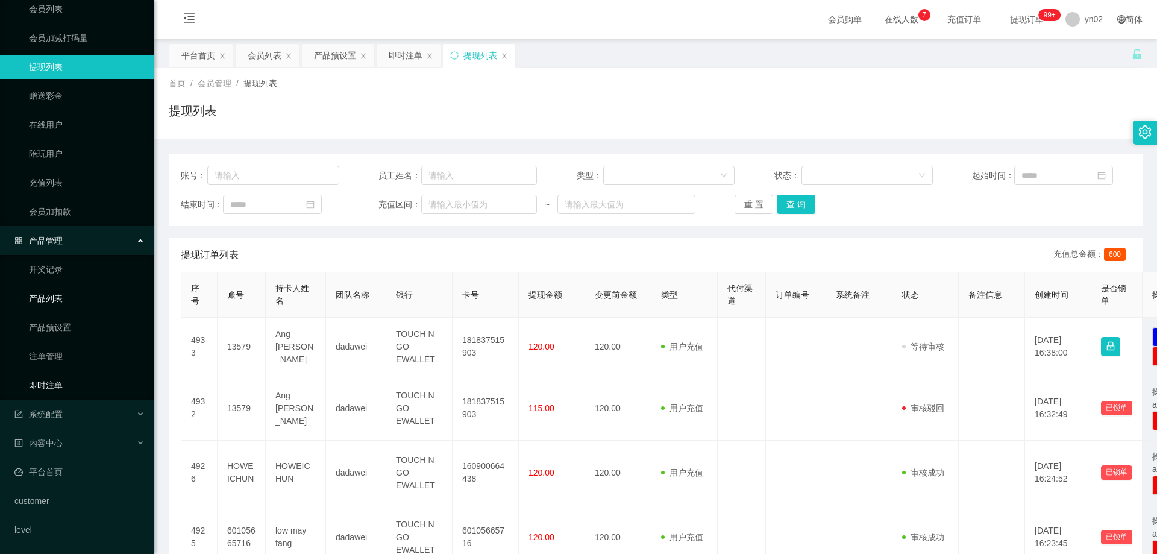
drag, startPoint x: 60, startPoint y: 387, endPoint x: 70, endPoint y: 307, distance: 80.8
click at [60, 386] on link "即时注单" at bounding box center [87, 385] width 116 height 24
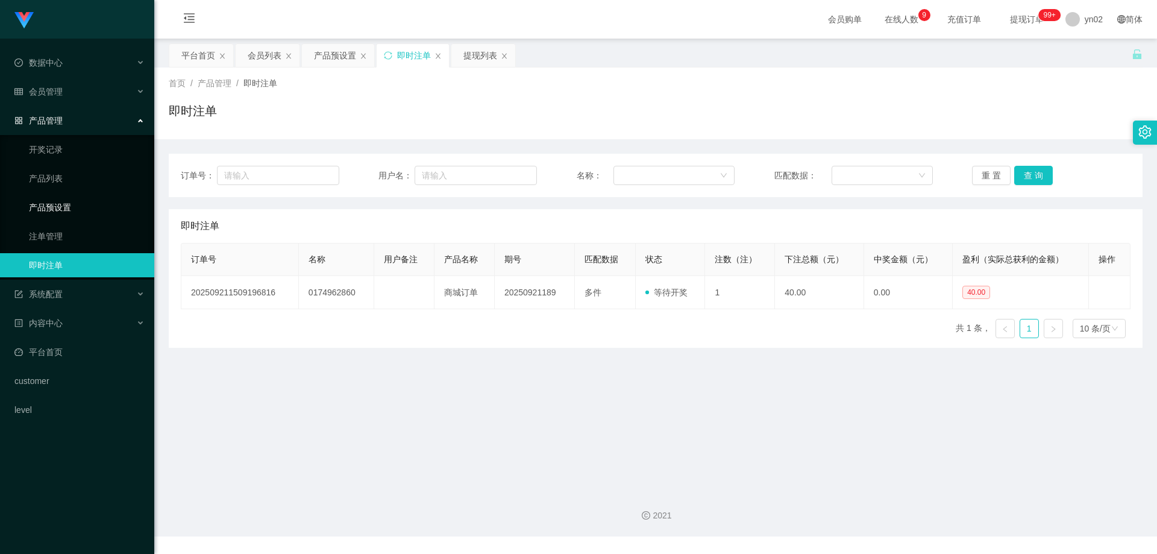
drag, startPoint x: 73, startPoint y: 213, endPoint x: 80, endPoint y: 198, distance: 15.7
click at [73, 212] on link "产品预设置" at bounding box center [87, 207] width 116 height 24
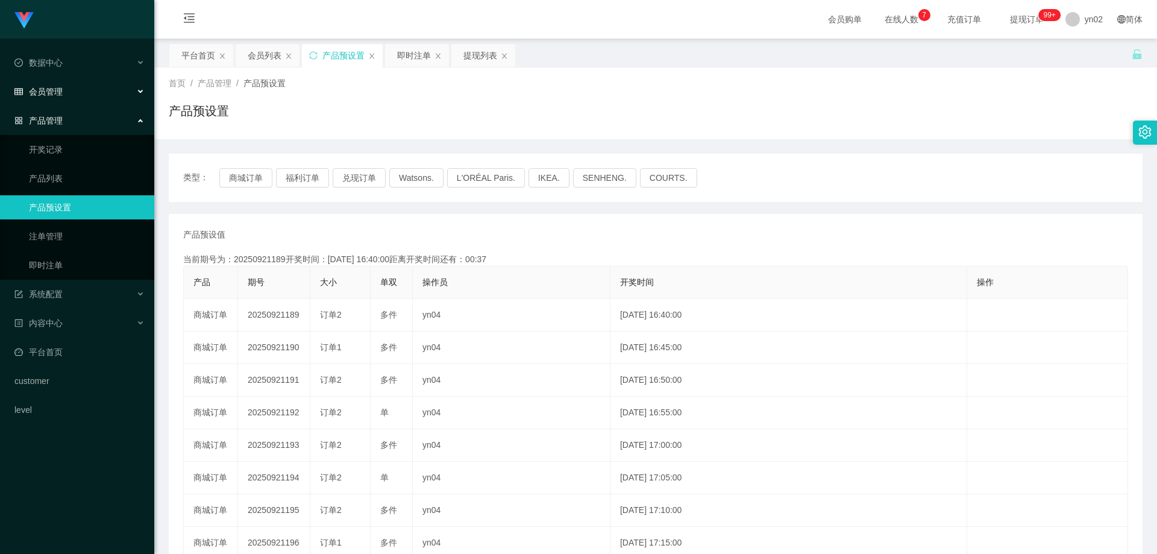
click at [60, 92] on span "会员管理" at bounding box center [38, 92] width 48 height 10
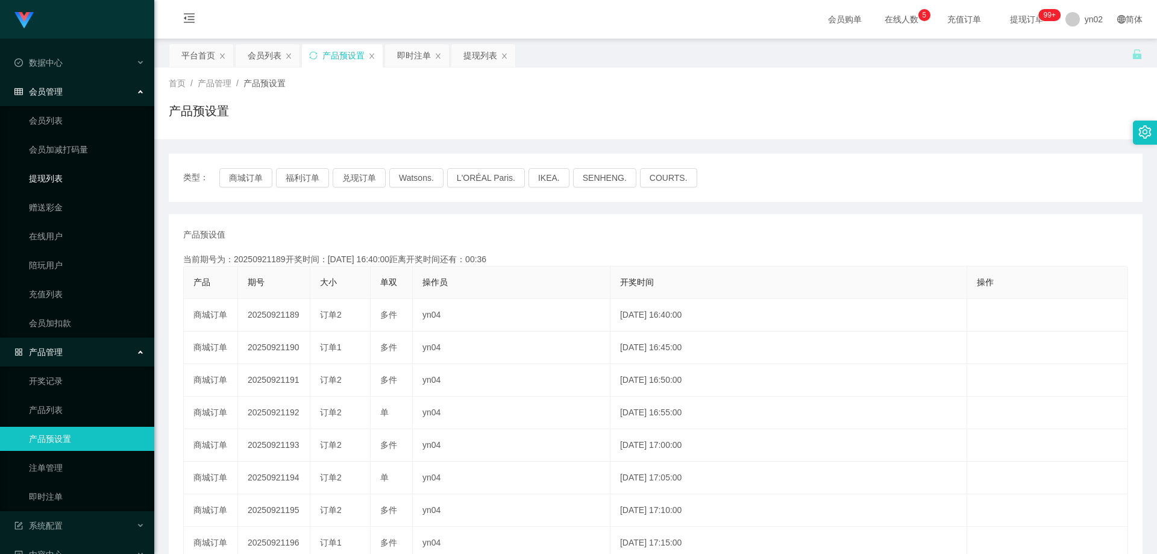
drag, startPoint x: 72, startPoint y: 178, endPoint x: 80, endPoint y: 91, distance: 87.6
click at [72, 178] on link "提现列表" at bounding box center [87, 178] width 116 height 24
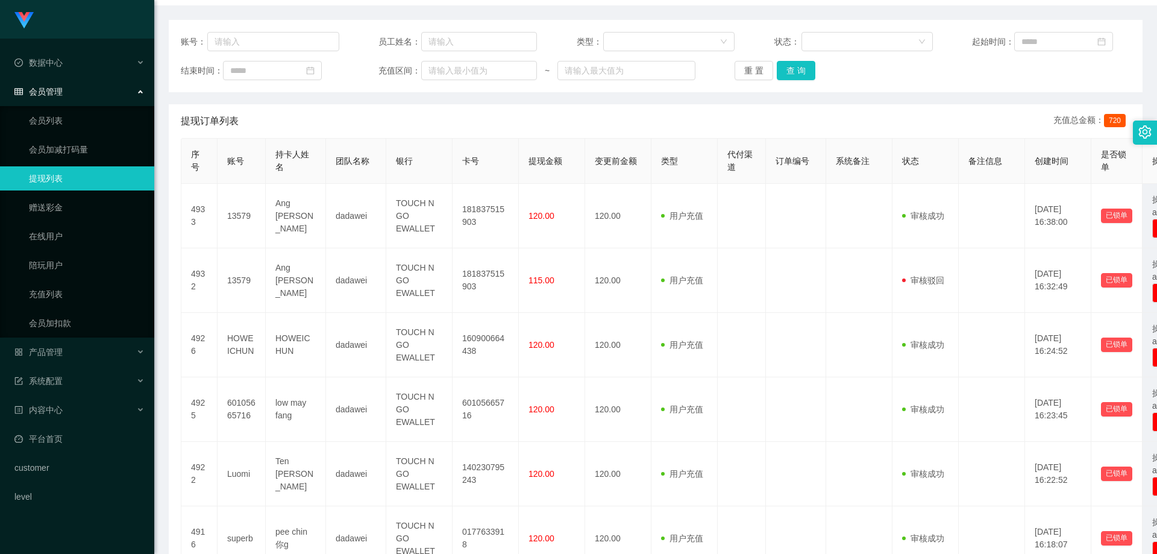
scroll to position [120, 0]
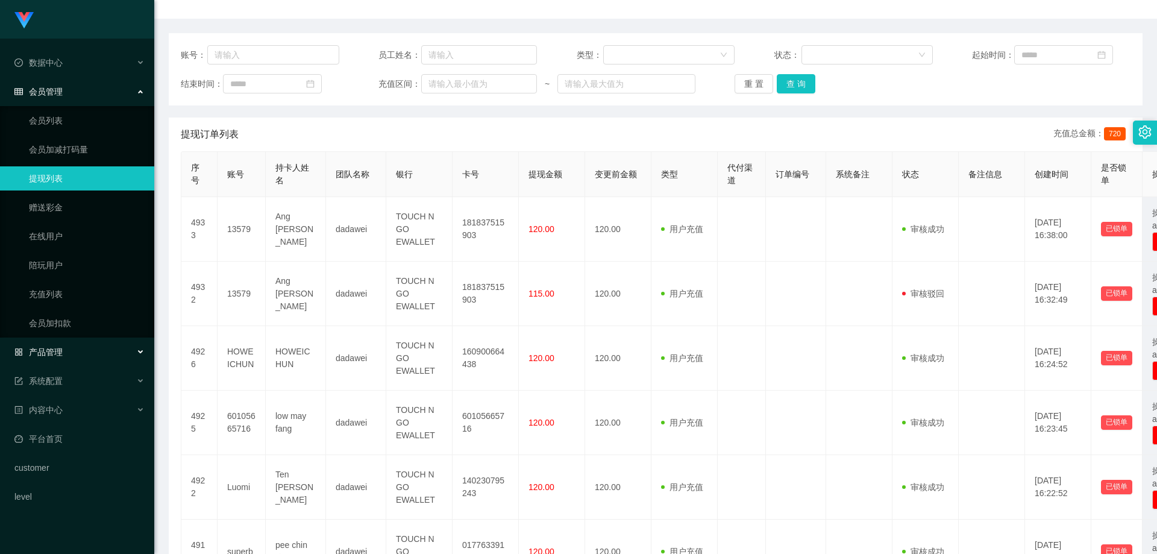
click at [83, 350] on div "产品管理" at bounding box center [77, 352] width 154 height 24
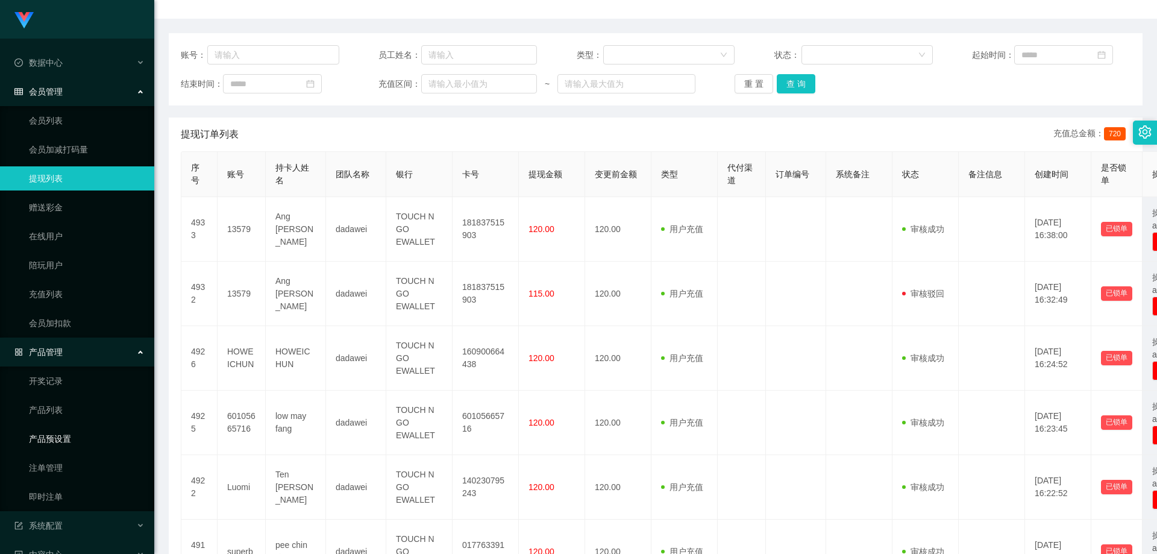
click at [78, 436] on link "产品预设置" at bounding box center [87, 438] width 116 height 24
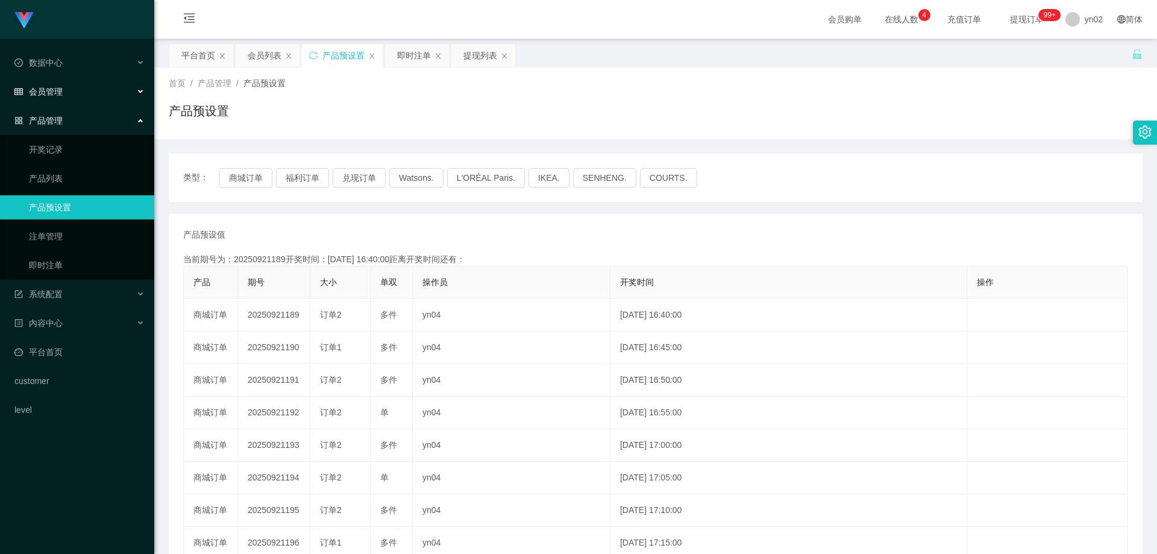
click at [92, 88] on div "会员管理" at bounding box center [77, 92] width 154 height 24
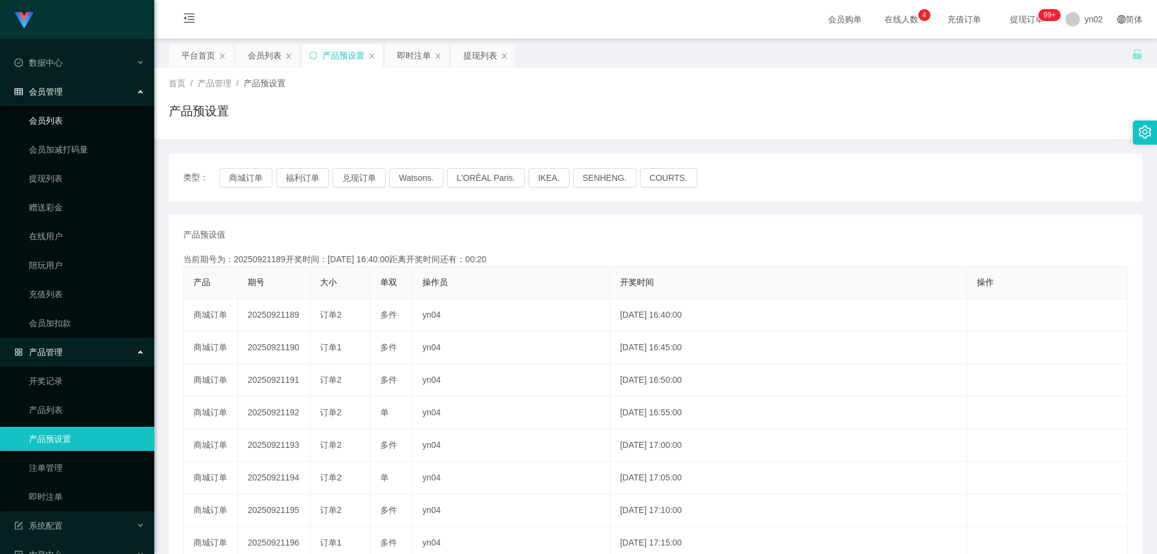
click at [70, 117] on link "会员列表" at bounding box center [87, 120] width 116 height 24
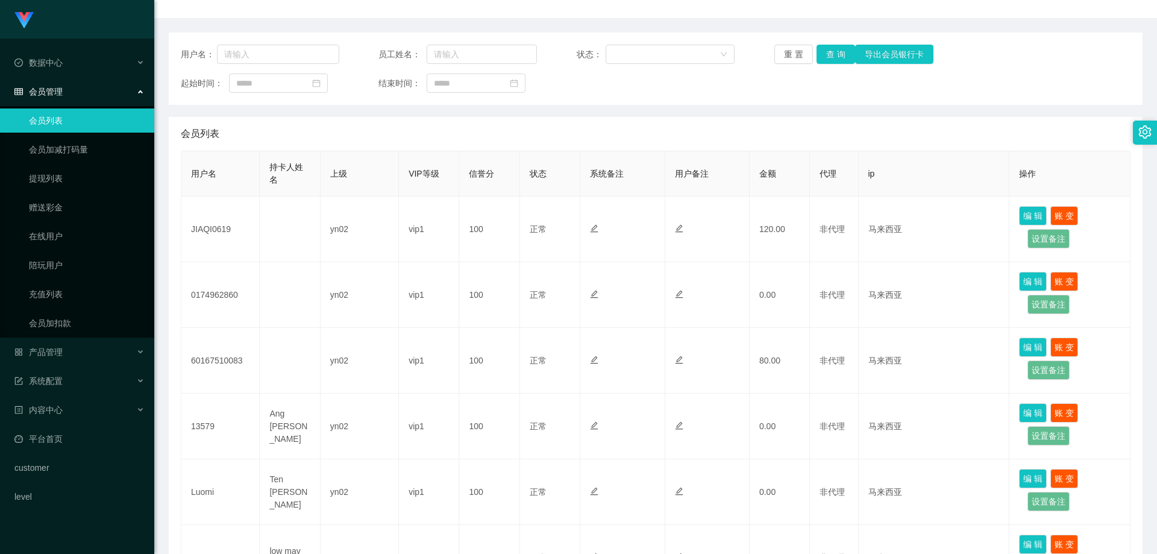
scroll to position [60, 0]
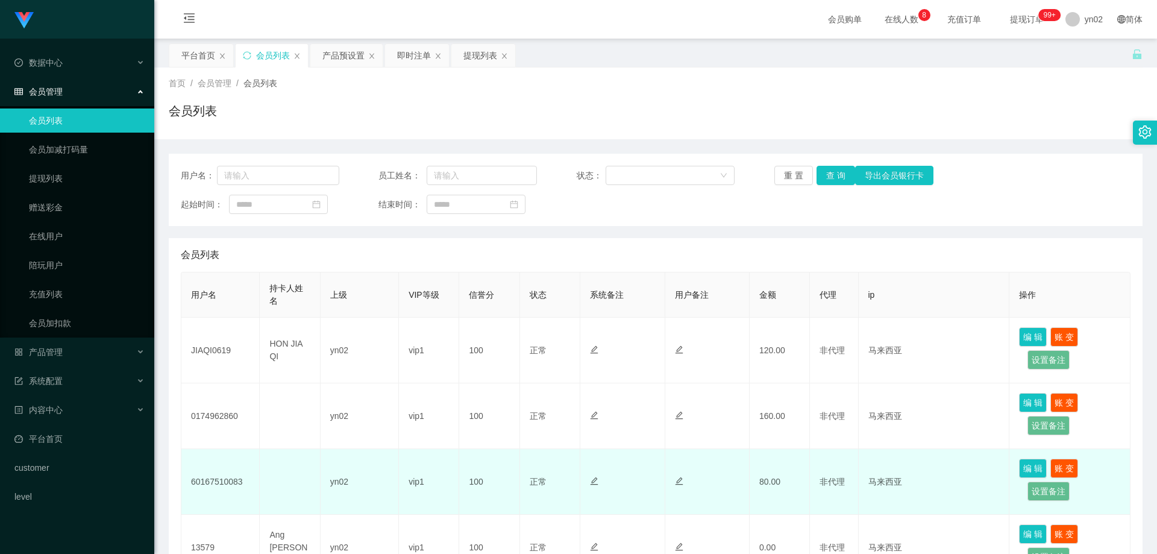
scroll to position [120, 0]
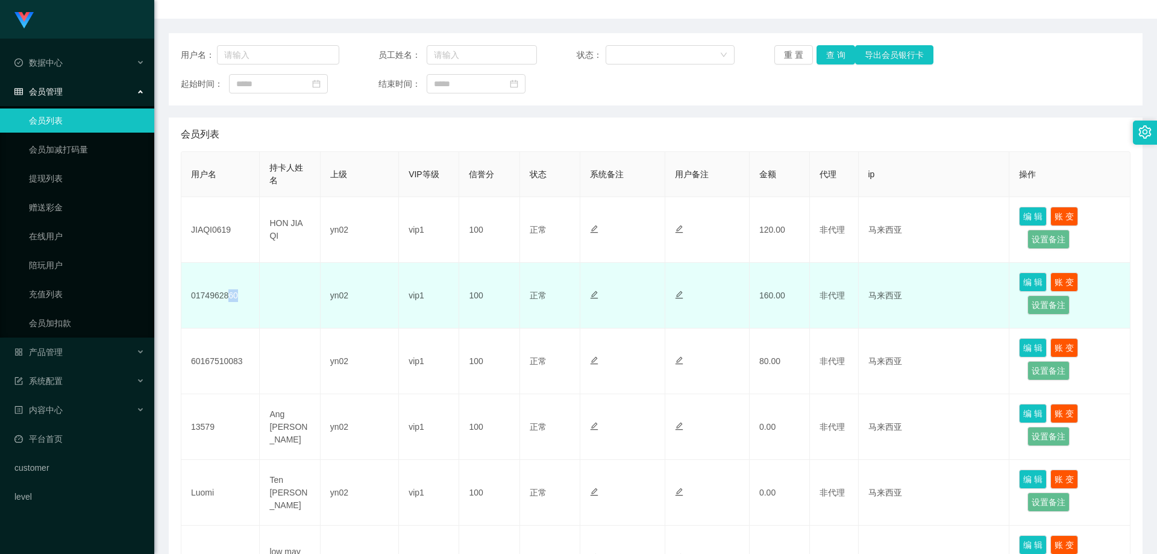
click at [227, 296] on td "0174962860" at bounding box center [220, 296] width 78 height 66
click at [273, 294] on td at bounding box center [290, 296] width 60 height 66
drag, startPoint x: 231, startPoint y: 302, endPoint x: 190, endPoint y: 302, distance: 41.6
click at [190, 302] on td "0174962860" at bounding box center [220, 296] width 78 height 66
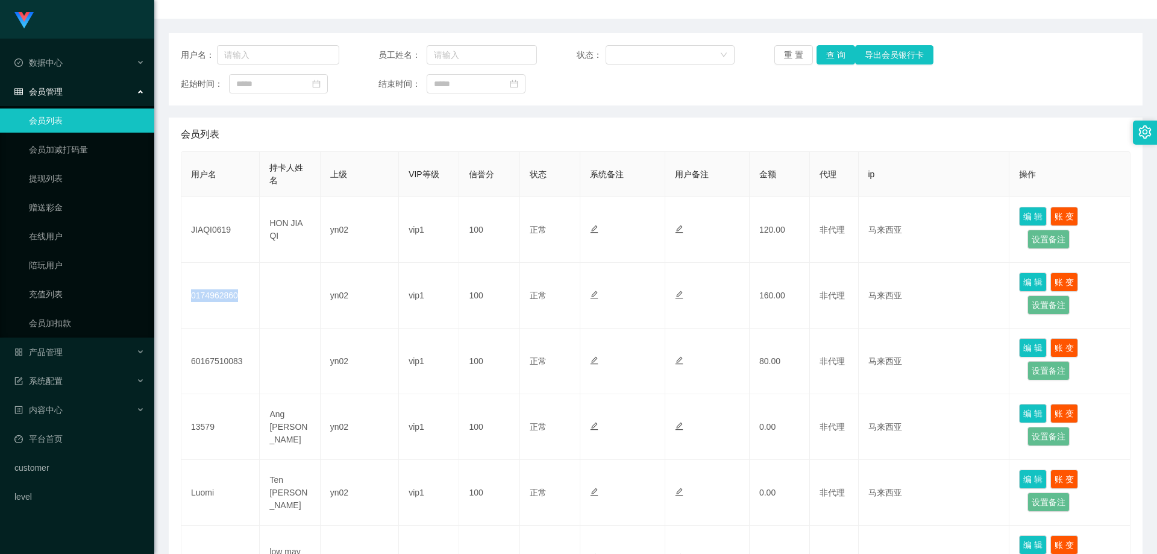
copy td "0174962860"
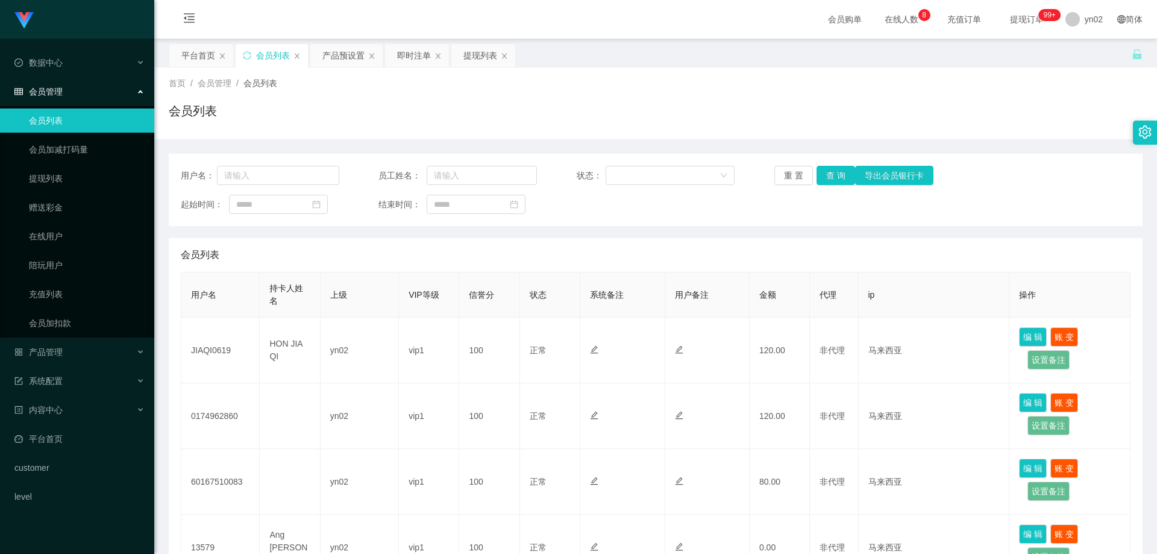
scroll to position [120, 0]
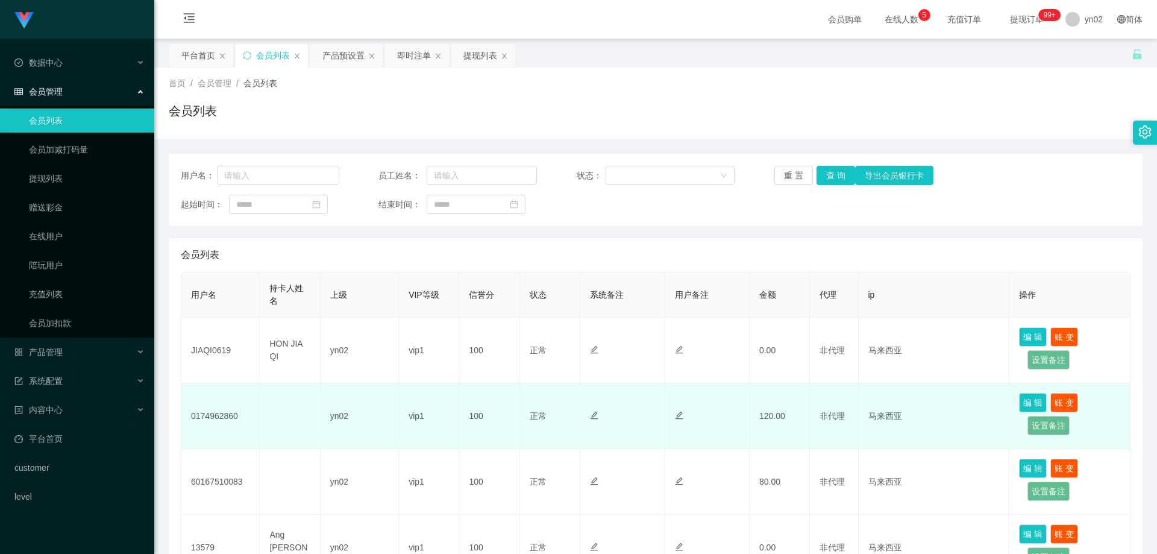
scroll to position [120, 0]
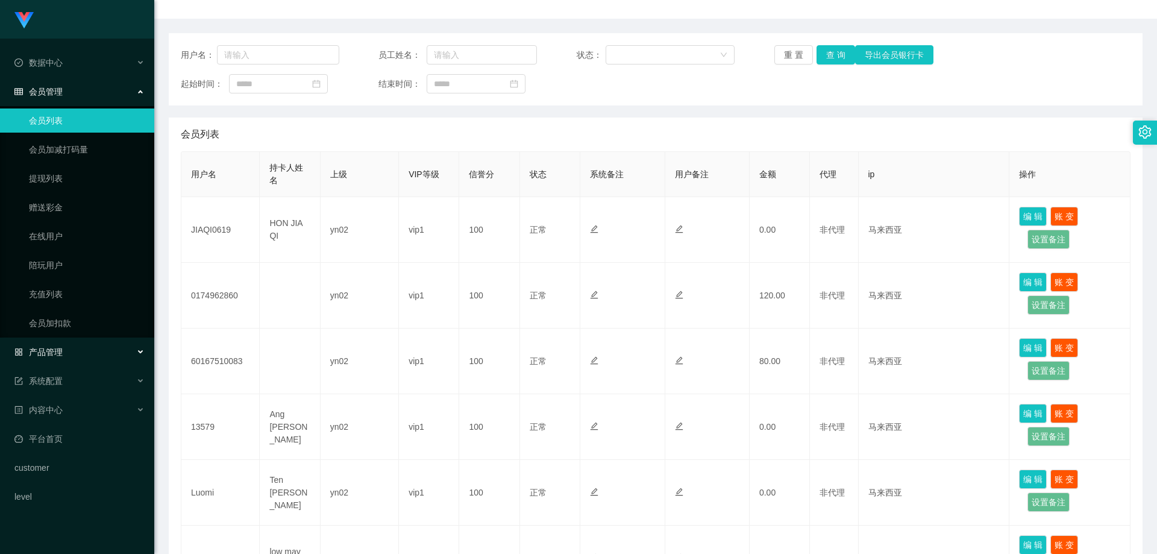
click at [78, 350] on div "产品管理" at bounding box center [77, 352] width 154 height 24
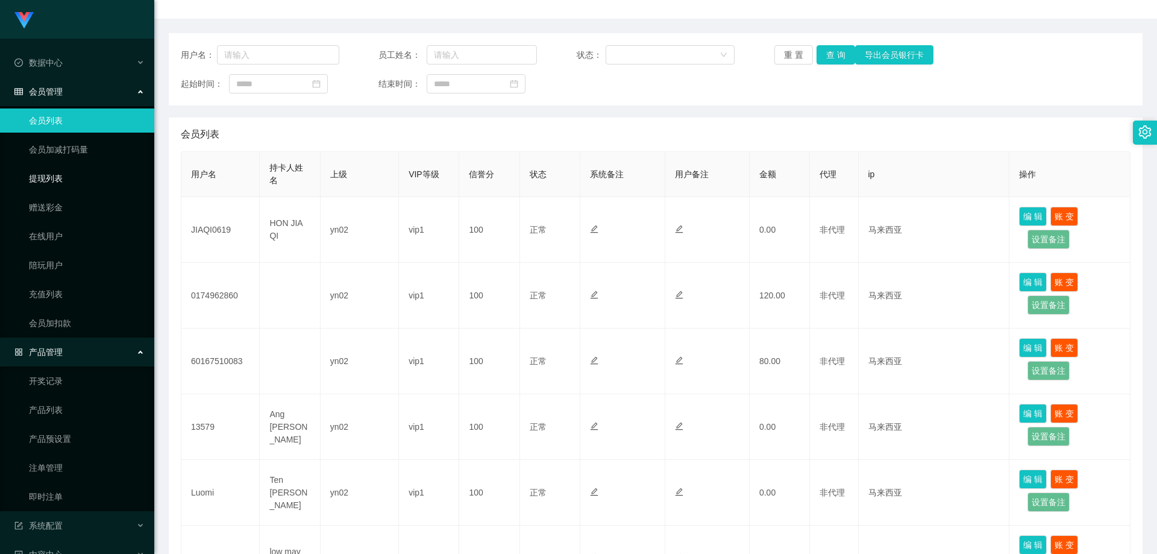
drag, startPoint x: 61, startPoint y: 183, endPoint x: 115, endPoint y: 169, distance: 55.5
click at [61, 183] on link "提现列表" at bounding box center [87, 178] width 116 height 24
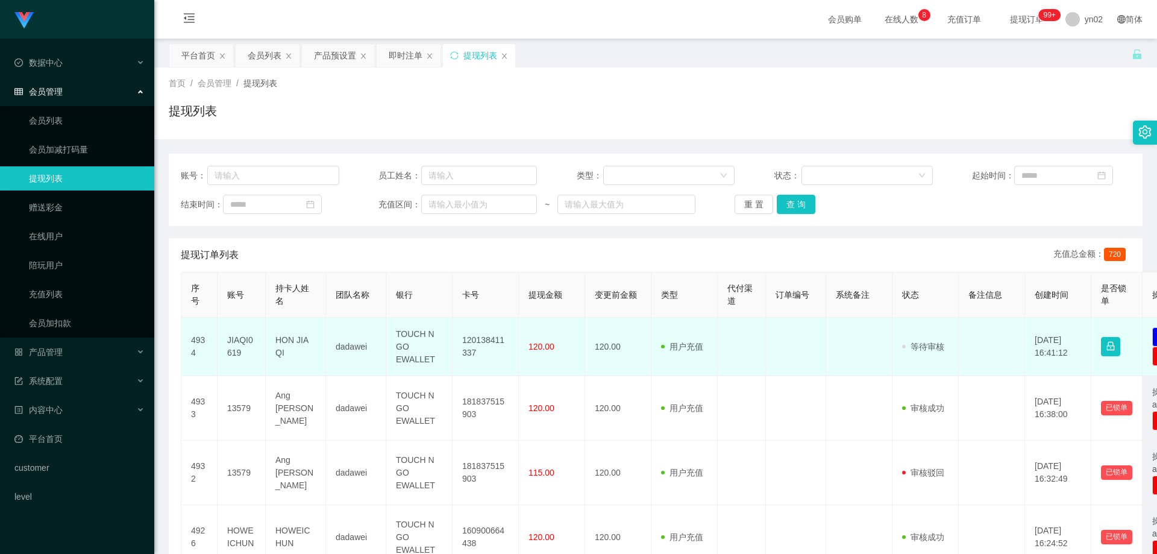
scroll to position [60, 0]
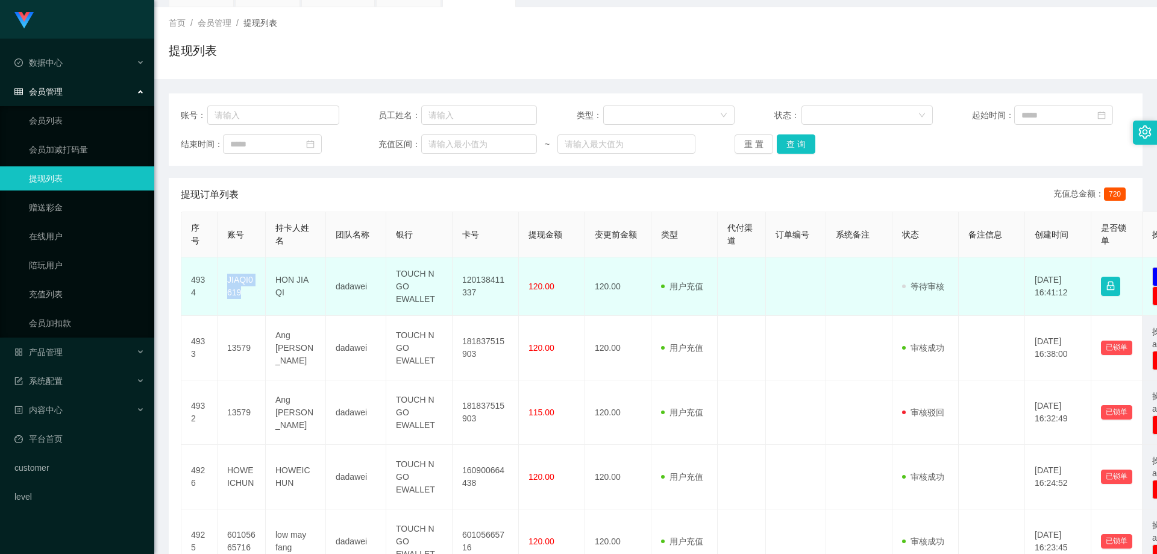
drag, startPoint x: 243, startPoint y: 295, endPoint x: 224, endPoint y: 283, distance: 22.7
click at [224, 283] on td "JIAQI0619" at bounding box center [241, 286] width 48 height 58
copy td "JIAQI0619"
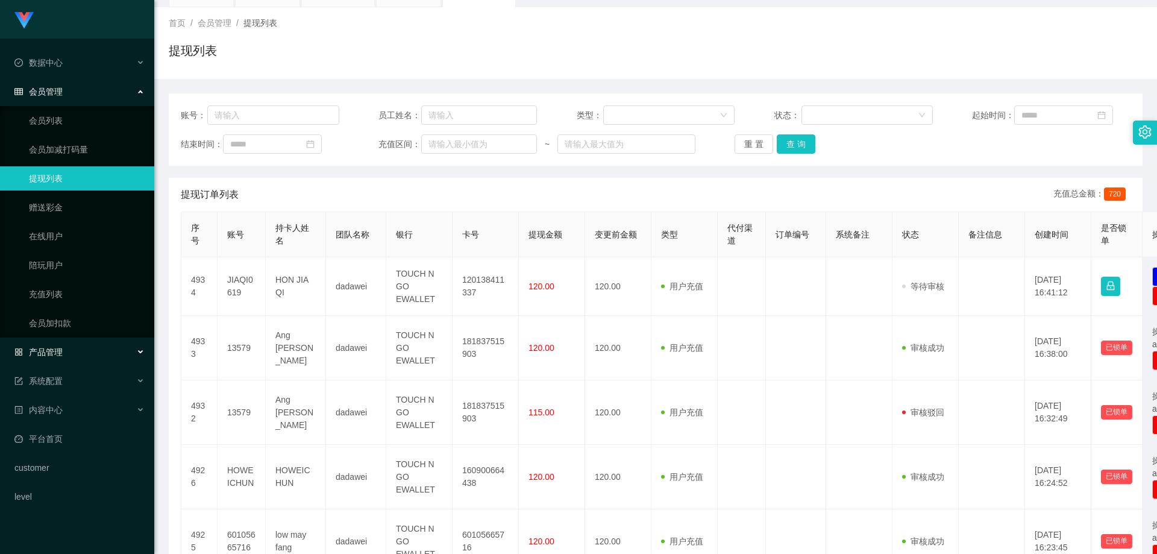
click at [92, 343] on div "产品管理" at bounding box center [77, 352] width 154 height 24
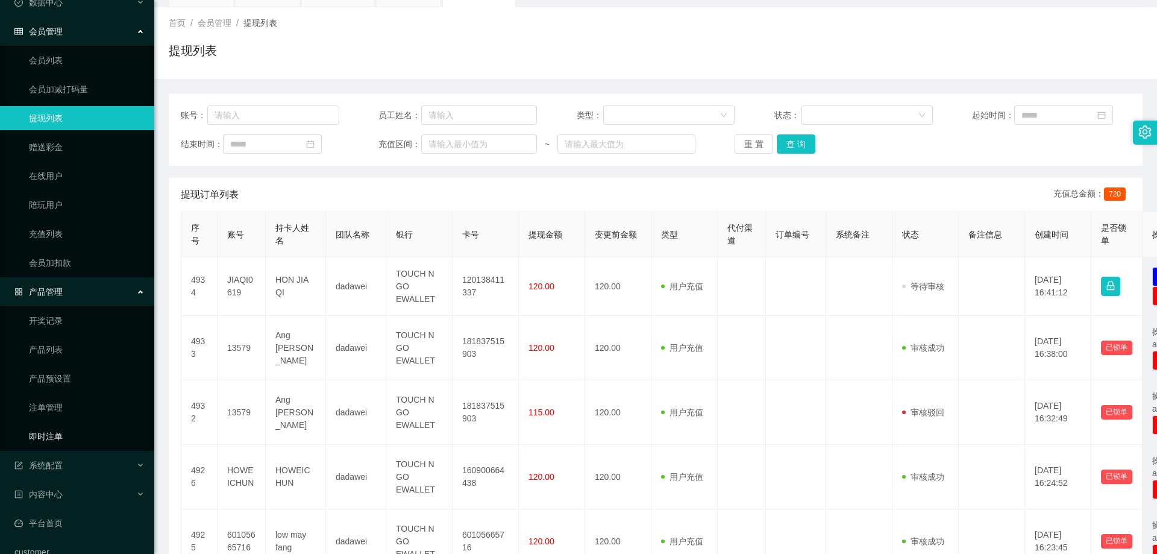
click at [70, 442] on link "即时注单" at bounding box center [87, 436] width 116 height 24
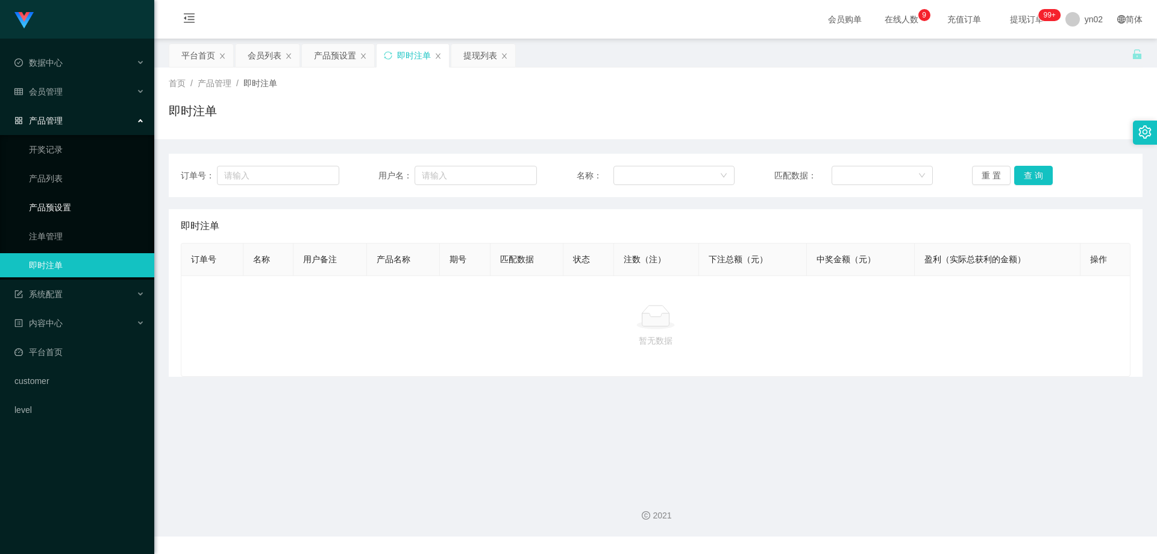
drag, startPoint x: 73, startPoint y: 214, endPoint x: 87, endPoint y: 214, distance: 13.3
click at [73, 213] on link "产品预设置" at bounding box center [87, 207] width 116 height 24
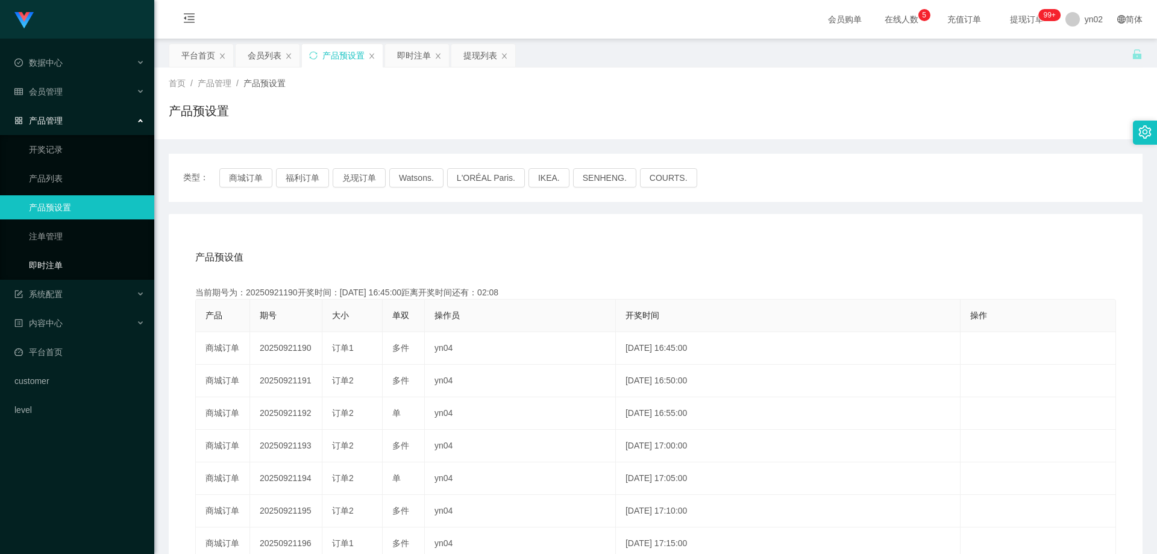
click at [77, 267] on link "即时注单" at bounding box center [87, 265] width 116 height 24
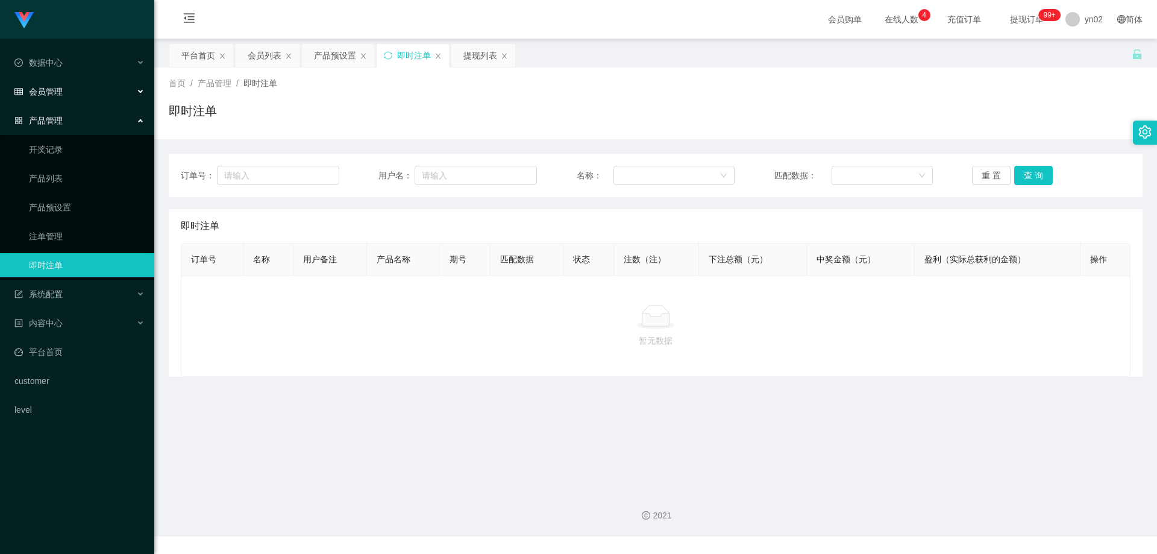
drag, startPoint x: 81, startPoint y: 87, endPoint x: 78, endPoint y: 105, distance: 18.9
click at [81, 86] on div "会员管理" at bounding box center [77, 92] width 154 height 24
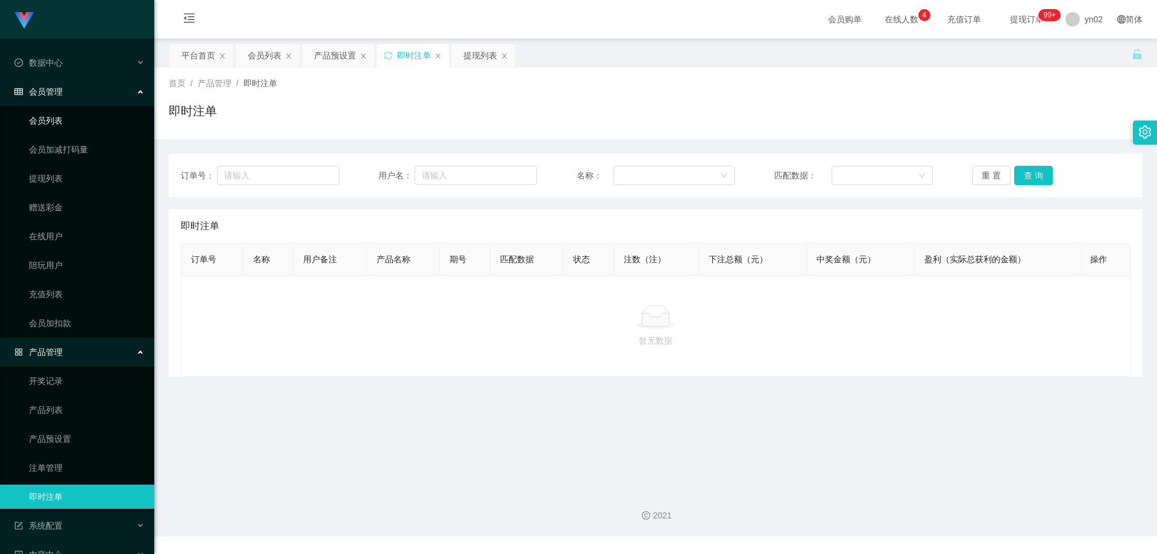
click at [66, 133] on link "会员列表" at bounding box center [87, 120] width 116 height 24
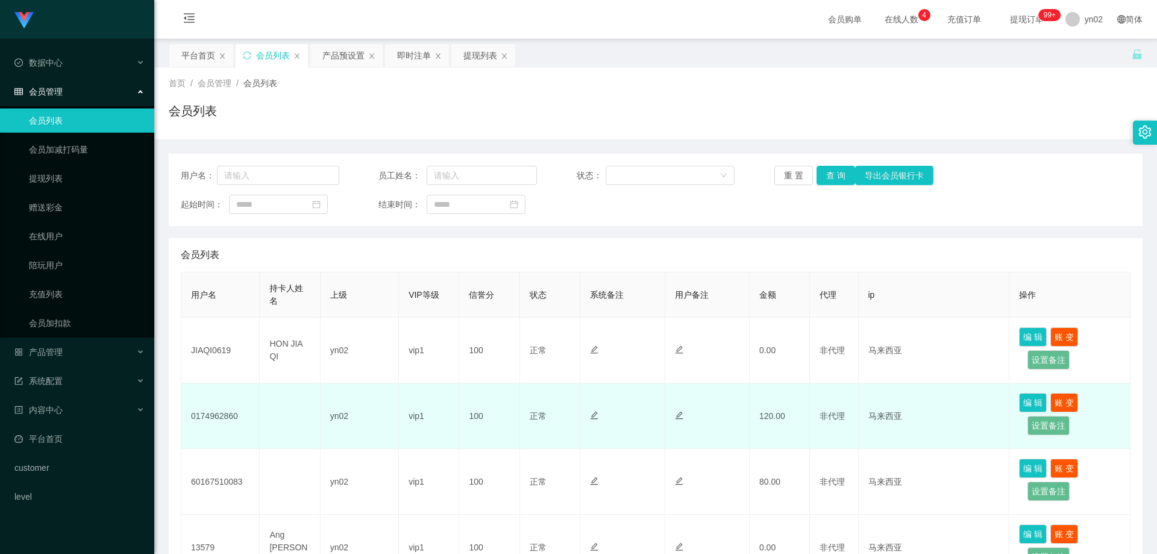
scroll to position [60, 0]
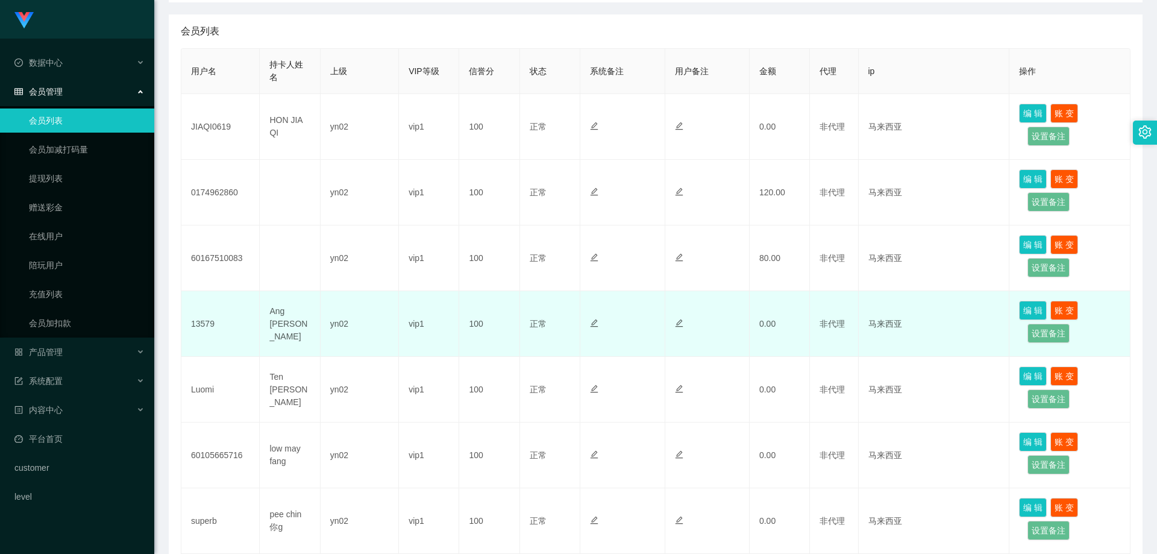
scroll to position [241, 0]
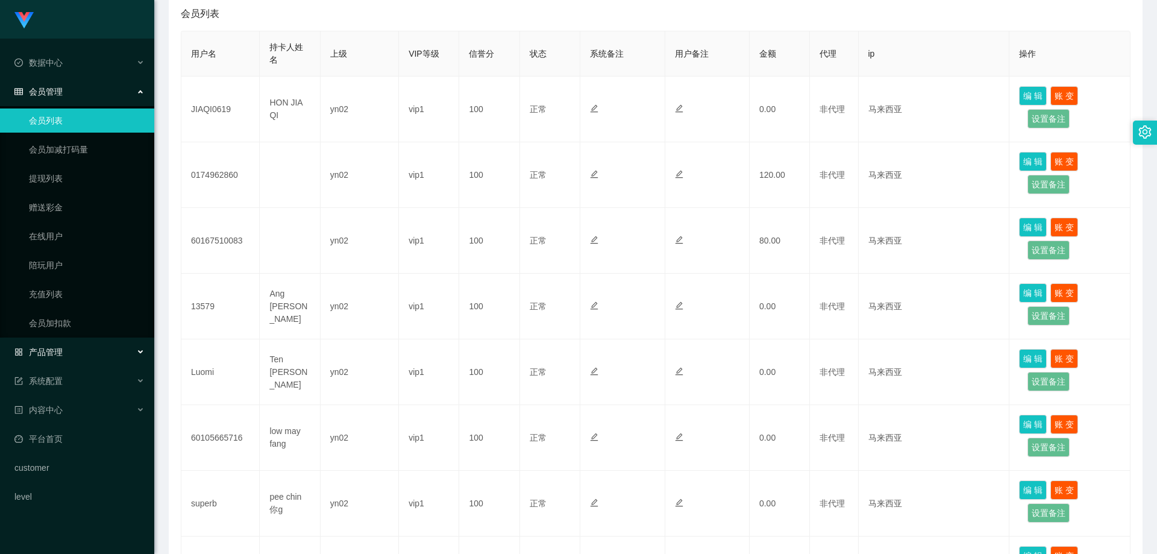
click at [97, 351] on div "产品管理" at bounding box center [77, 352] width 154 height 24
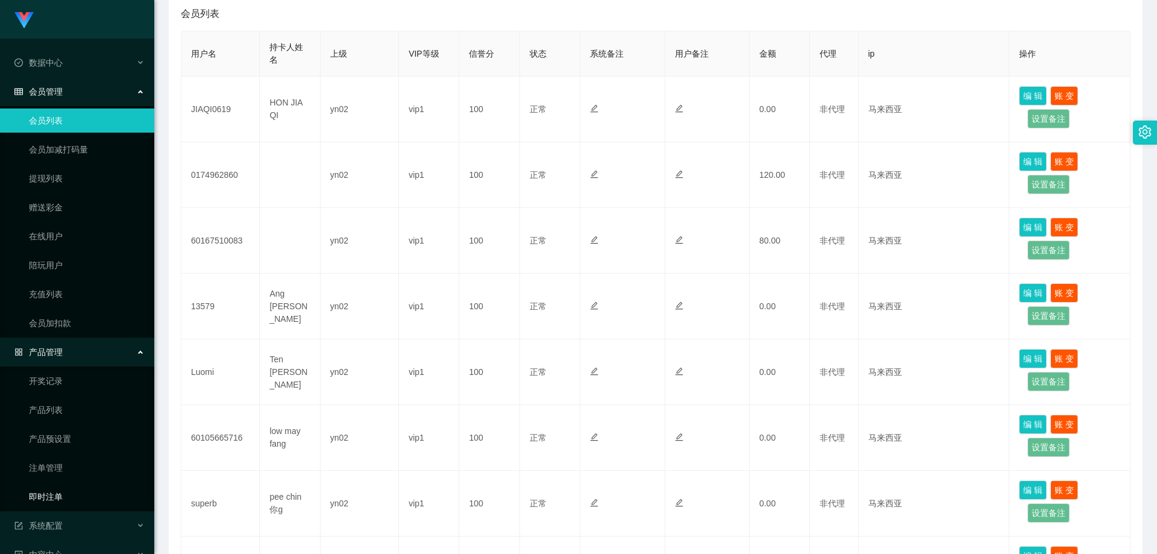
click at [67, 498] on link "即时注单" at bounding box center [87, 496] width 116 height 24
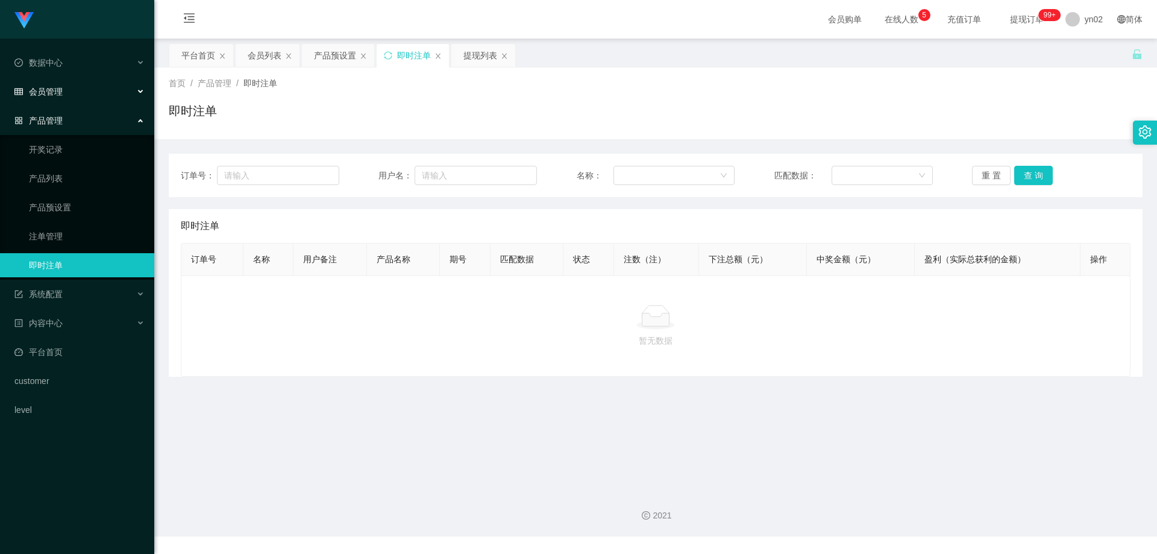
drag, startPoint x: 95, startPoint y: 87, endPoint x: 92, endPoint y: 95, distance: 9.0
click at [95, 86] on div "会员管理" at bounding box center [77, 92] width 154 height 24
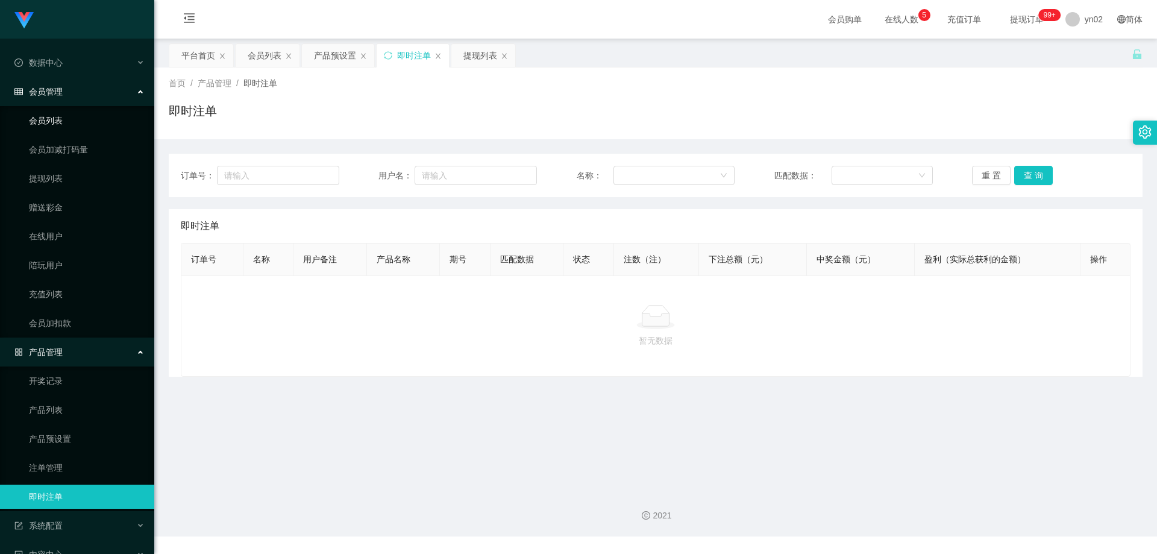
click at [67, 126] on link "会员列表" at bounding box center [87, 120] width 116 height 24
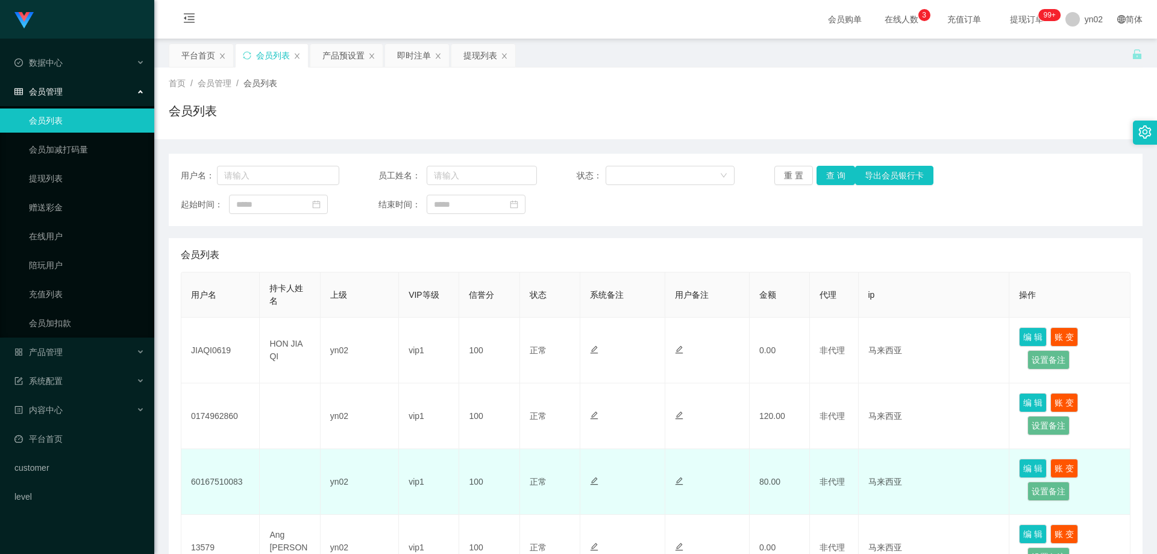
scroll to position [120, 0]
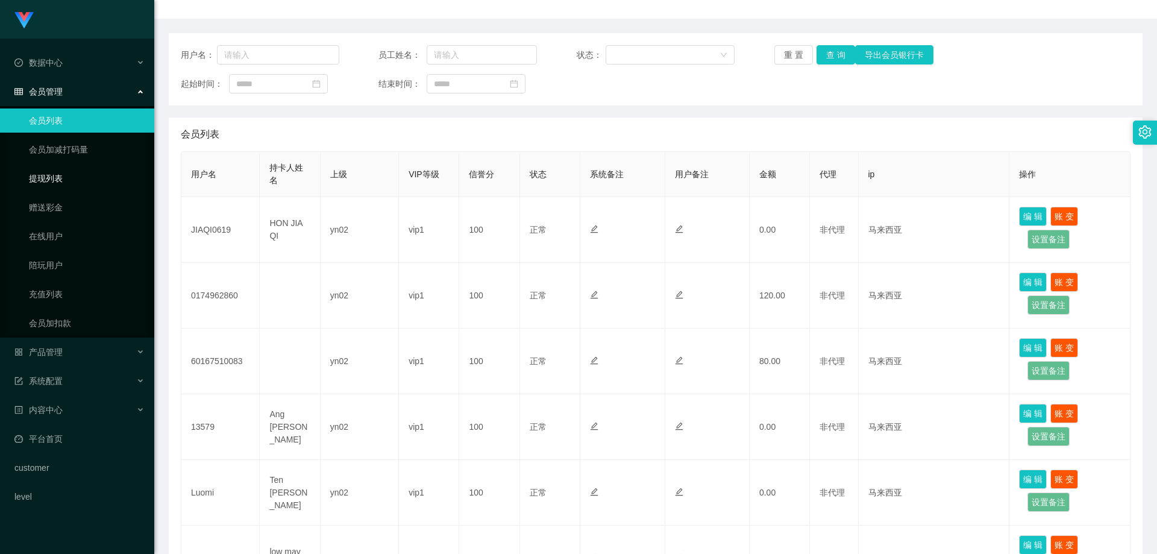
drag, startPoint x: 80, startPoint y: 178, endPoint x: 62, endPoint y: 125, distance: 56.4
click at [80, 178] on link "提现列表" at bounding box center [87, 178] width 116 height 24
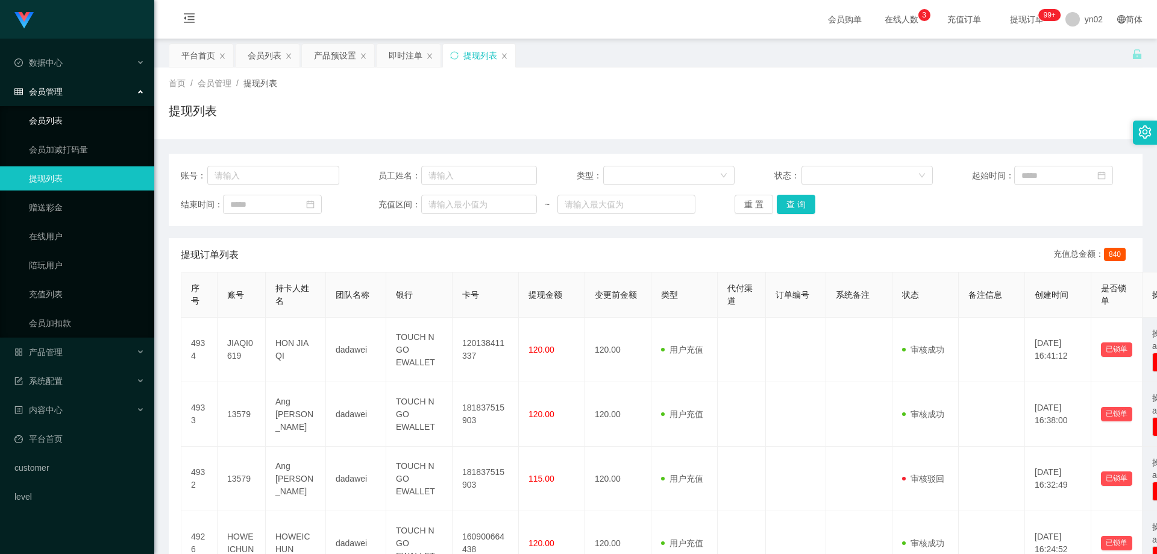
click at [56, 124] on link "会员列表" at bounding box center [87, 120] width 116 height 24
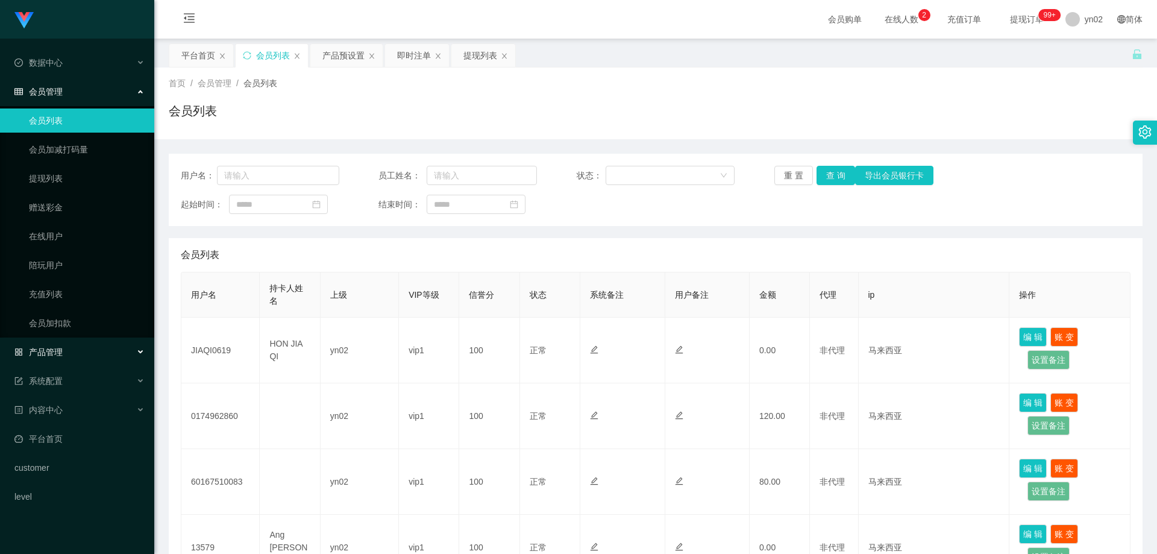
click at [74, 357] on div "产品管理" at bounding box center [77, 352] width 154 height 24
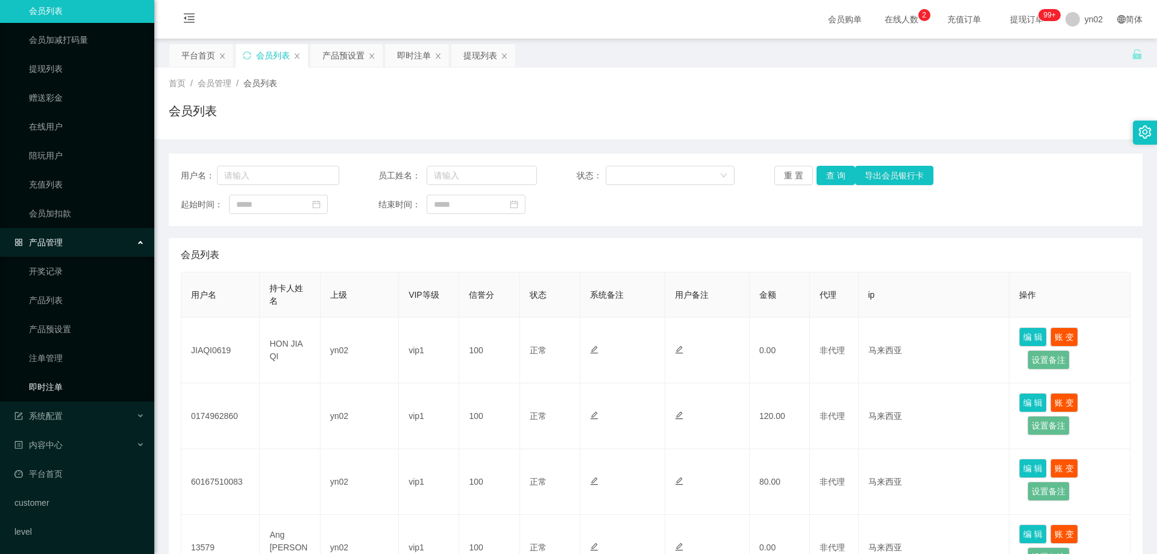
scroll to position [111, 0]
click at [77, 388] on link "即时注单" at bounding box center [87, 385] width 116 height 24
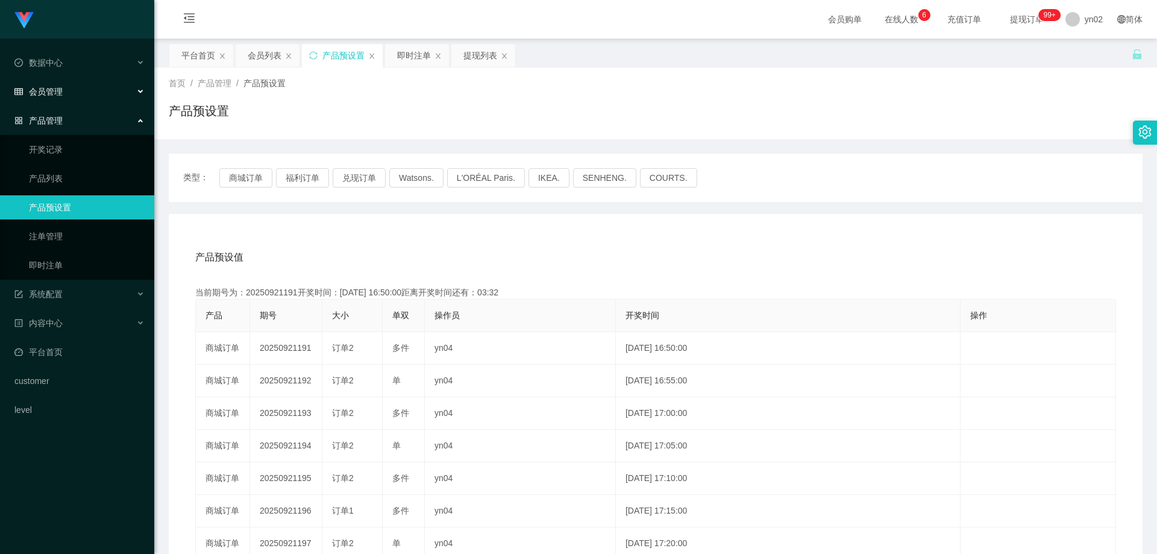
click at [57, 95] on span "会员管理" at bounding box center [38, 92] width 48 height 10
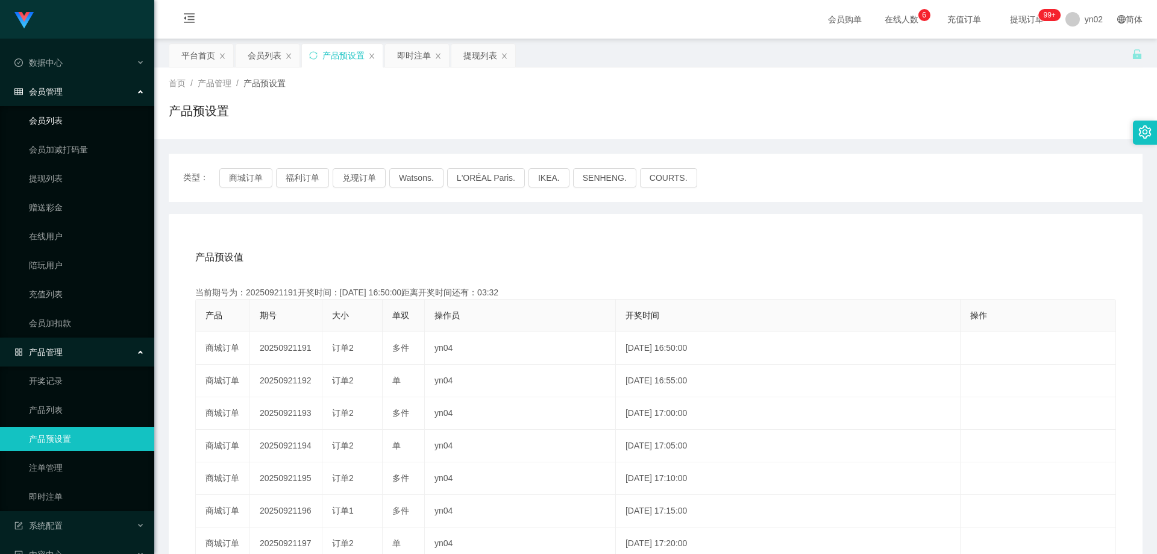
click at [65, 120] on link "会员列表" at bounding box center [87, 120] width 116 height 24
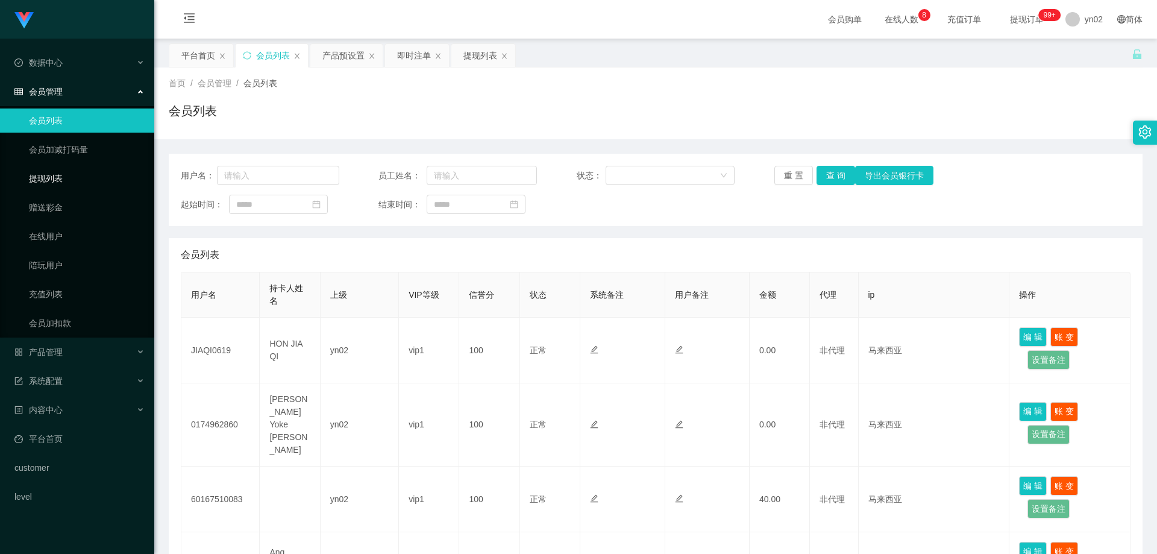
drag, startPoint x: 57, startPoint y: 175, endPoint x: 75, endPoint y: 172, distance: 18.3
click at [57, 175] on link "提现列表" at bounding box center [87, 178] width 116 height 24
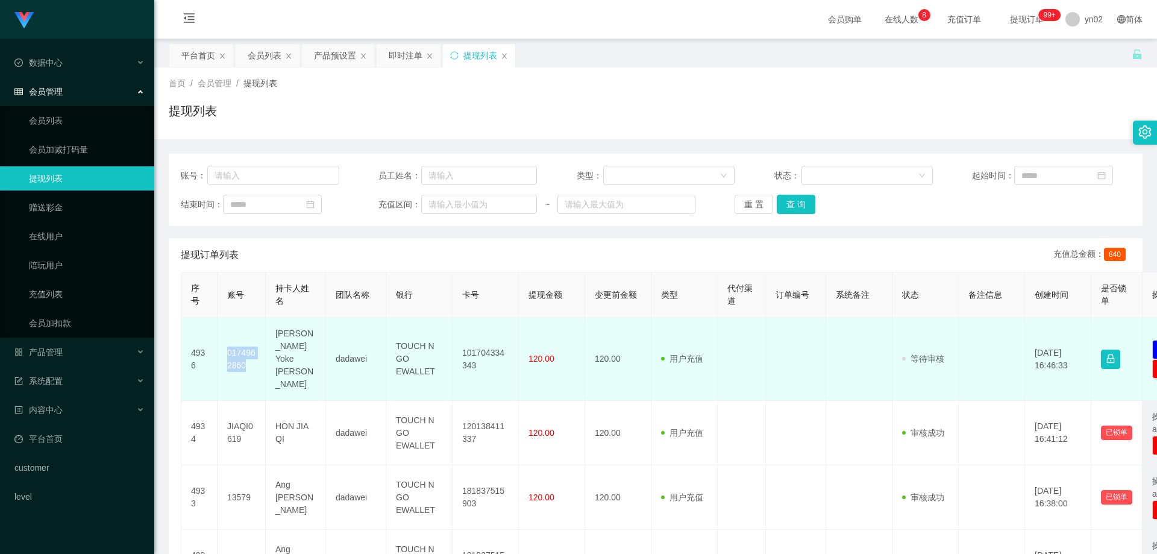
drag, startPoint x: 251, startPoint y: 356, endPoint x: 227, endPoint y: 341, distance: 27.9
click at [227, 341] on td "0174962860" at bounding box center [241, 358] width 48 height 83
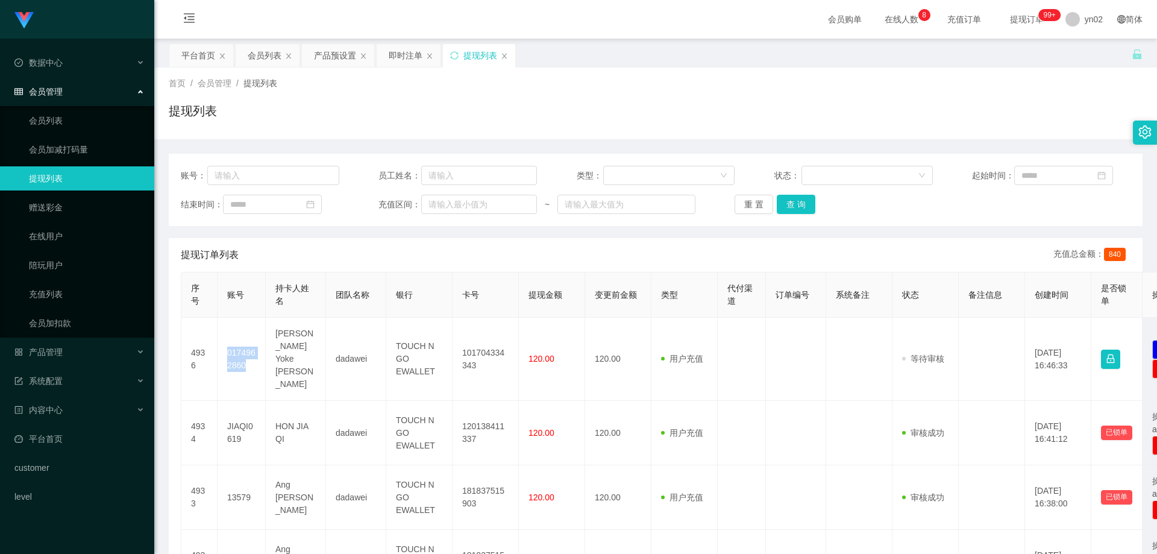
copy td "0174962860"
click at [91, 349] on div "产品管理" at bounding box center [77, 352] width 154 height 24
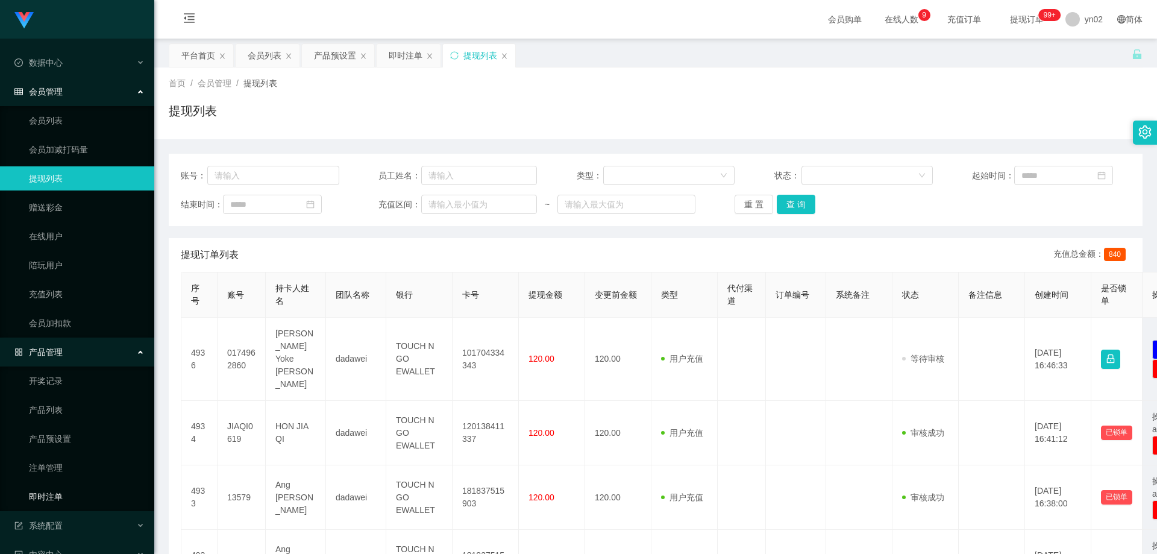
click at [70, 494] on link "即时注单" at bounding box center [87, 496] width 116 height 24
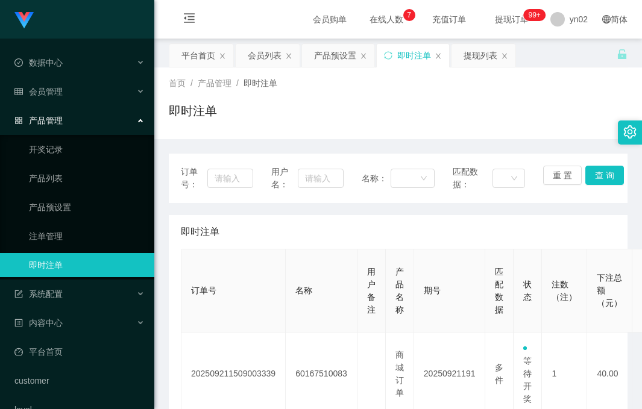
drag, startPoint x: 404, startPoint y: 112, endPoint x: 433, endPoint y: 72, distance: 49.6
click at [403, 111] on div "即时注单" at bounding box center [398, 116] width 458 height 28
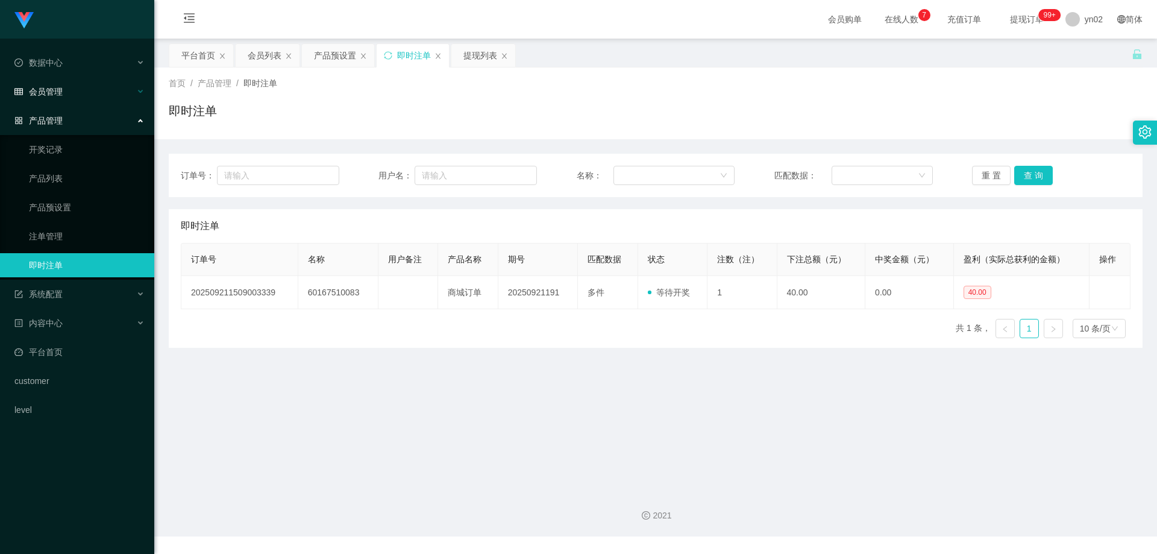
click at [66, 101] on div "会员管理" at bounding box center [77, 92] width 154 height 24
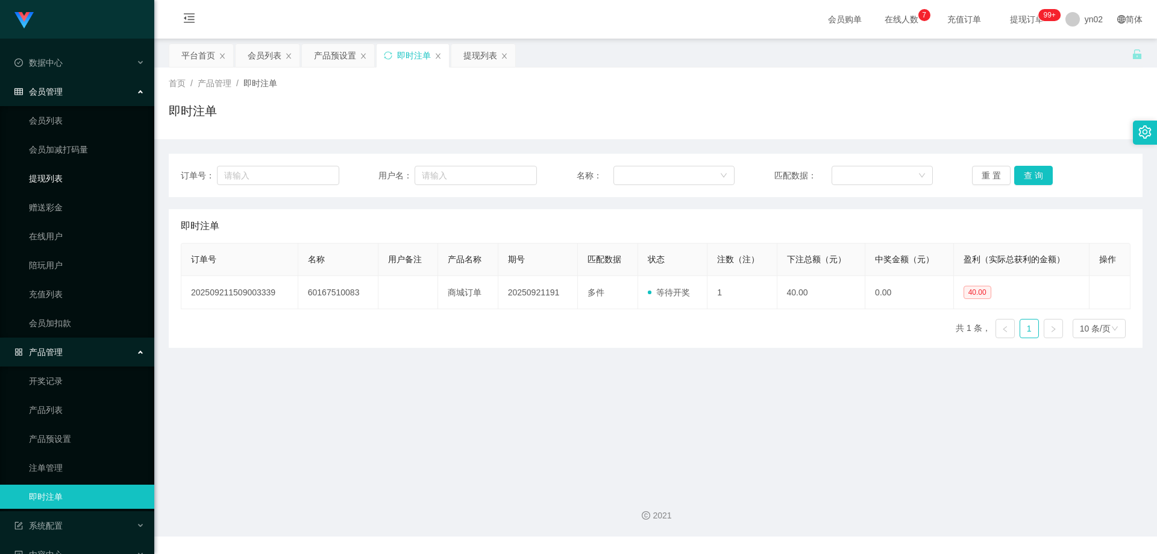
click at [59, 181] on link "提现列表" at bounding box center [87, 178] width 116 height 24
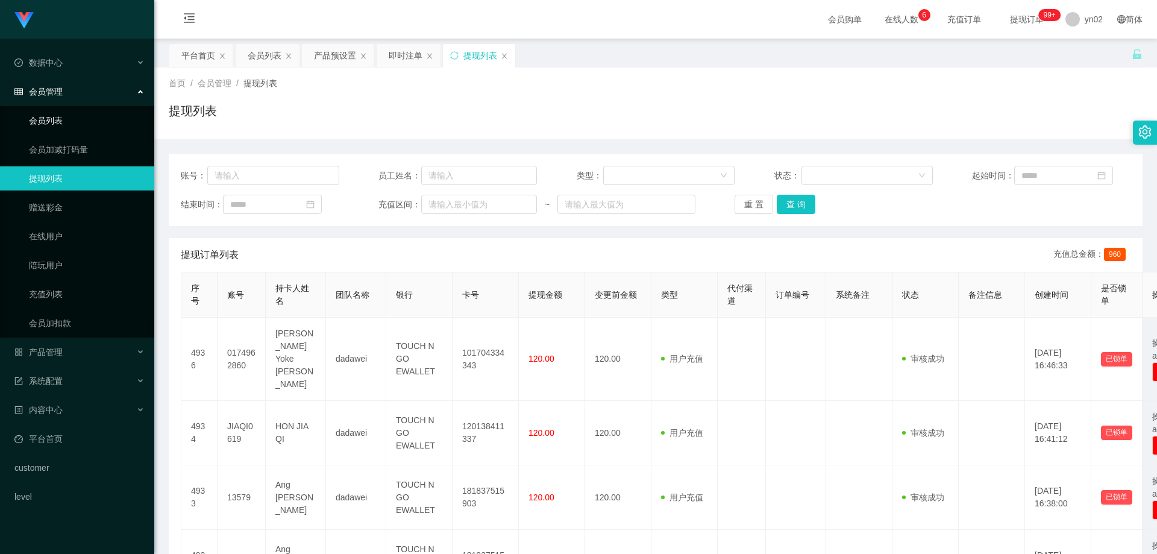
drag, startPoint x: 70, startPoint y: 111, endPoint x: 70, endPoint y: 83, distance: 27.7
click at [70, 113] on link "会员列表" at bounding box center [87, 120] width 116 height 24
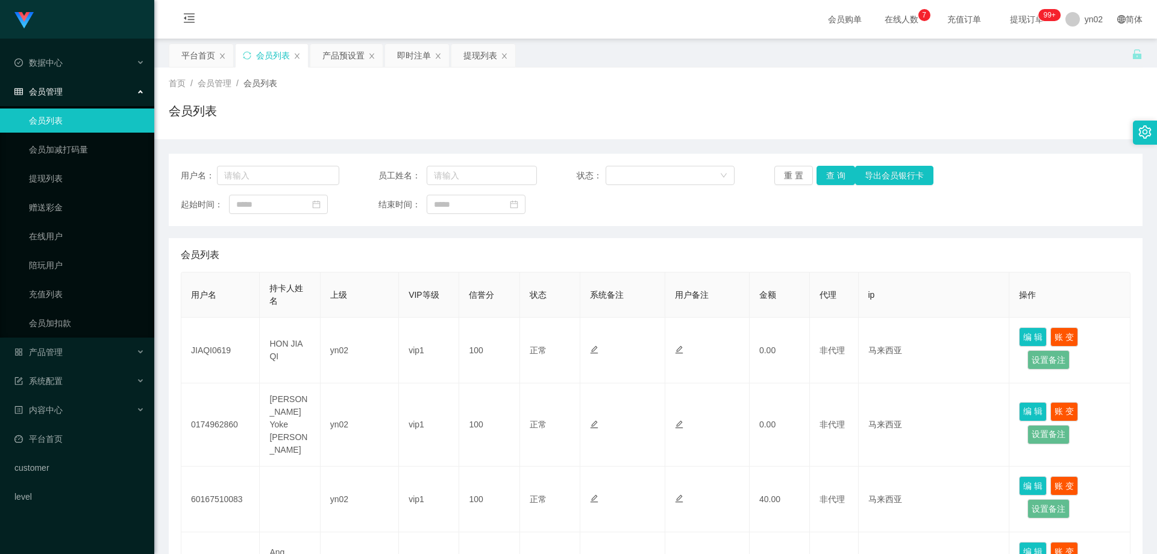
scroll to position [181, 0]
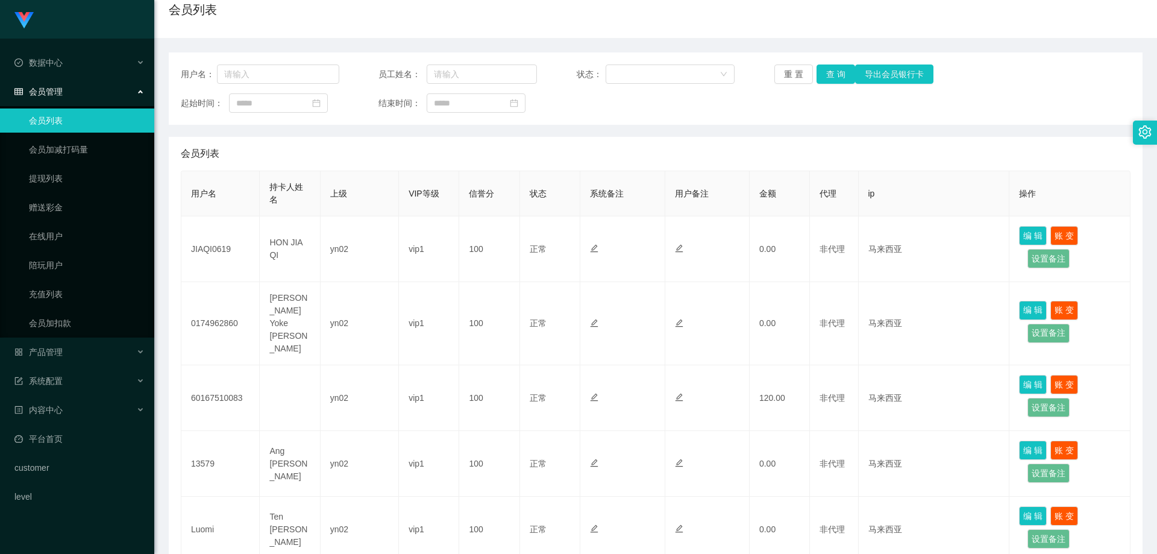
scroll to position [120, 0]
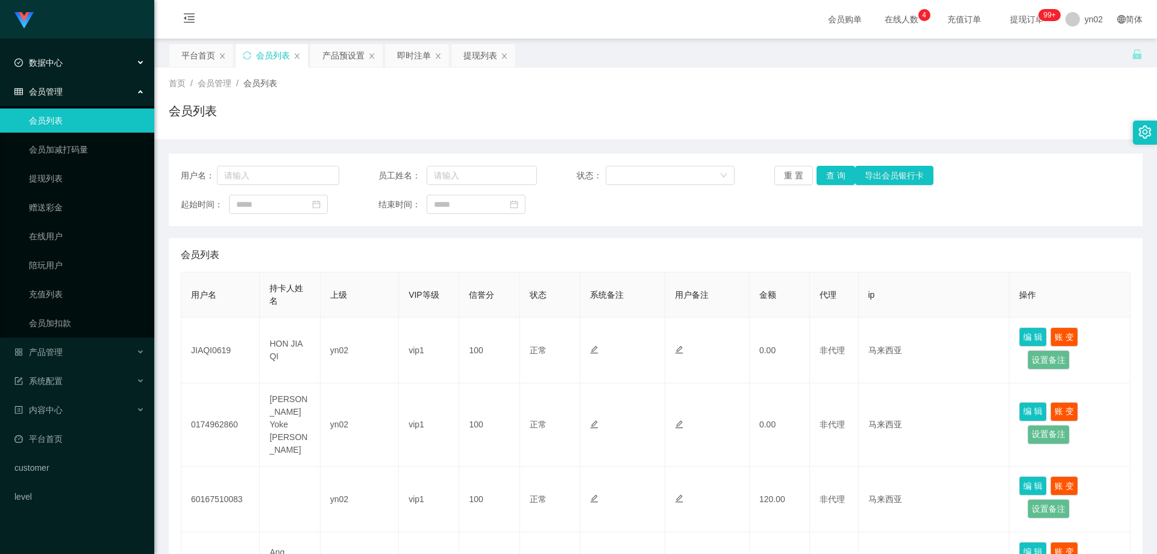
scroll to position [60, 0]
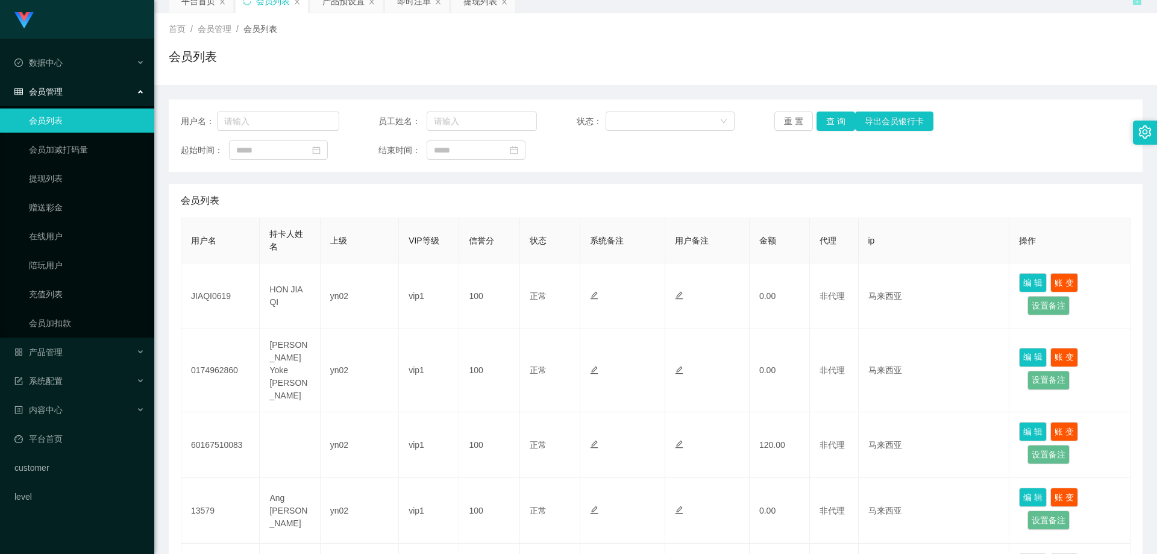
scroll to position [60, 0]
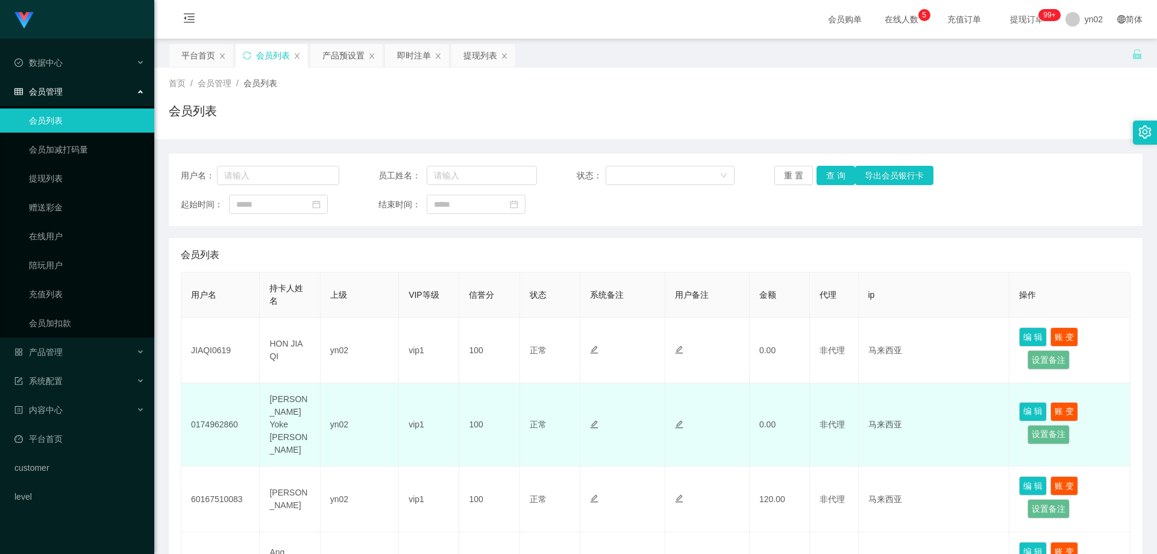
scroll to position [120, 0]
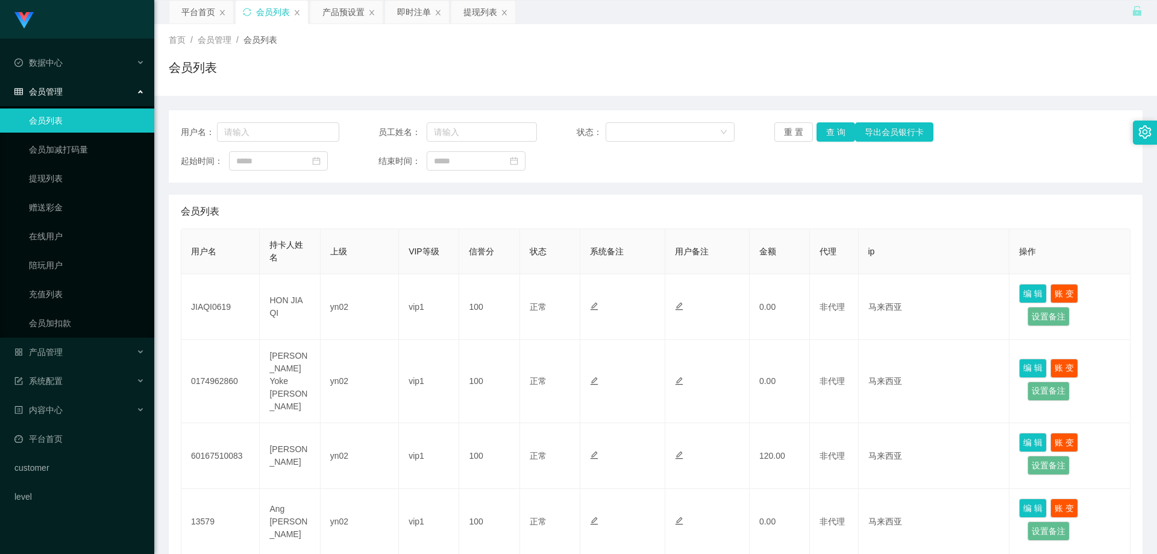
scroll to position [60, 0]
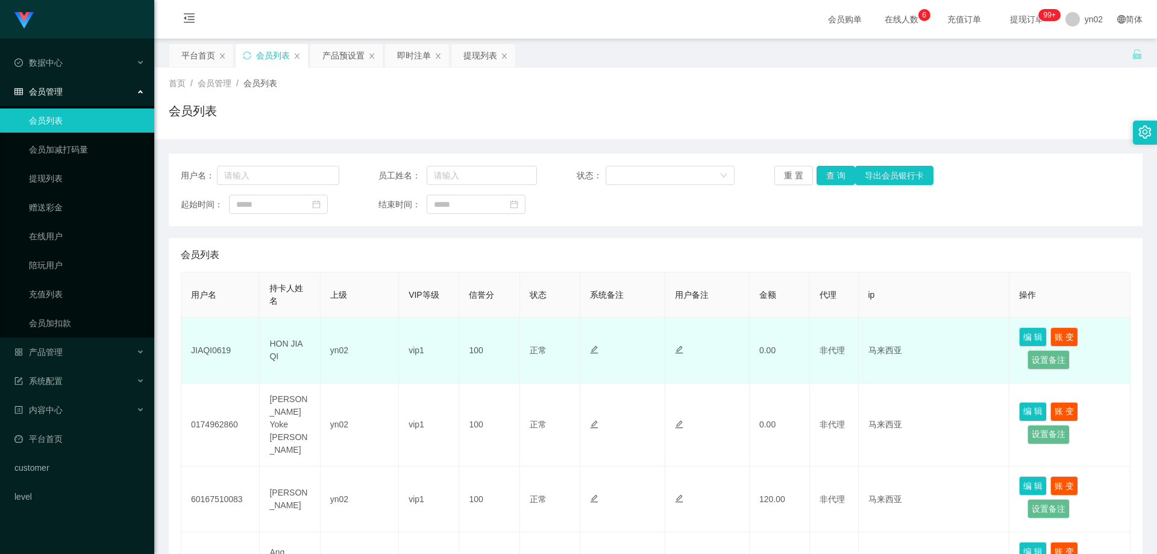
scroll to position [120, 0]
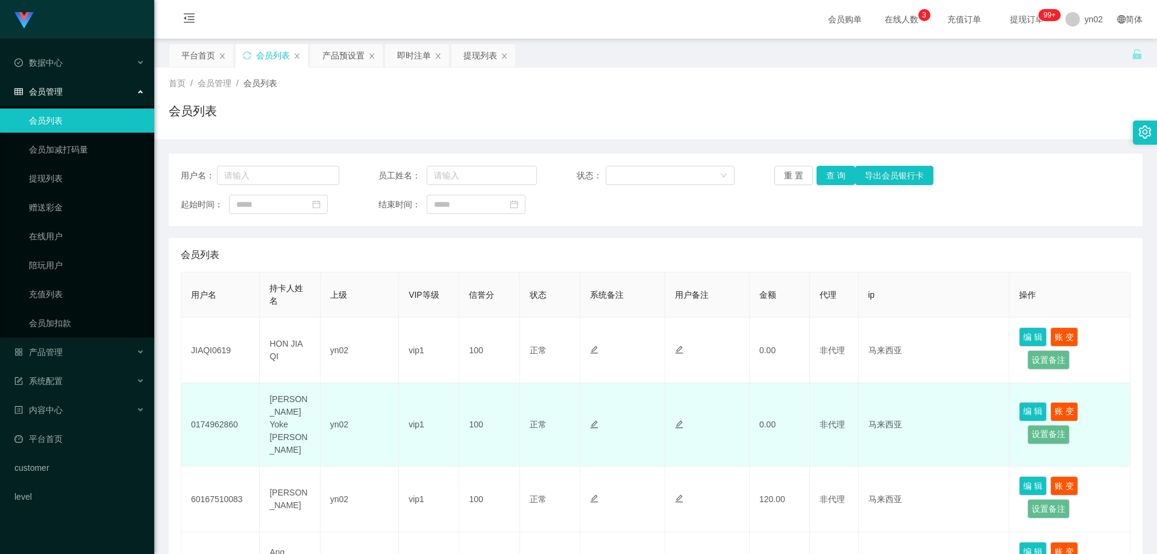
scroll to position [120, 0]
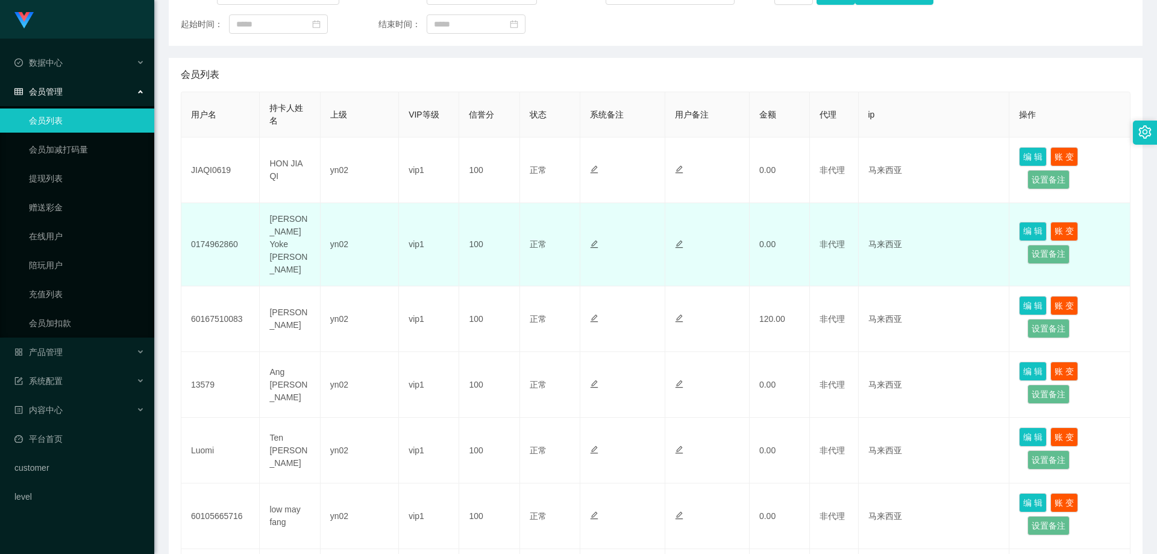
scroll to position [181, 0]
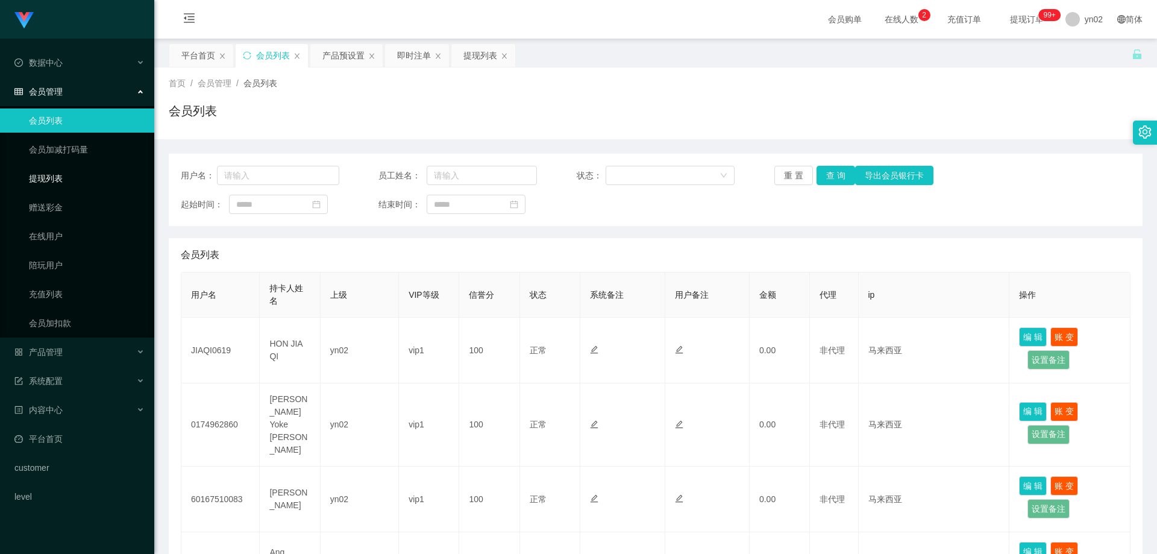
click at [70, 179] on link "提现列表" at bounding box center [87, 178] width 116 height 24
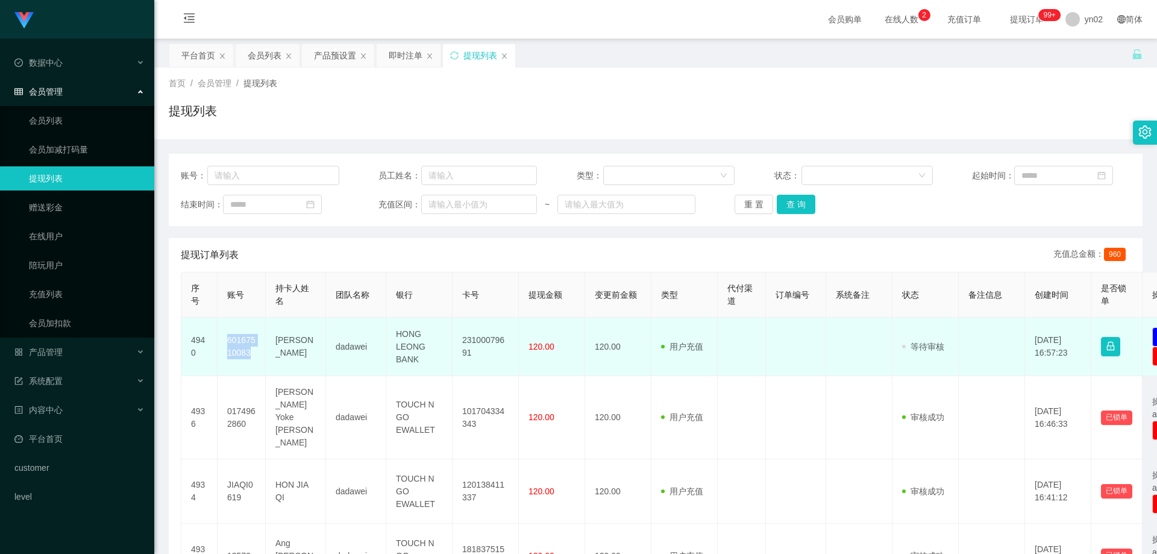
drag, startPoint x: 257, startPoint y: 354, endPoint x: 228, endPoint y: 340, distance: 31.5
click at [228, 340] on td "60167510083" at bounding box center [241, 346] width 48 height 58
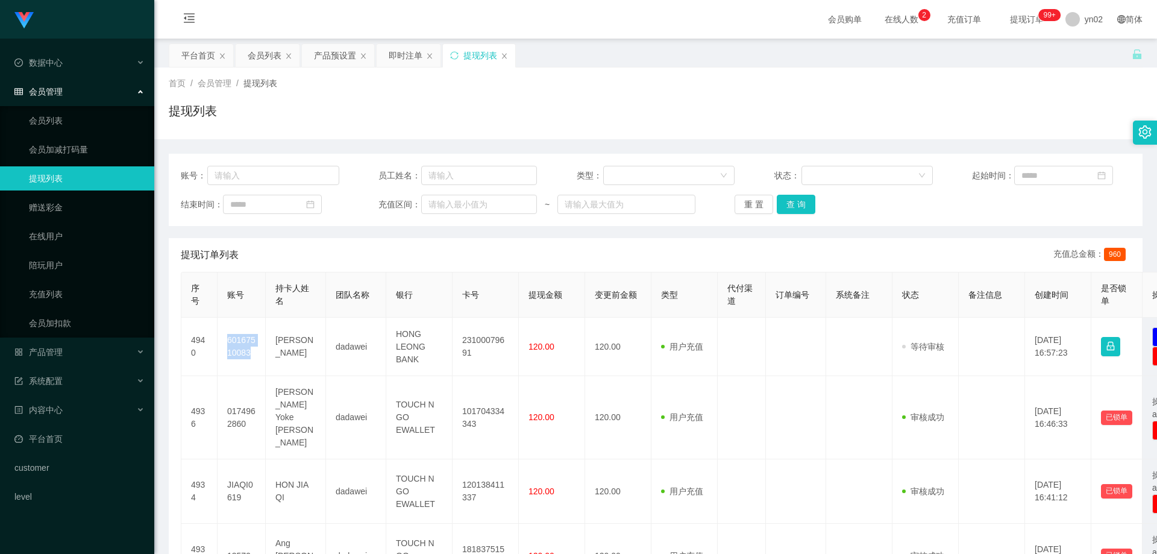
copy td "60167510083"
click at [78, 431] on link "平台首页" at bounding box center [79, 438] width 130 height 24
